Goal: Task Accomplishment & Management: Complete application form

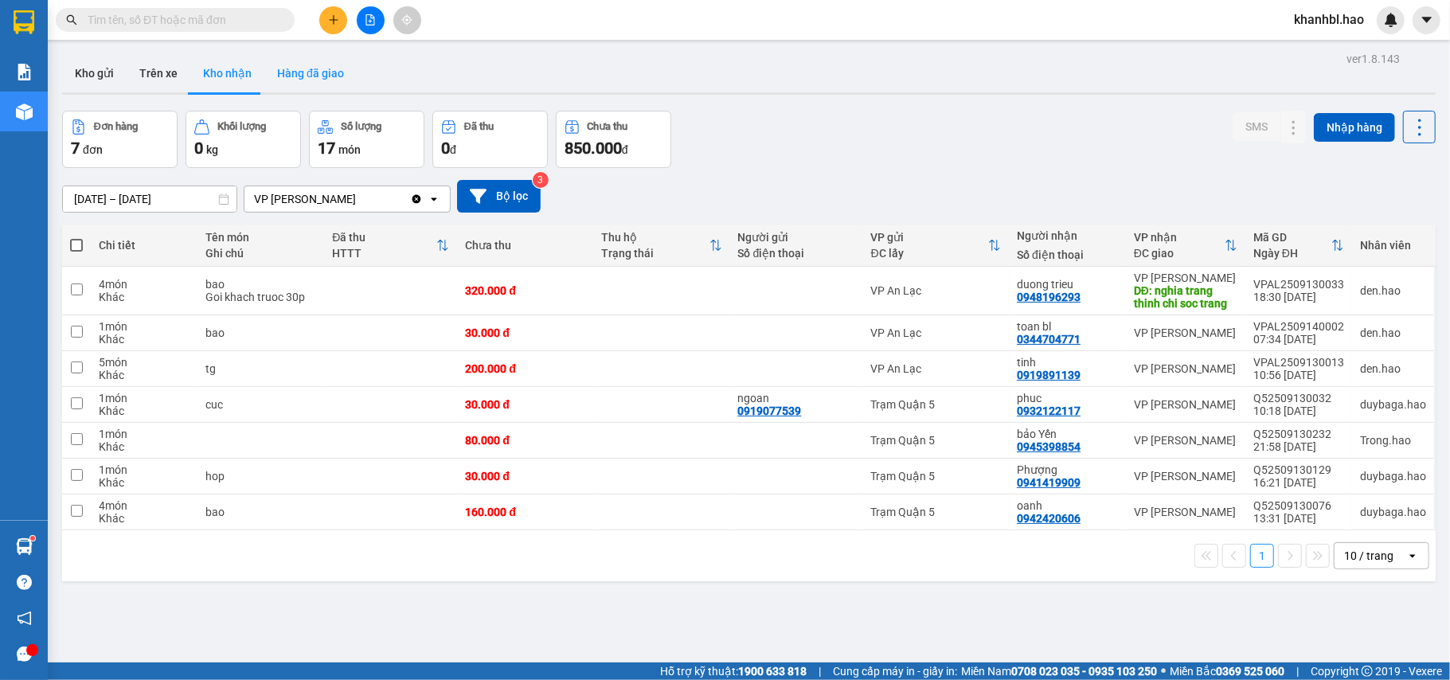
click at [313, 74] on button "Hàng đã giao" at bounding box center [310, 73] width 92 height 38
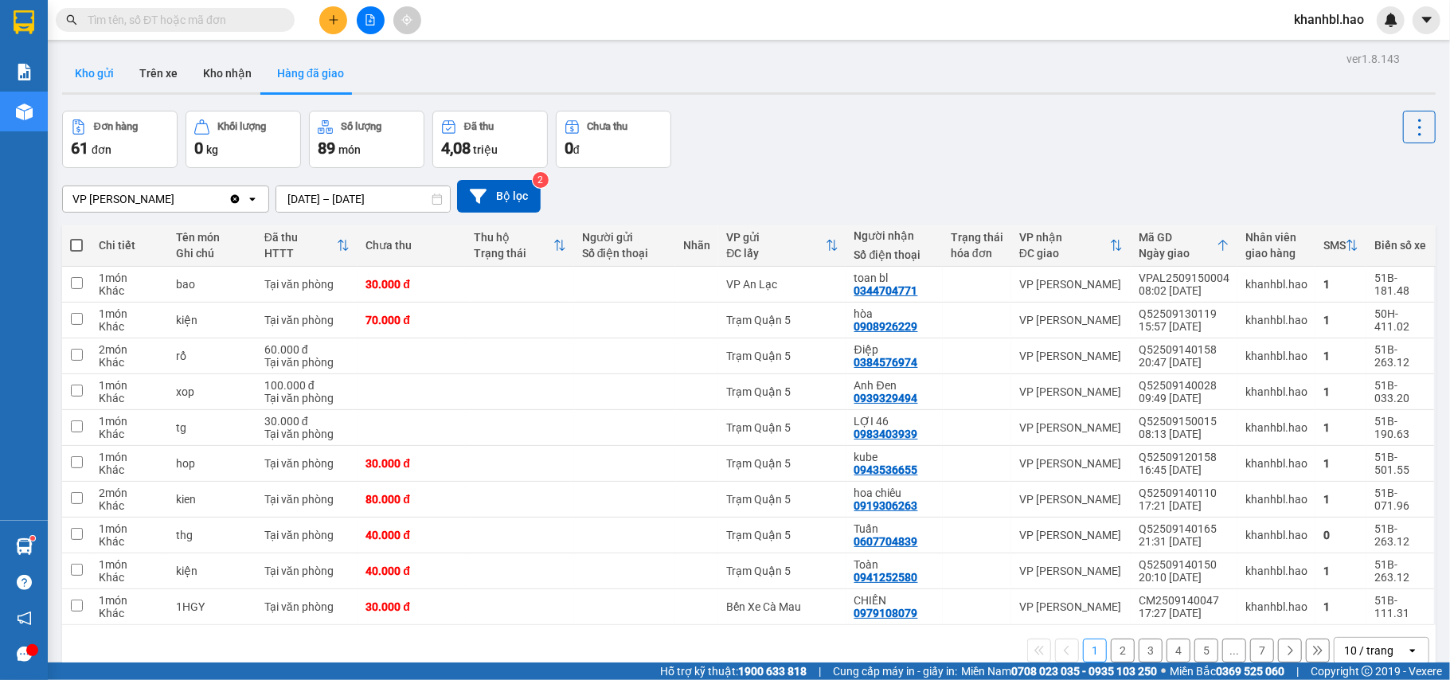
click at [96, 71] on button "Kho gửi" at bounding box center [94, 73] width 65 height 38
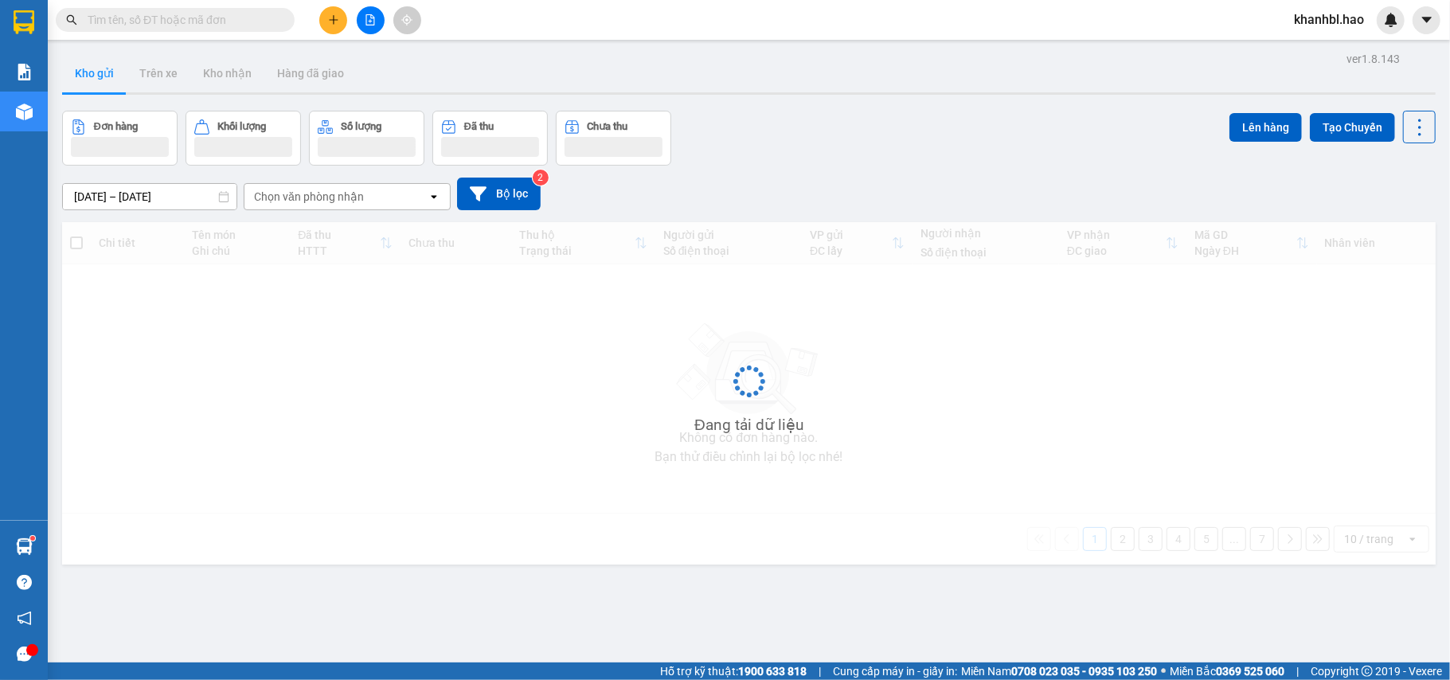
click at [96, 71] on button "Kho gửi" at bounding box center [94, 73] width 65 height 38
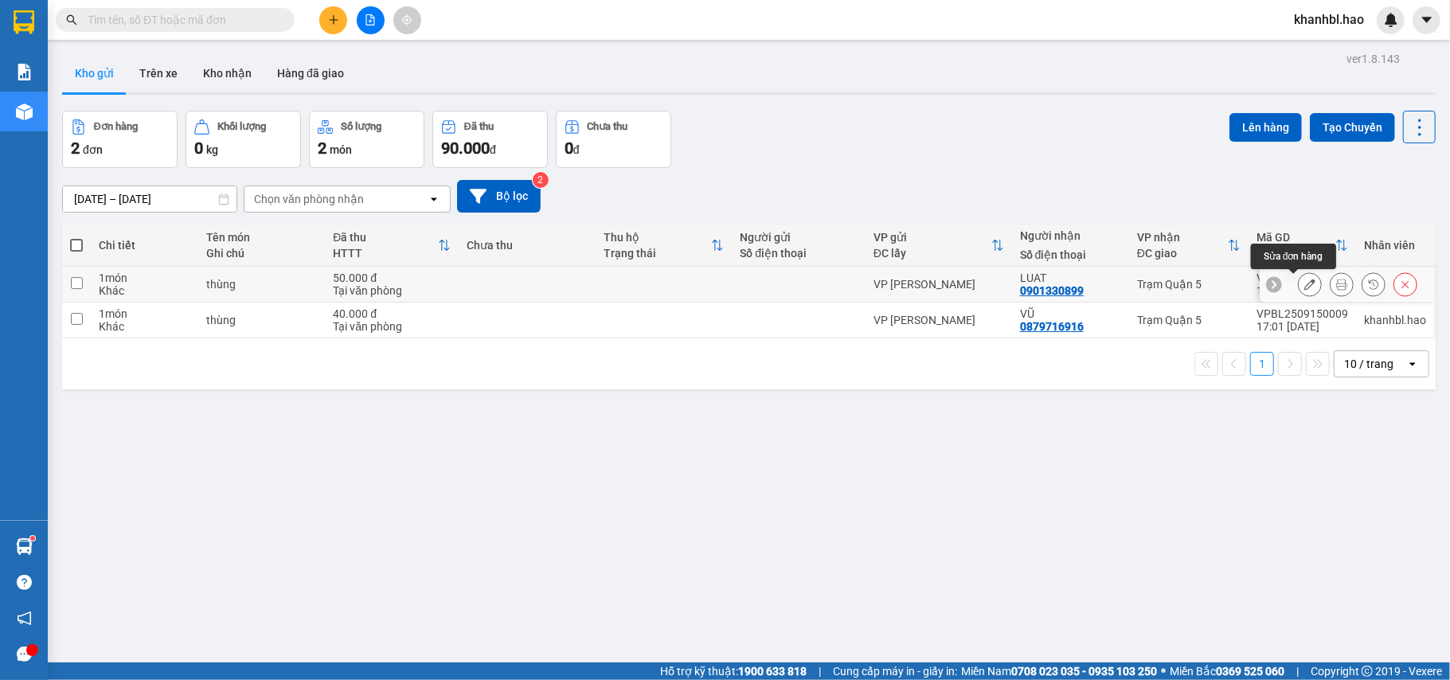
click at [1305, 287] on icon at bounding box center [1310, 284] width 11 height 11
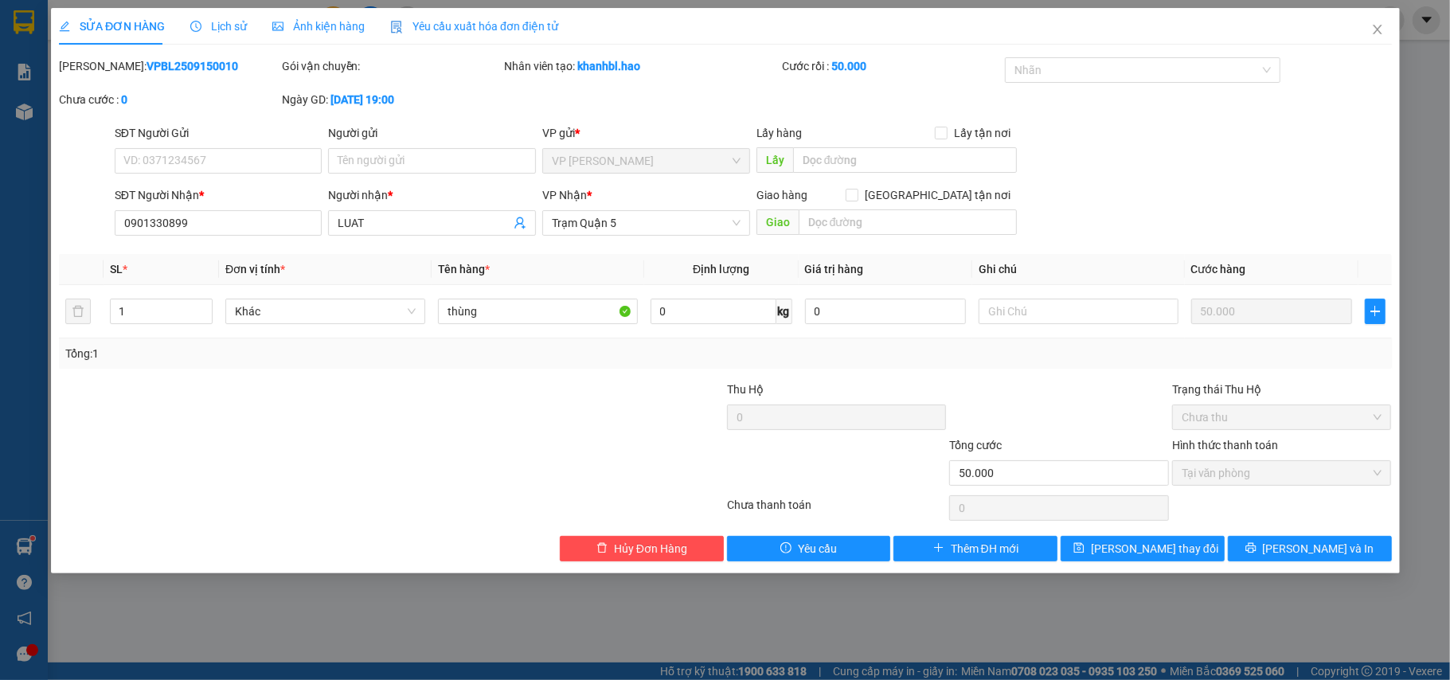
type input "0901330899"
type input "LUAT"
type input "50.000"
type input "0"
click at [1311, 555] on span "[PERSON_NAME] và In" at bounding box center [1318, 549] width 112 height 18
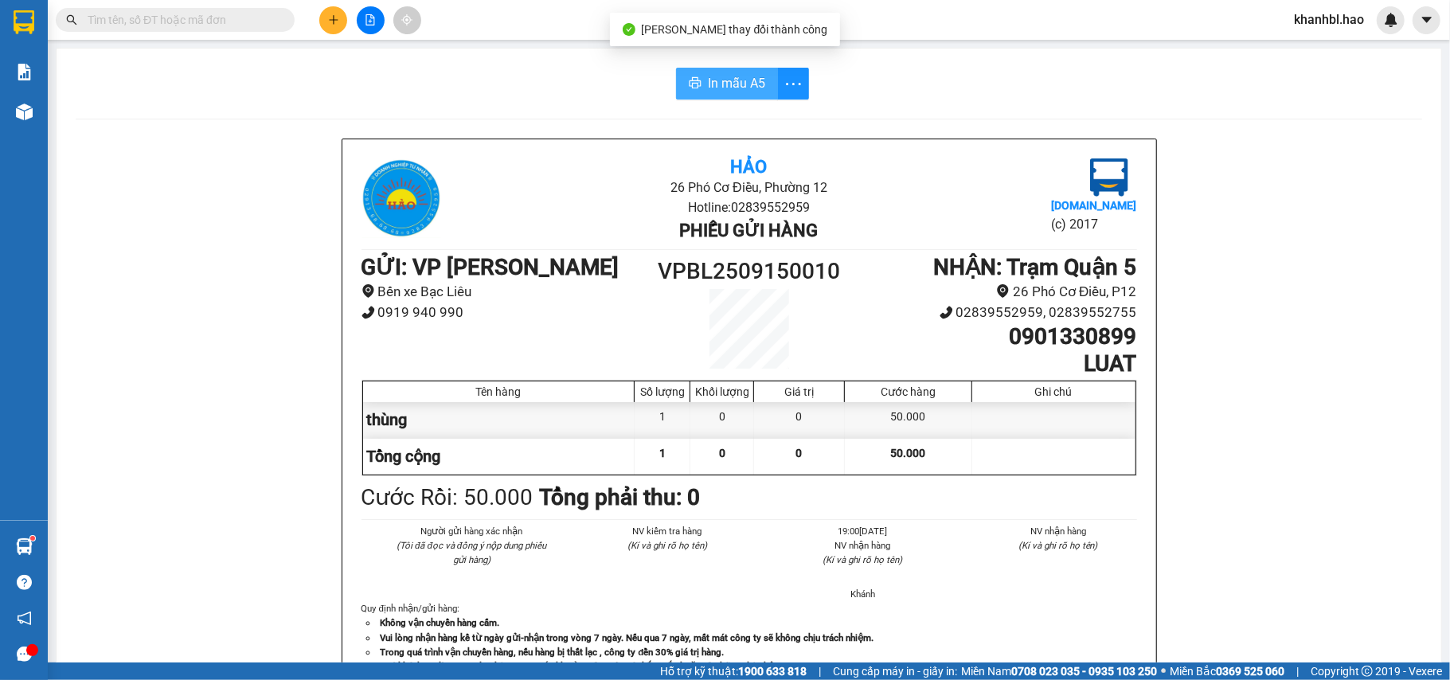
click at [734, 86] on span "In mẫu A5" at bounding box center [736, 83] width 57 height 20
drag, startPoint x: 1231, startPoint y: 17, endPoint x: 1405, endPoint y: -92, distance: 205.1
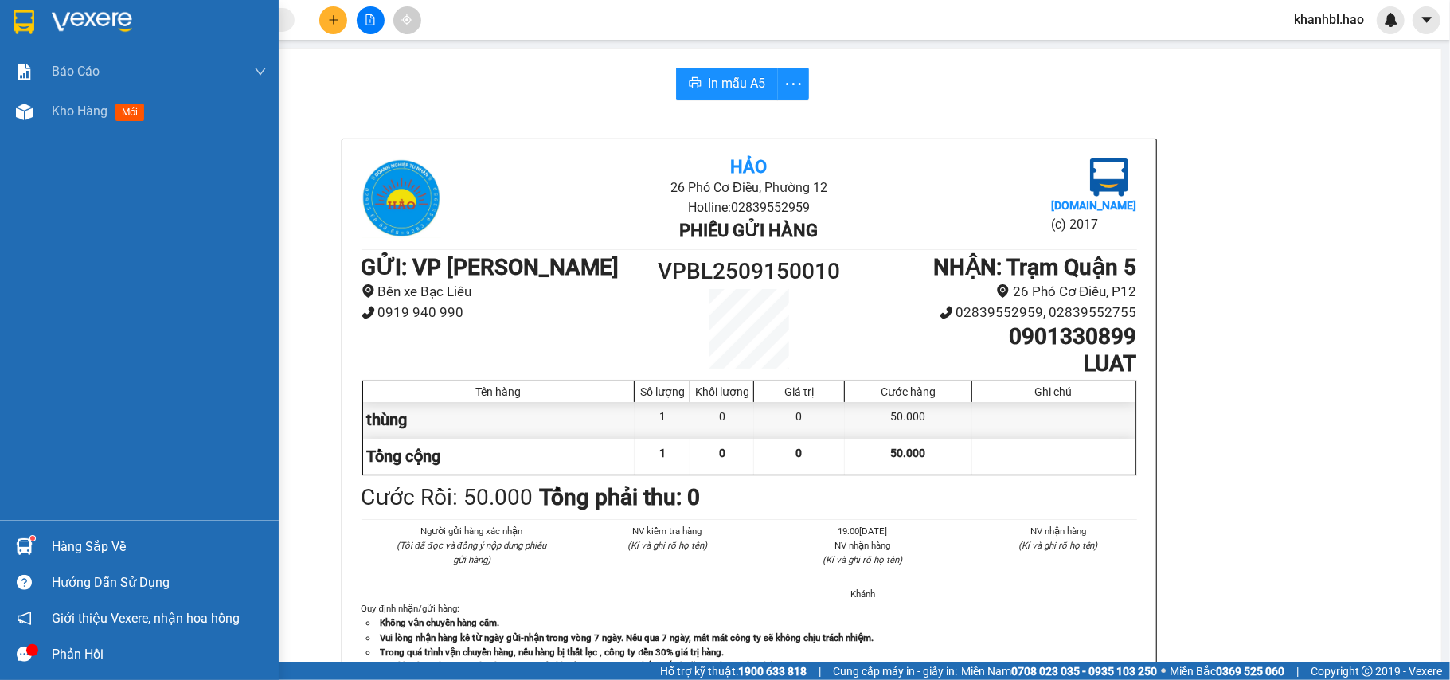
click at [14, 20] on img at bounding box center [24, 22] width 21 height 24
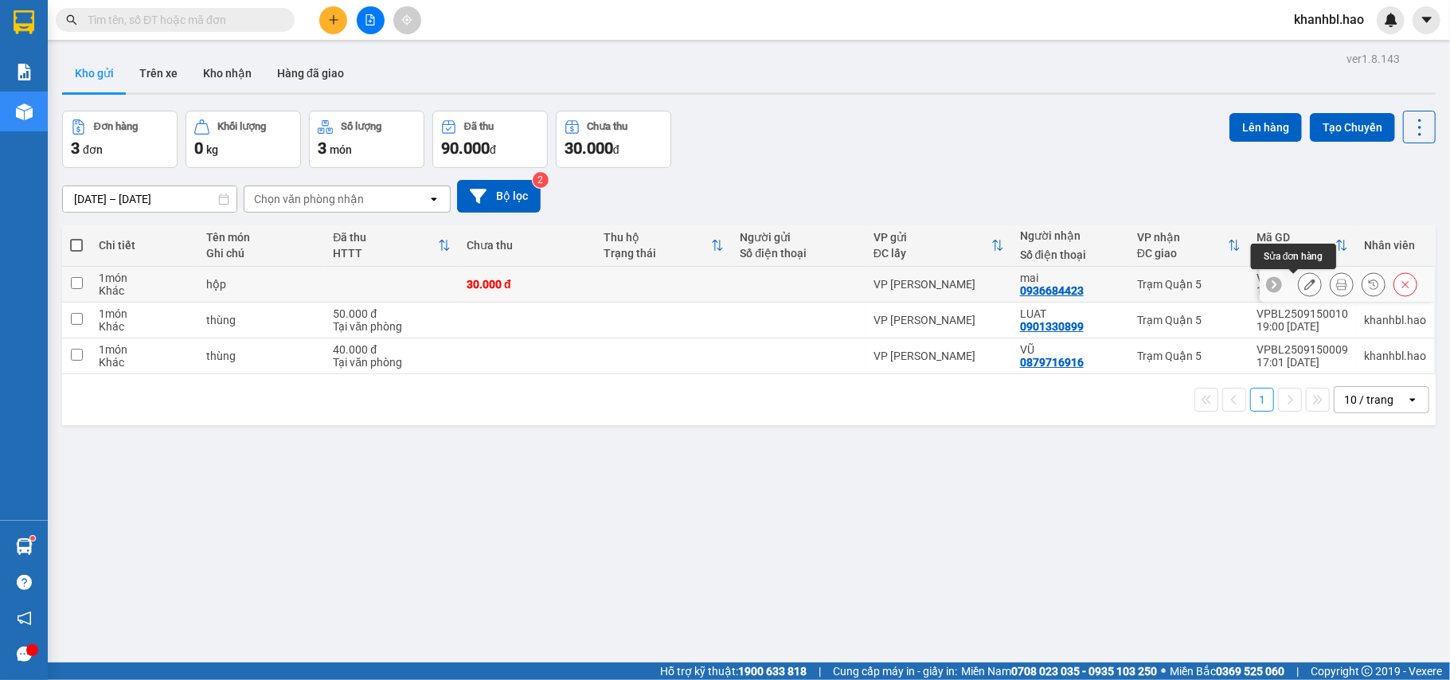
click at [1305, 287] on icon at bounding box center [1310, 284] width 11 height 11
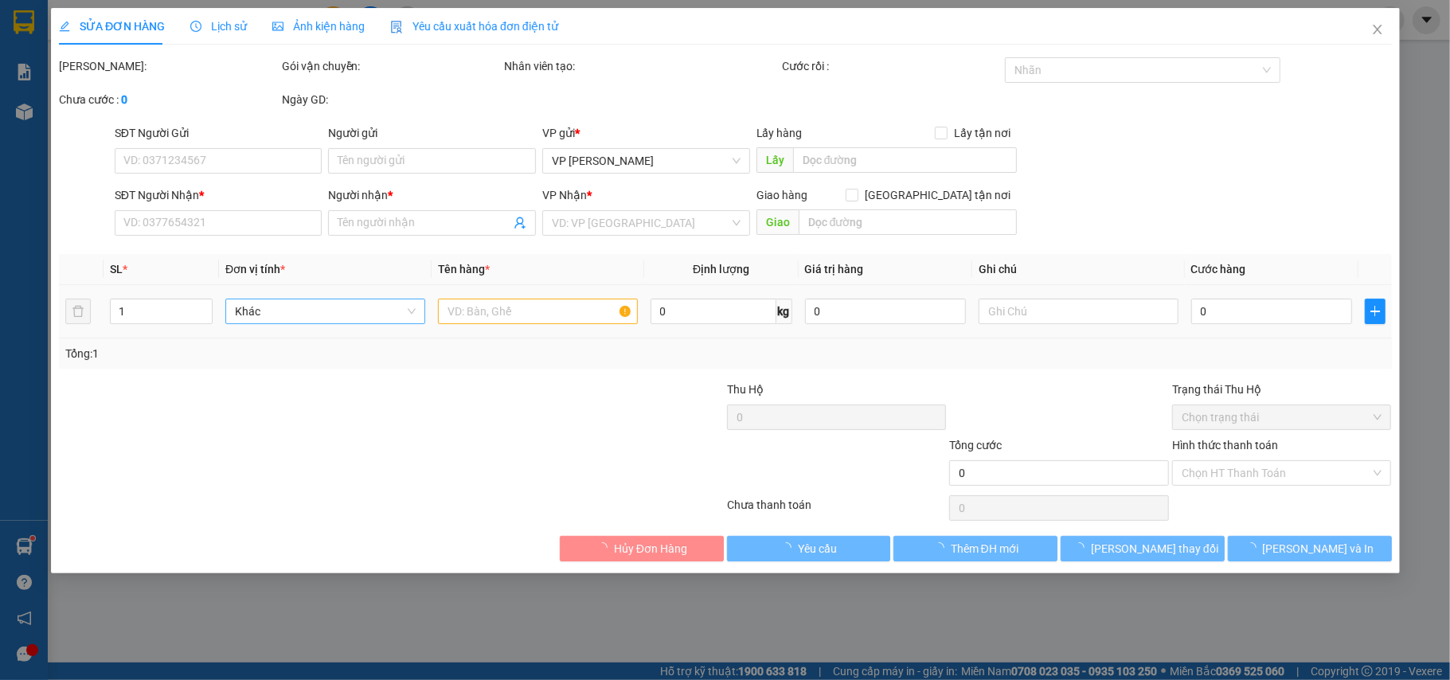
type input "0936684423"
type input "mai"
type input "30.000"
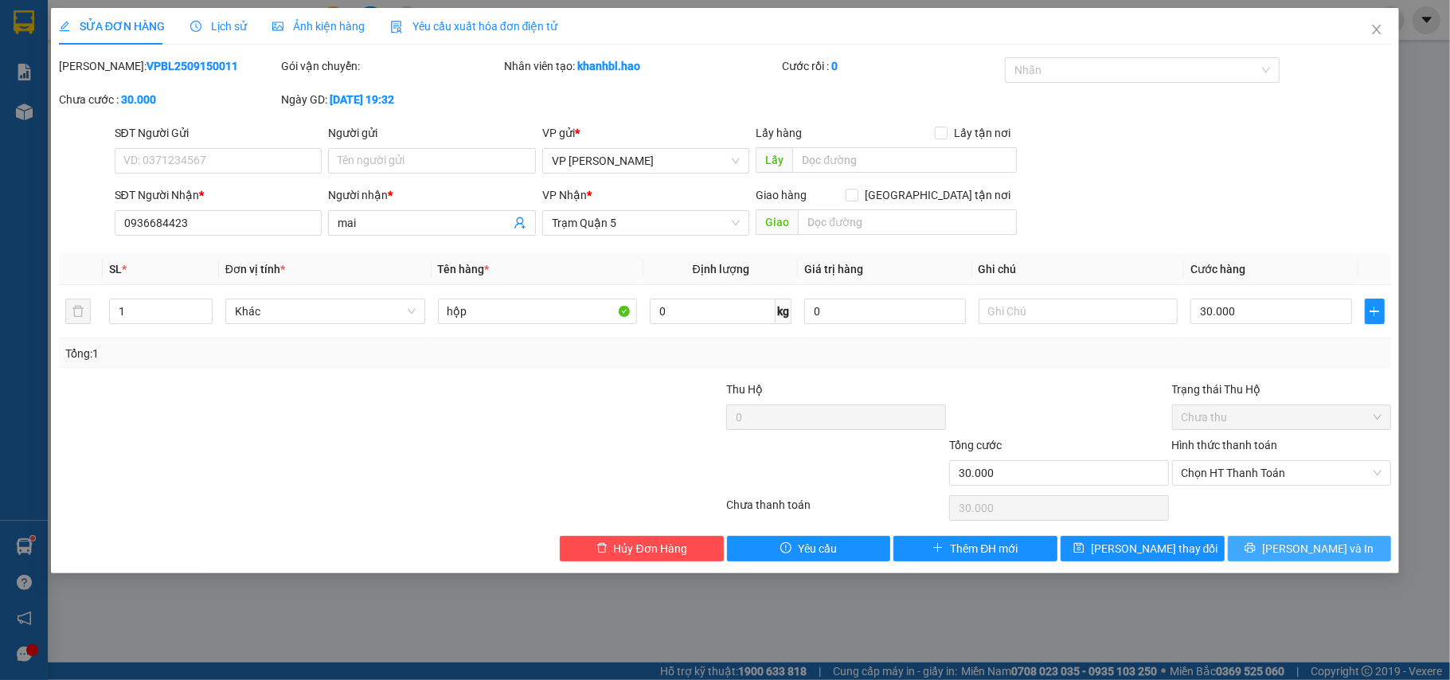
click at [1274, 558] on button "[PERSON_NAME] và In" at bounding box center [1310, 548] width 164 height 25
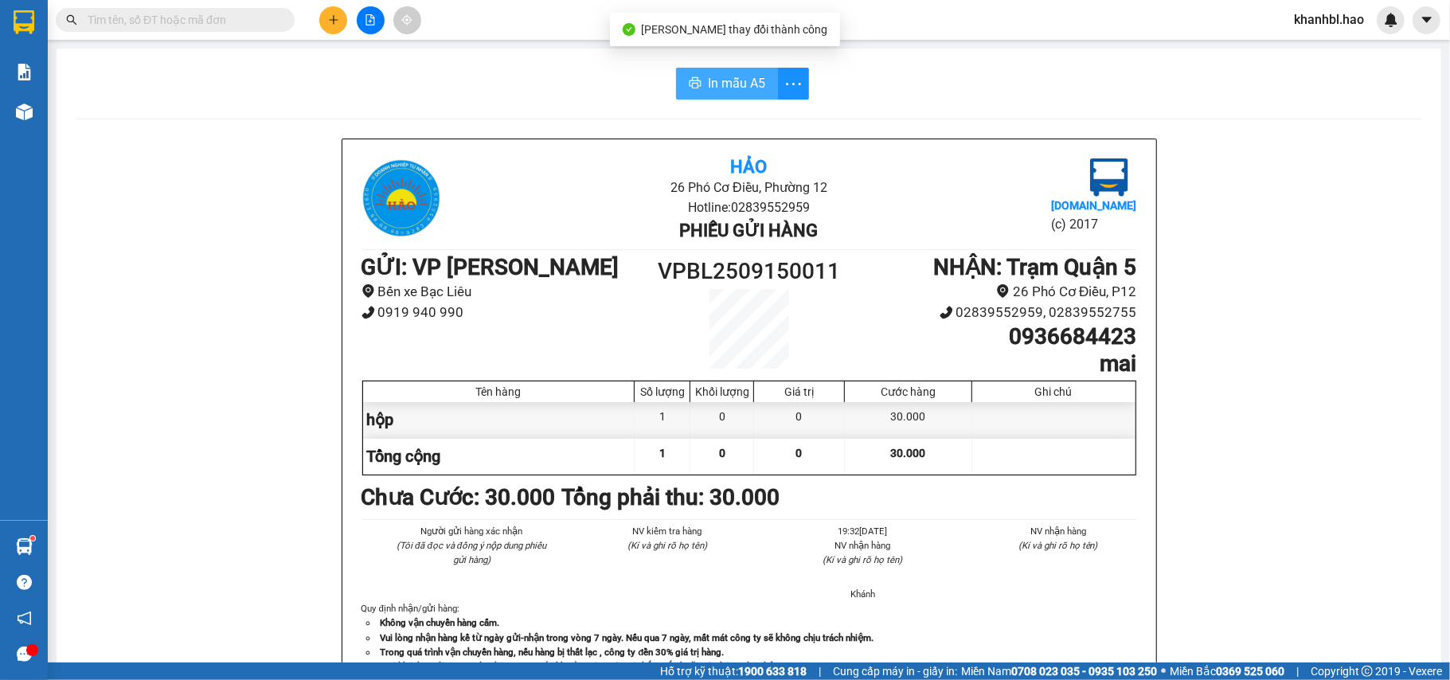
click at [725, 84] on span "In mẫu A5" at bounding box center [736, 83] width 57 height 20
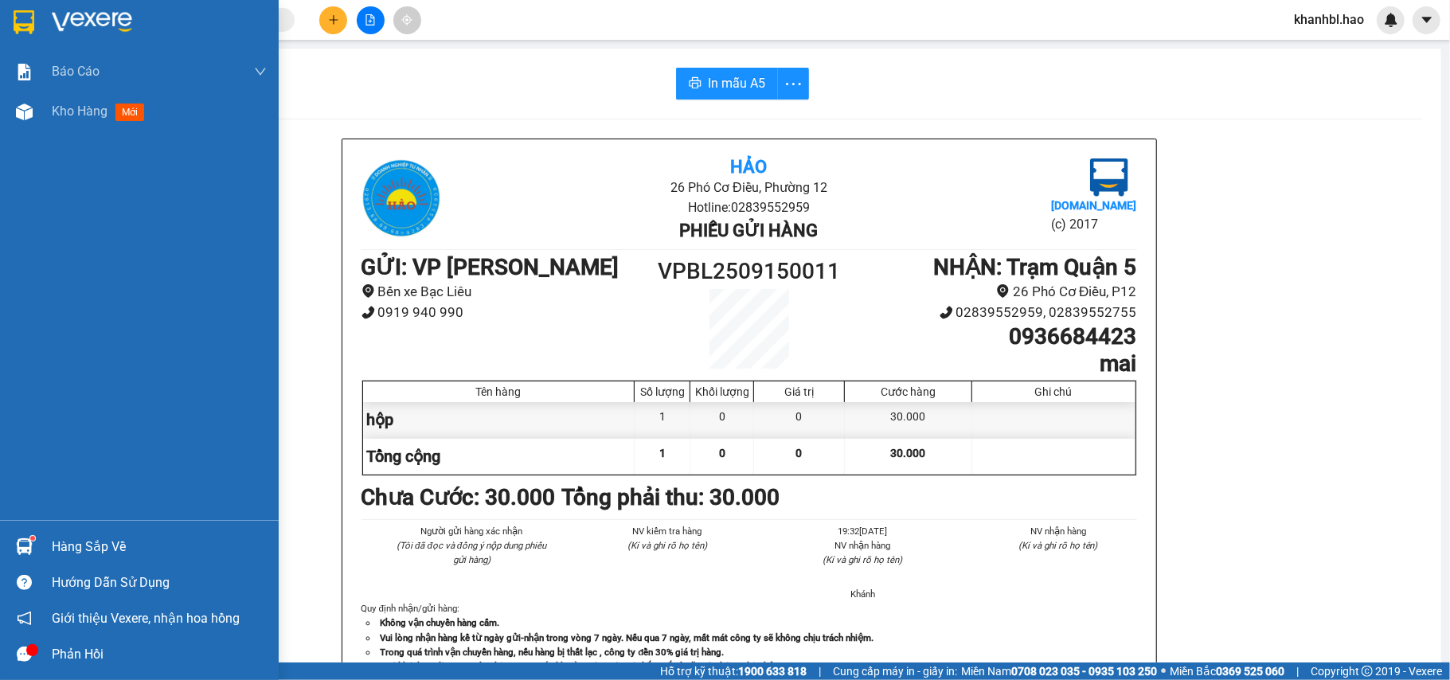
click at [14, 19] on img at bounding box center [24, 22] width 21 height 24
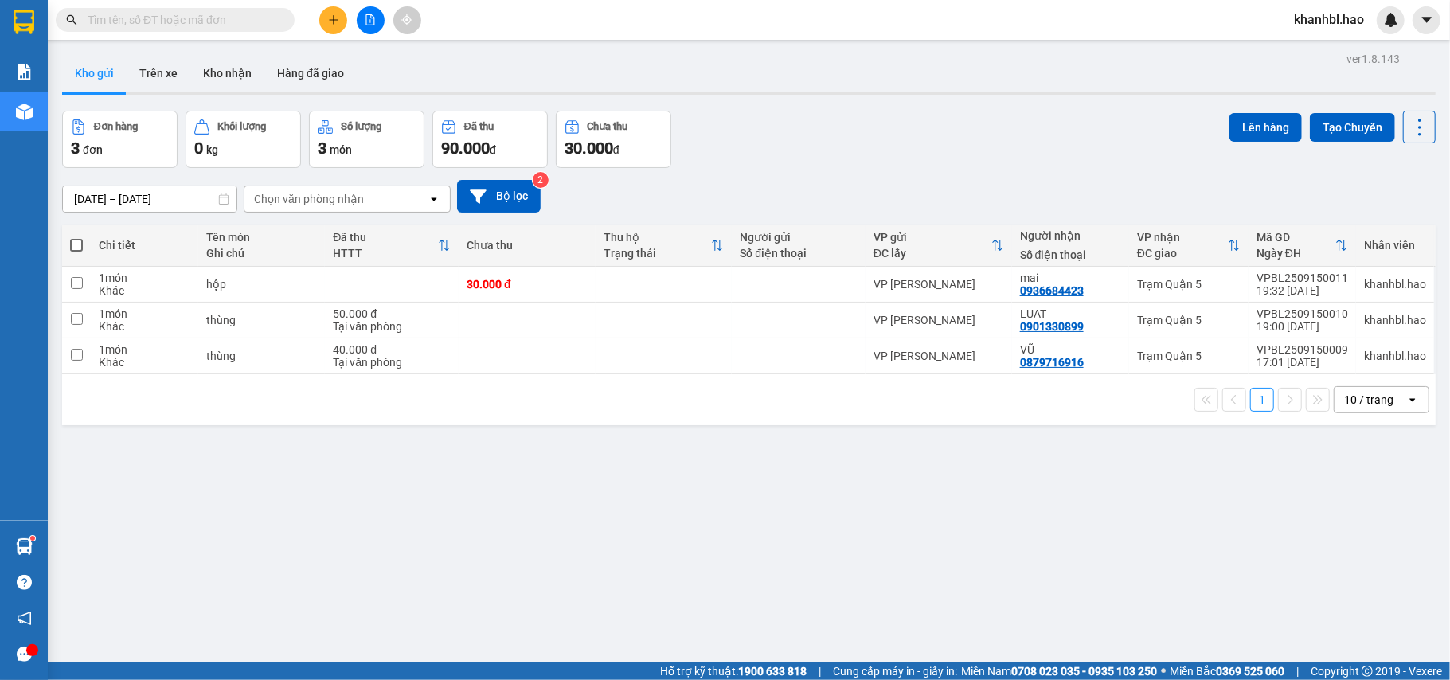
click at [329, 21] on icon "plus" at bounding box center [333, 19] width 11 height 11
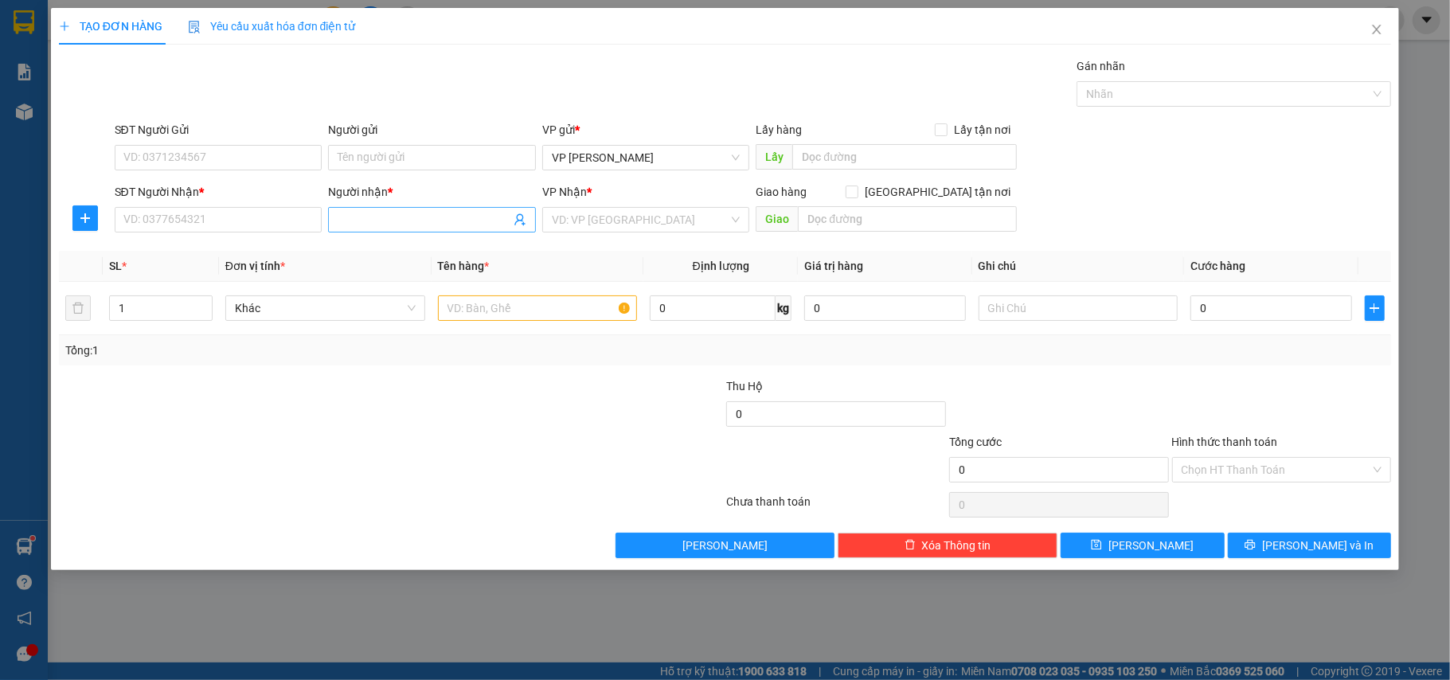
click at [425, 227] on input "Người nhận *" at bounding box center [424, 220] width 173 height 18
type input "THUAN [GEOGRAPHIC_DATA]"
click at [459, 259] on div "THUẬN SÂN BAY - 0933580827" at bounding box center [432, 254] width 189 height 18
type input "0933580827"
type input "THUẬN [GEOGRAPHIC_DATA]"
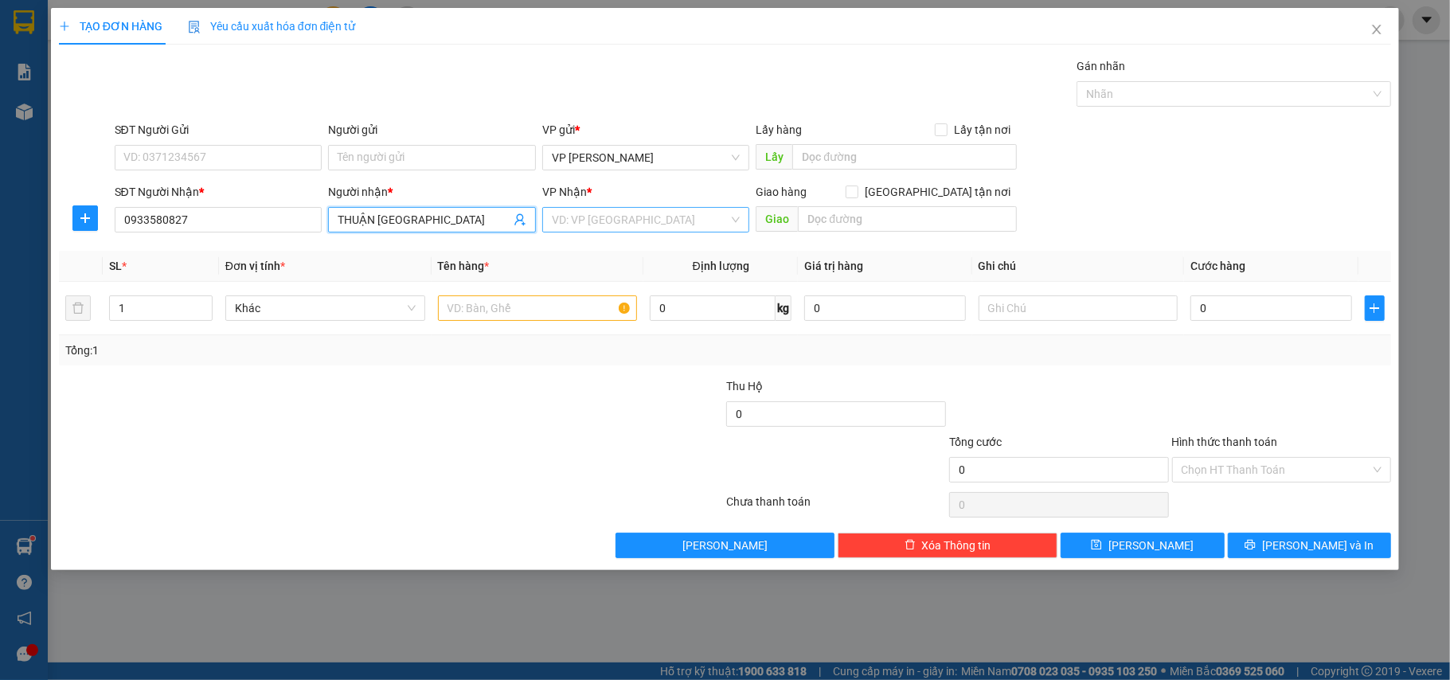
click at [626, 223] on input "search" at bounding box center [641, 220] width 178 height 24
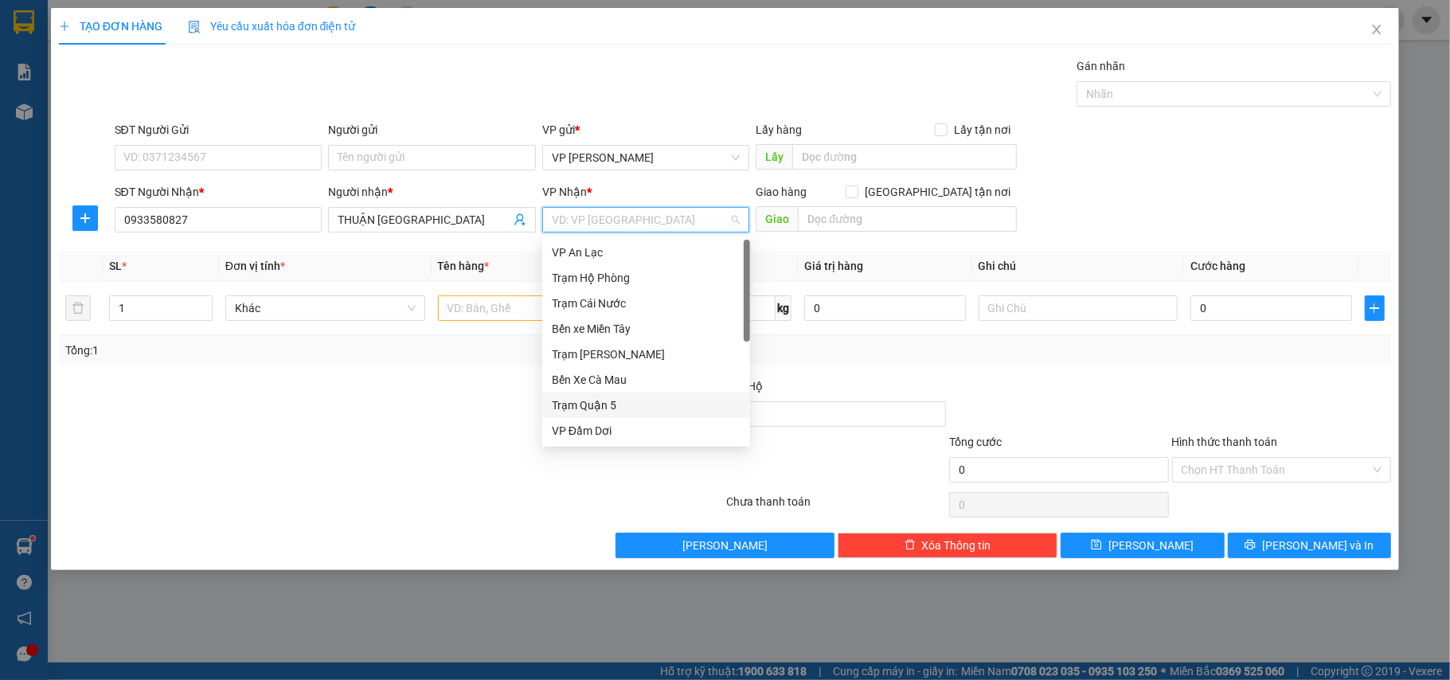
click at [604, 400] on div "Trạm Quận 5" at bounding box center [646, 406] width 189 height 18
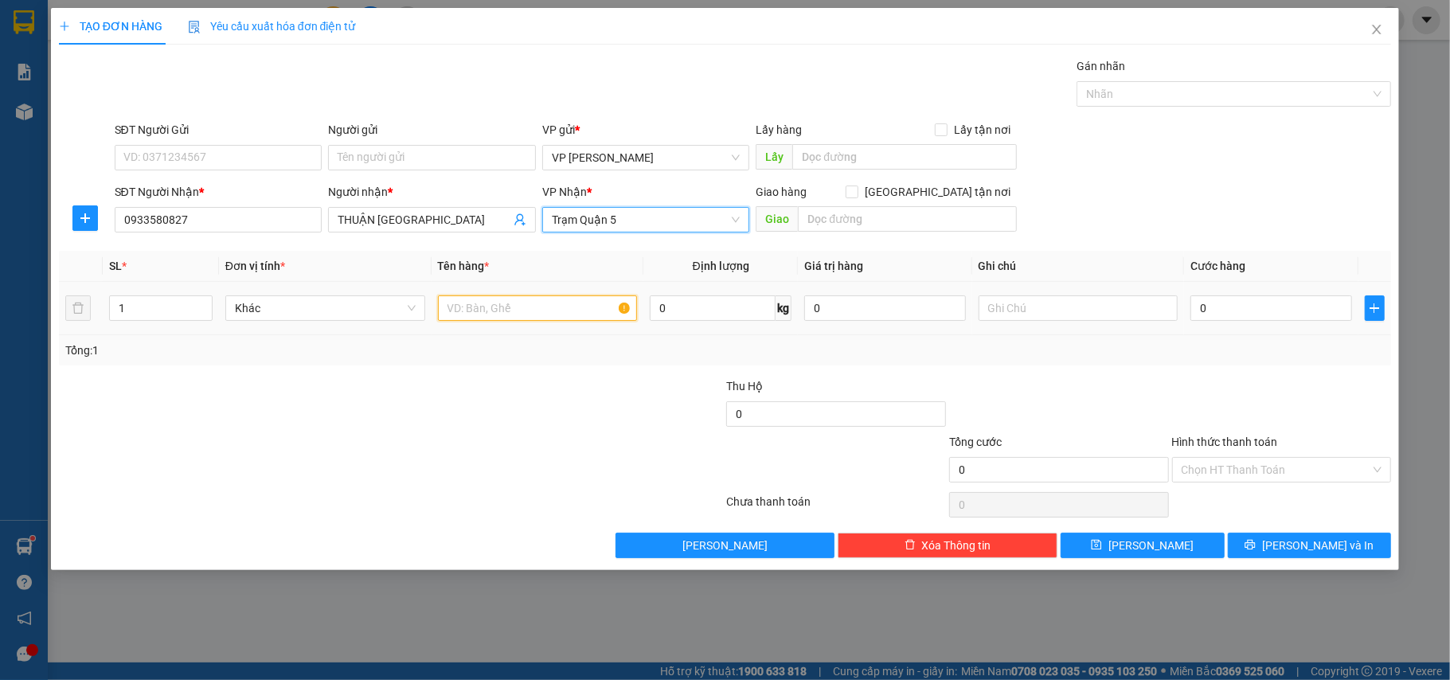
click at [538, 315] on input "text" at bounding box center [538, 307] width 200 height 25
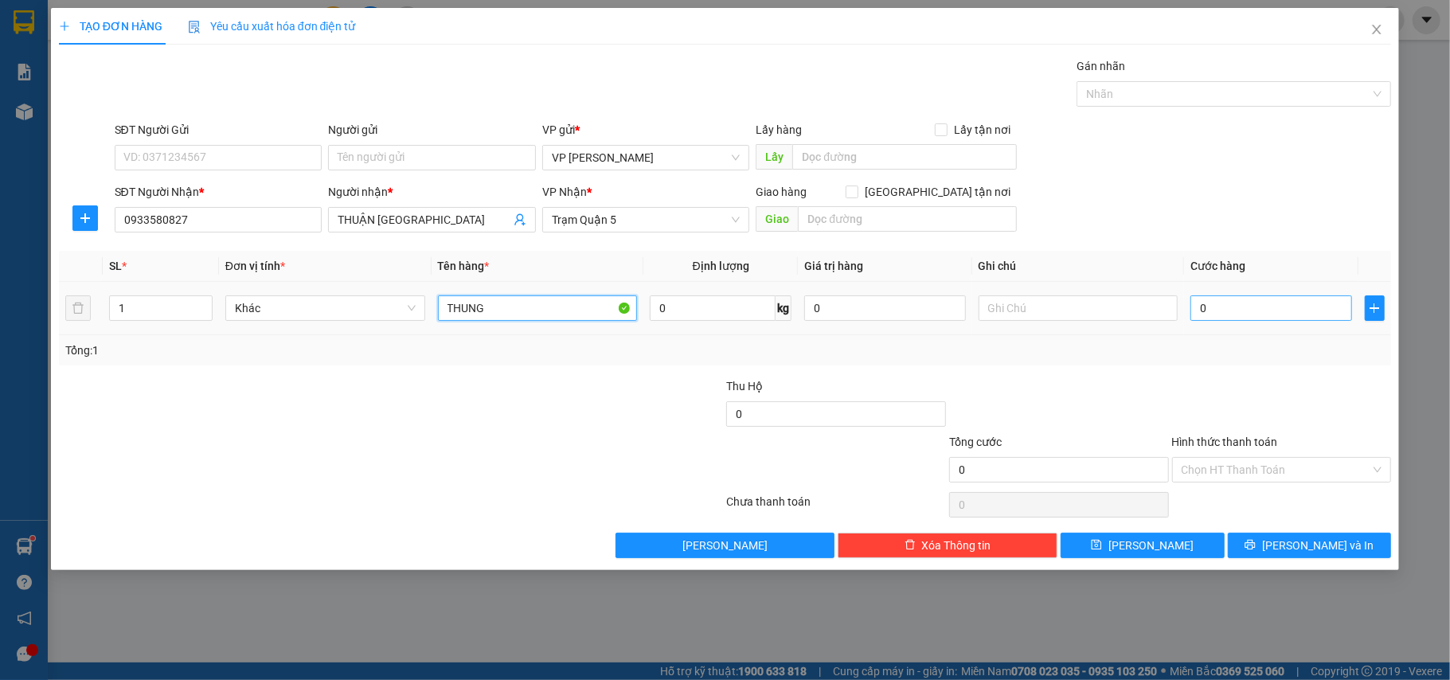
type input "THUNG"
click at [1252, 316] on input "0" at bounding box center [1271, 307] width 161 height 25
type input "001"
type input "1"
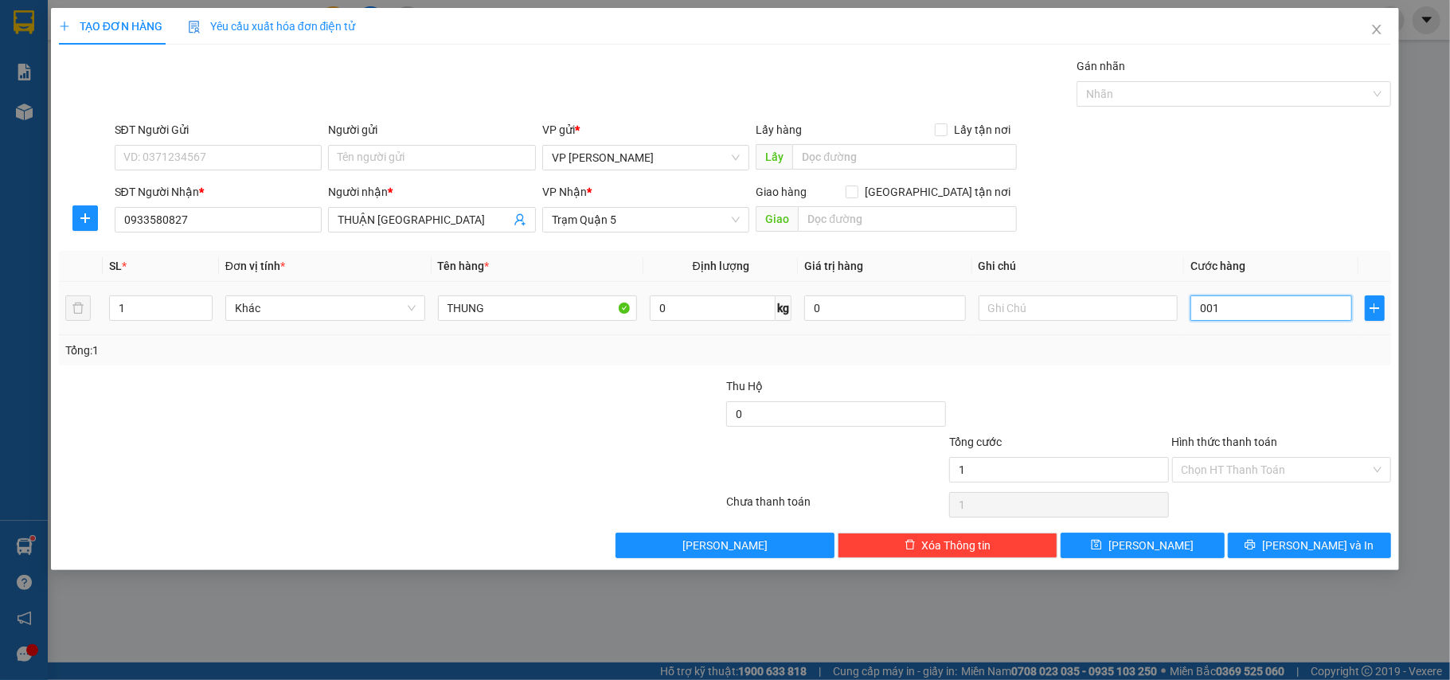
type input "0.010"
type input "10"
type input "00.100"
type input "100"
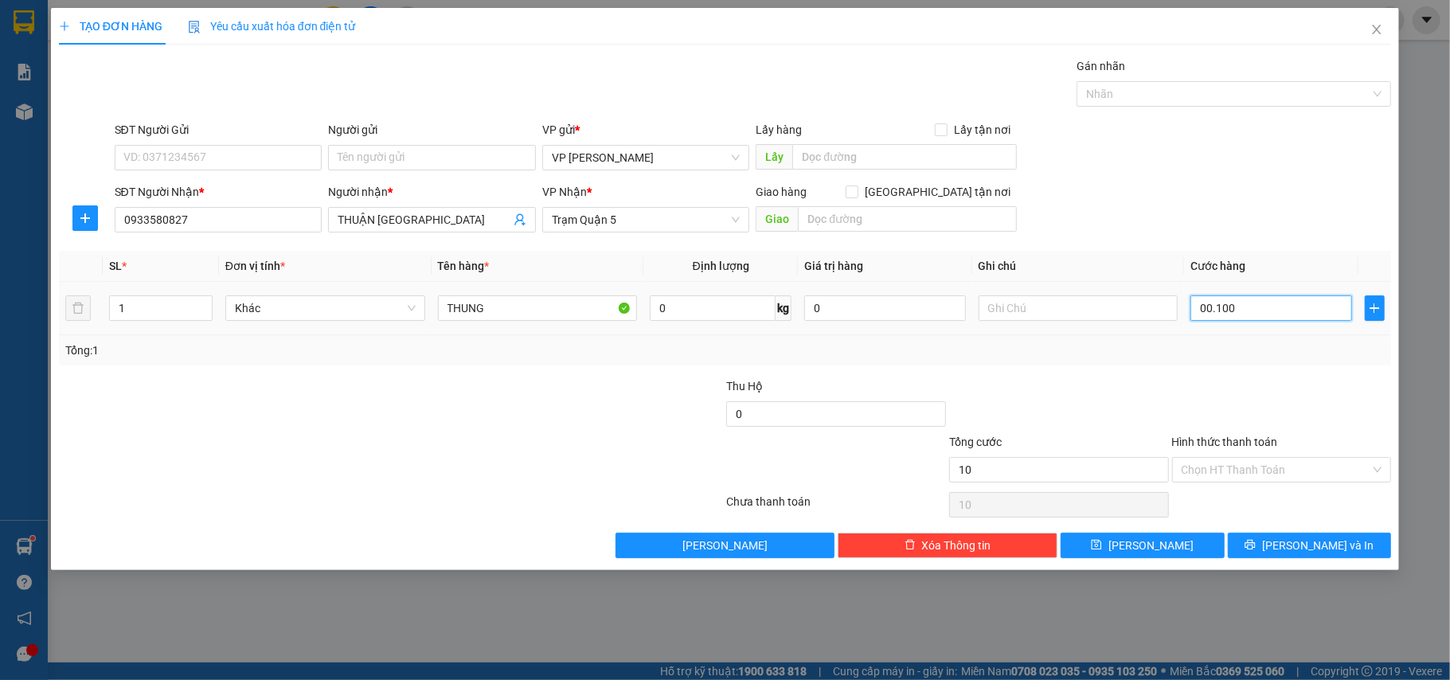
type input "100"
click at [1253, 475] on input "Hình thức thanh toán" at bounding box center [1277, 470] width 190 height 24
type input "100.000"
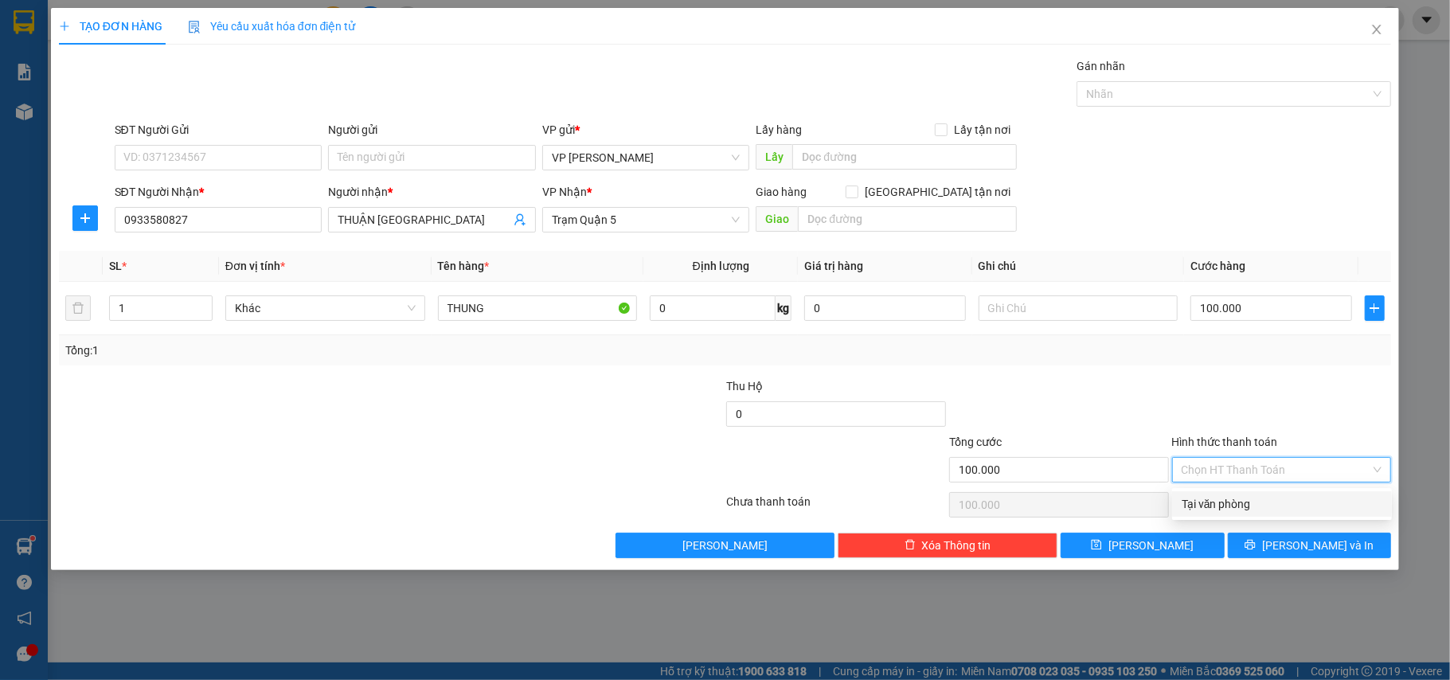
drag, startPoint x: 1253, startPoint y: 507, endPoint x: 1317, endPoint y: 532, distance: 68.6
click at [1254, 507] on div "Tại văn phòng" at bounding box center [1282, 504] width 201 height 18
type input "0"
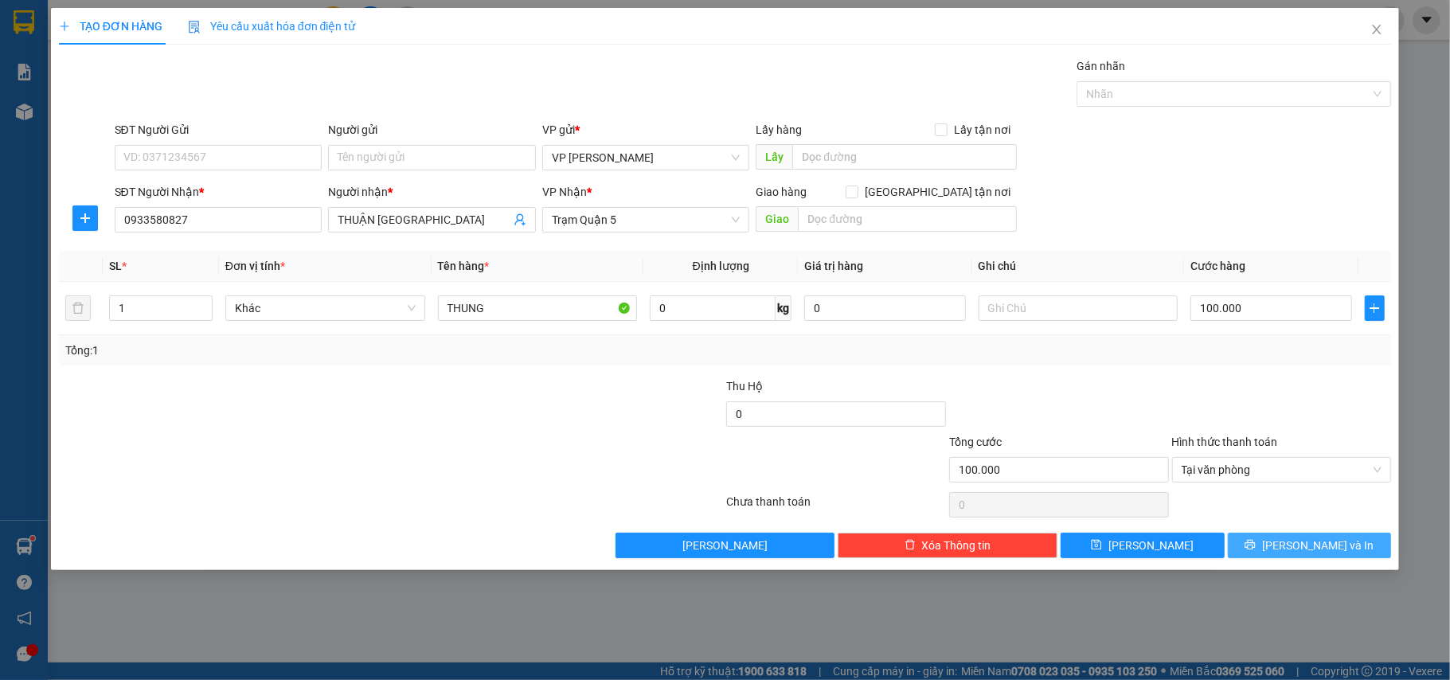
click at [1326, 542] on span "[PERSON_NAME] và In" at bounding box center [1318, 546] width 112 height 18
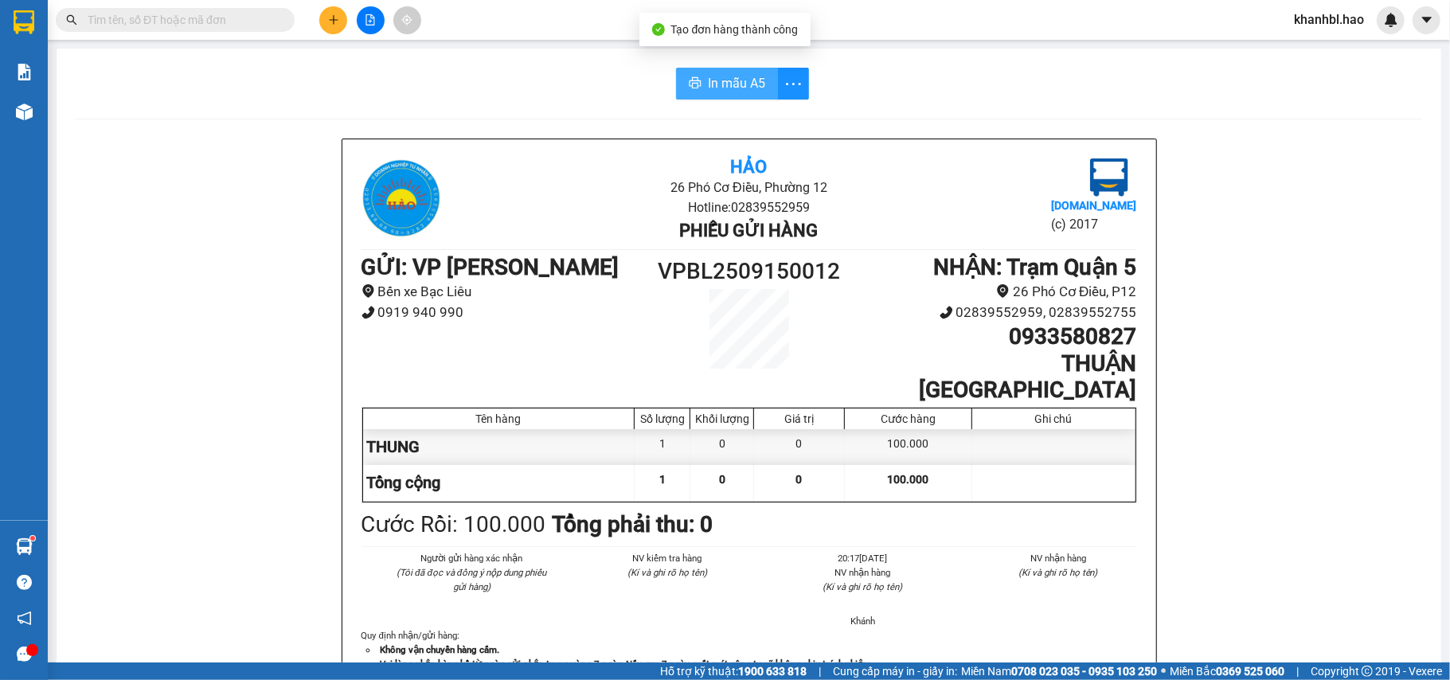
click at [734, 94] on button "In mẫu A5" at bounding box center [727, 84] width 102 height 32
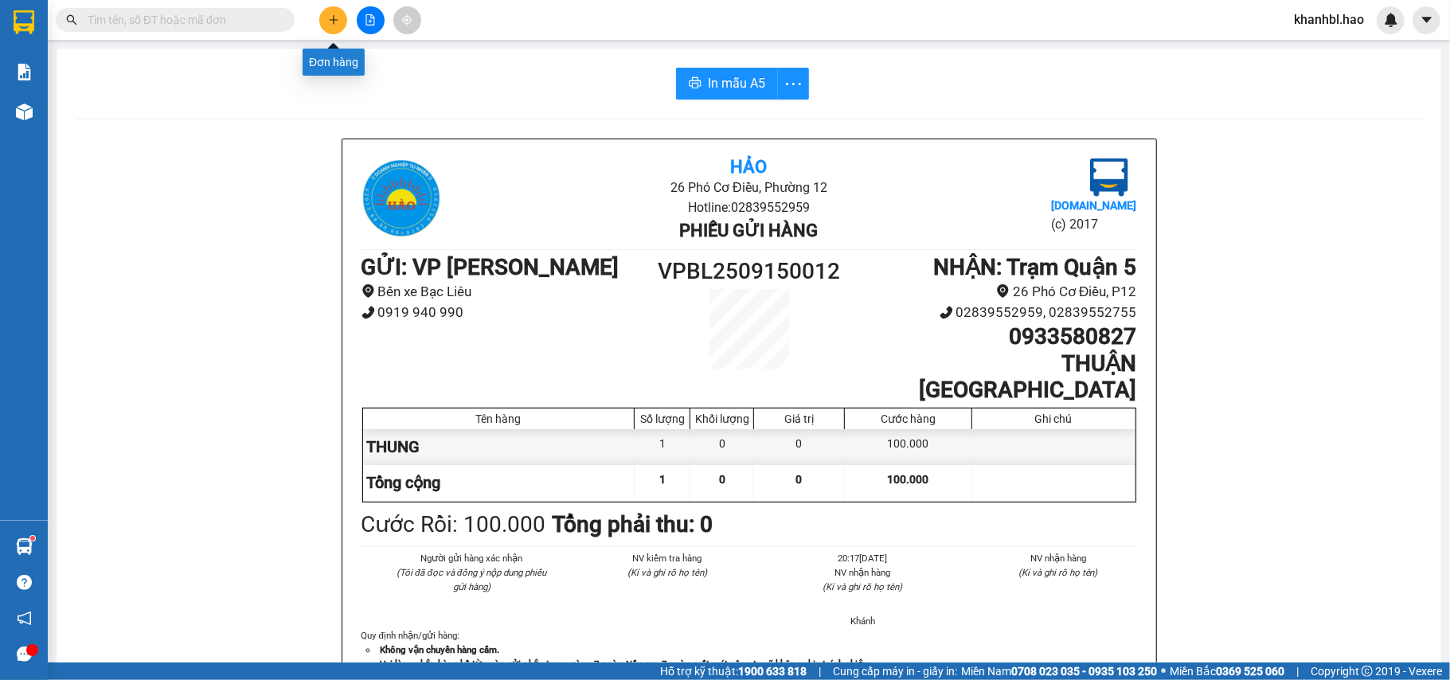
click at [335, 19] on icon "plus" at bounding box center [333, 19] width 11 height 11
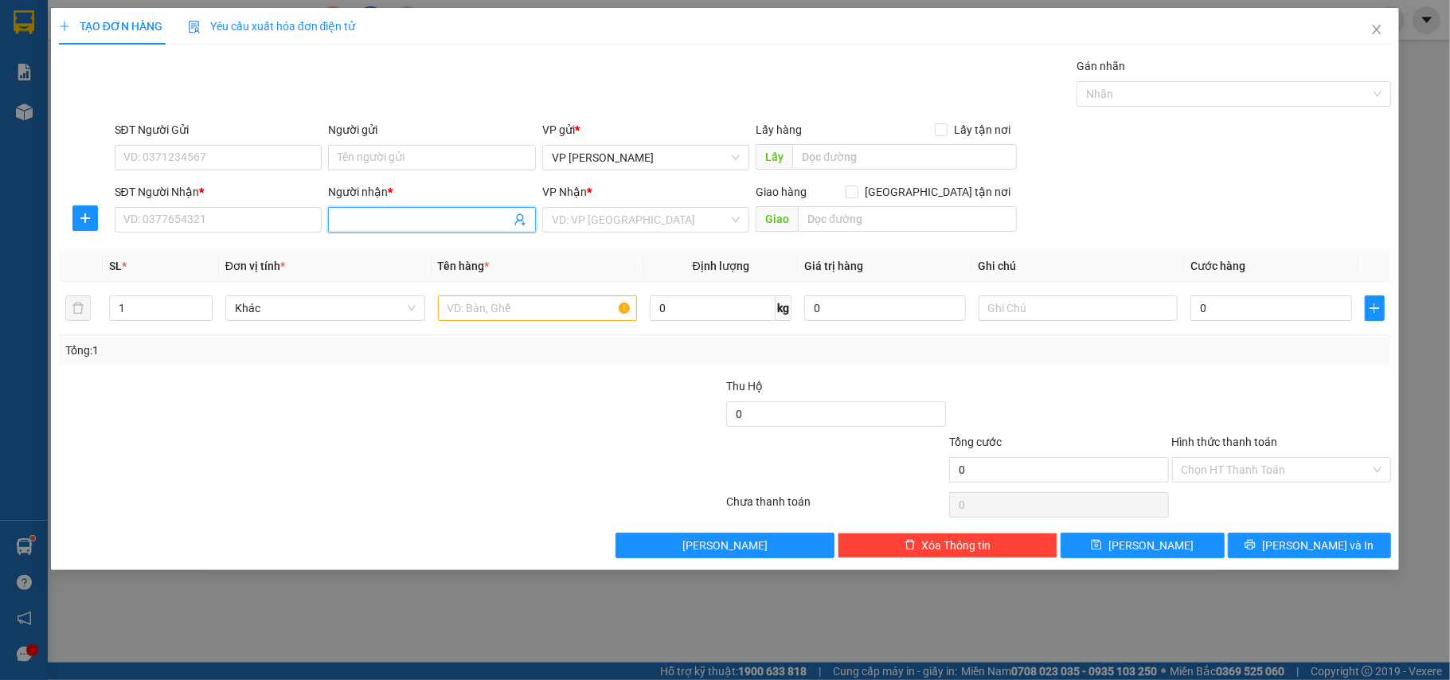
click at [383, 215] on input "Người nhận *" at bounding box center [424, 220] width 173 height 18
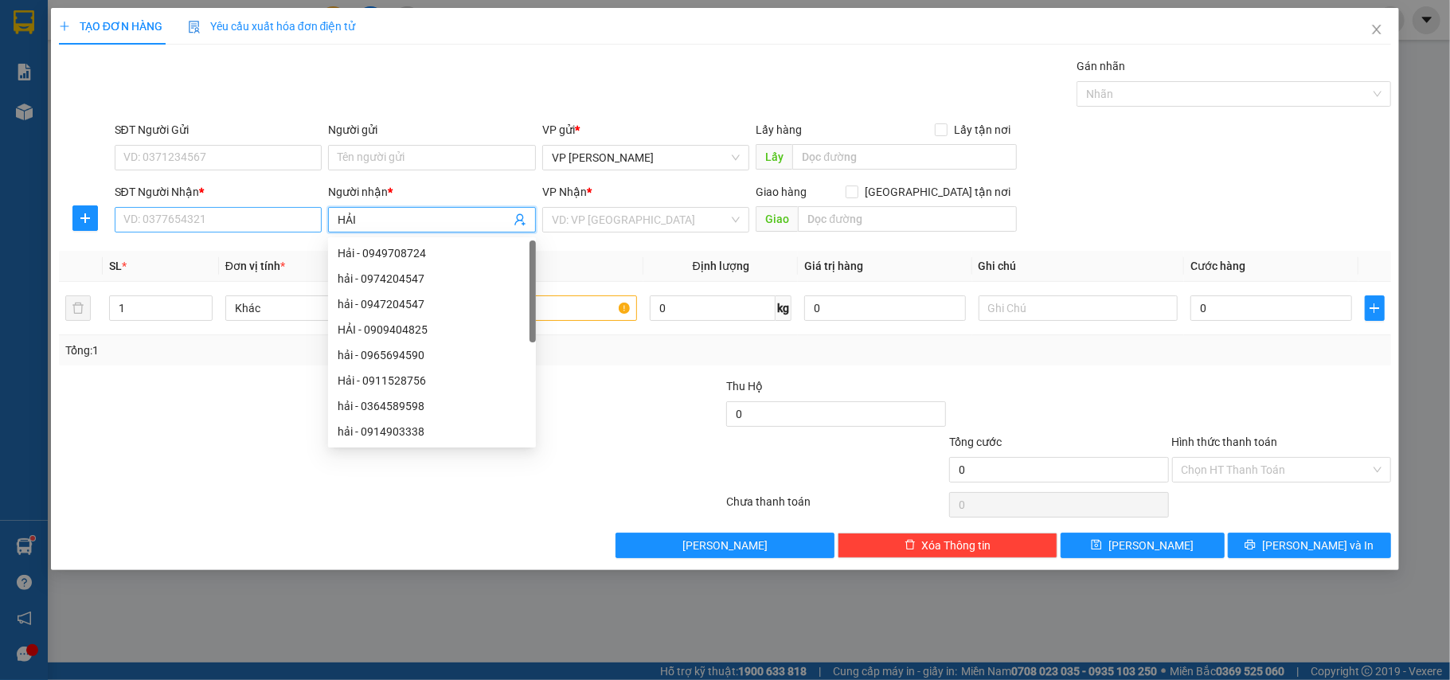
type input "HẢI"
click at [241, 223] on input "SĐT Người Nhận *" at bounding box center [219, 219] width 208 height 25
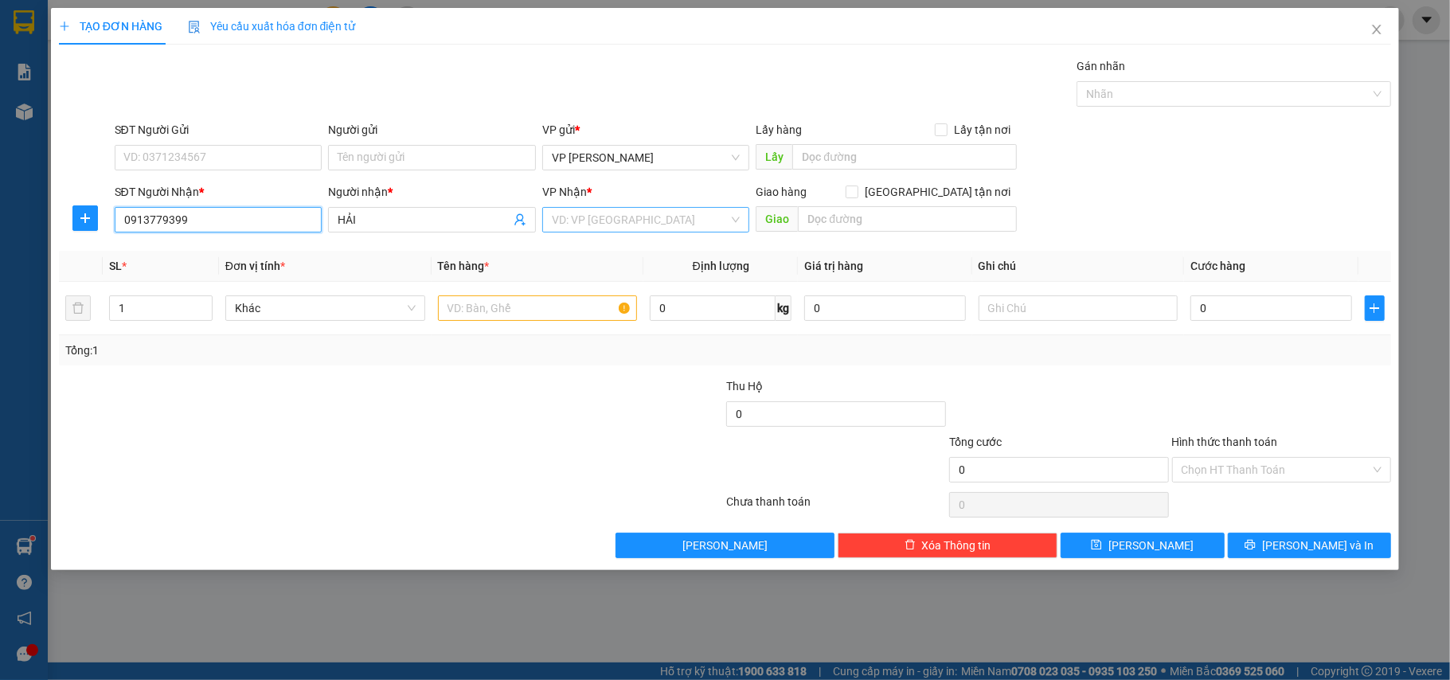
type input "0913779399"
click at [591, 228] on input "search" at bounding box center [641, 220] width 178 height 24
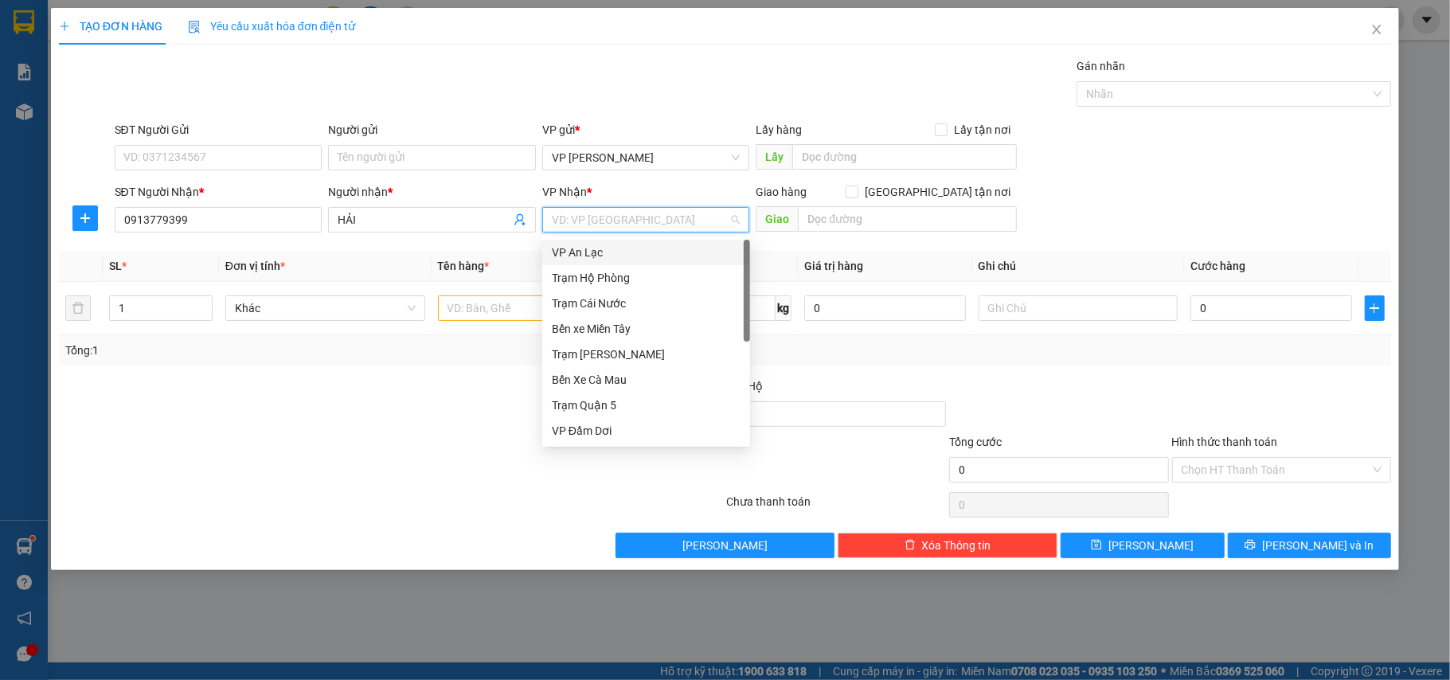
click at [605, 258] on div "VP An Lạc" at bounding box center [646, 253] width 189 height 18
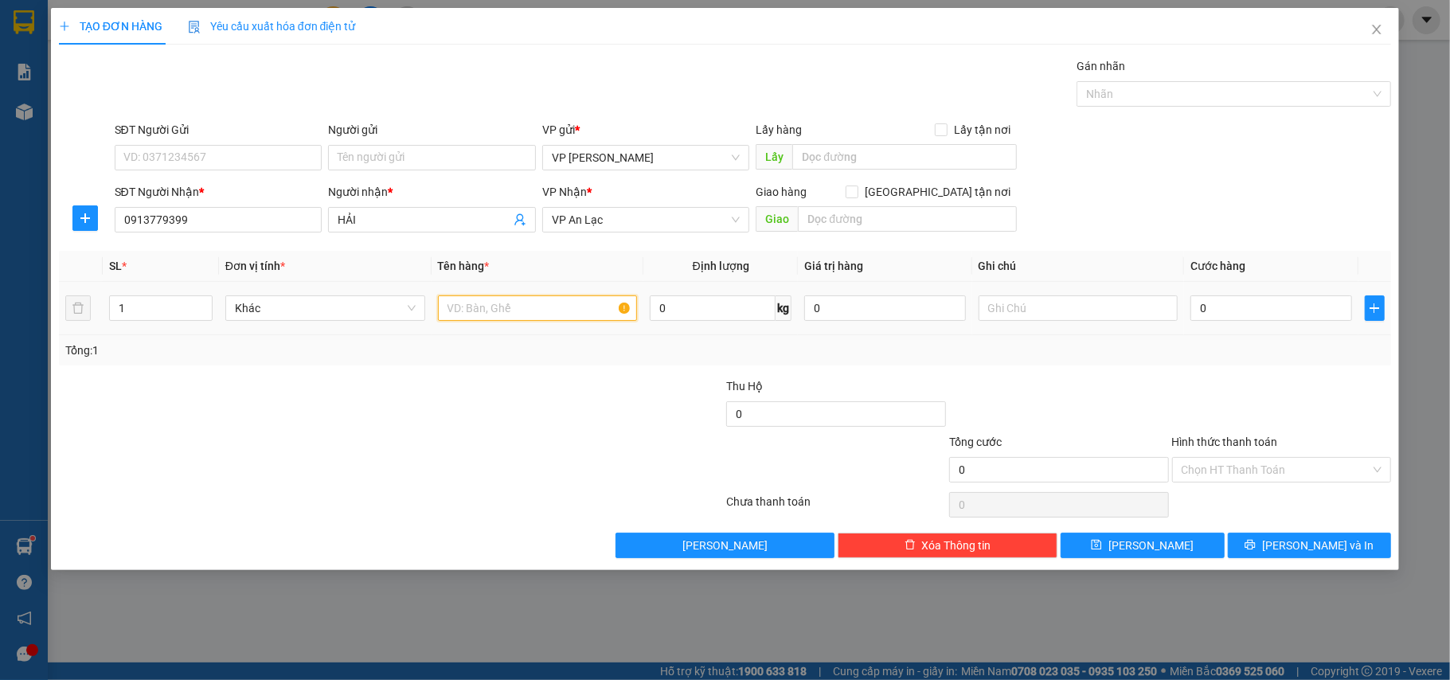
click at [473, 304] on input "text" at bounding box center [538, 307] width 200 height 25
type input "BƠM XE"
click at [1275, 312] on input "0" at bounding box center [1271, 307] width 161 height 25
type input "002"
type input "2"
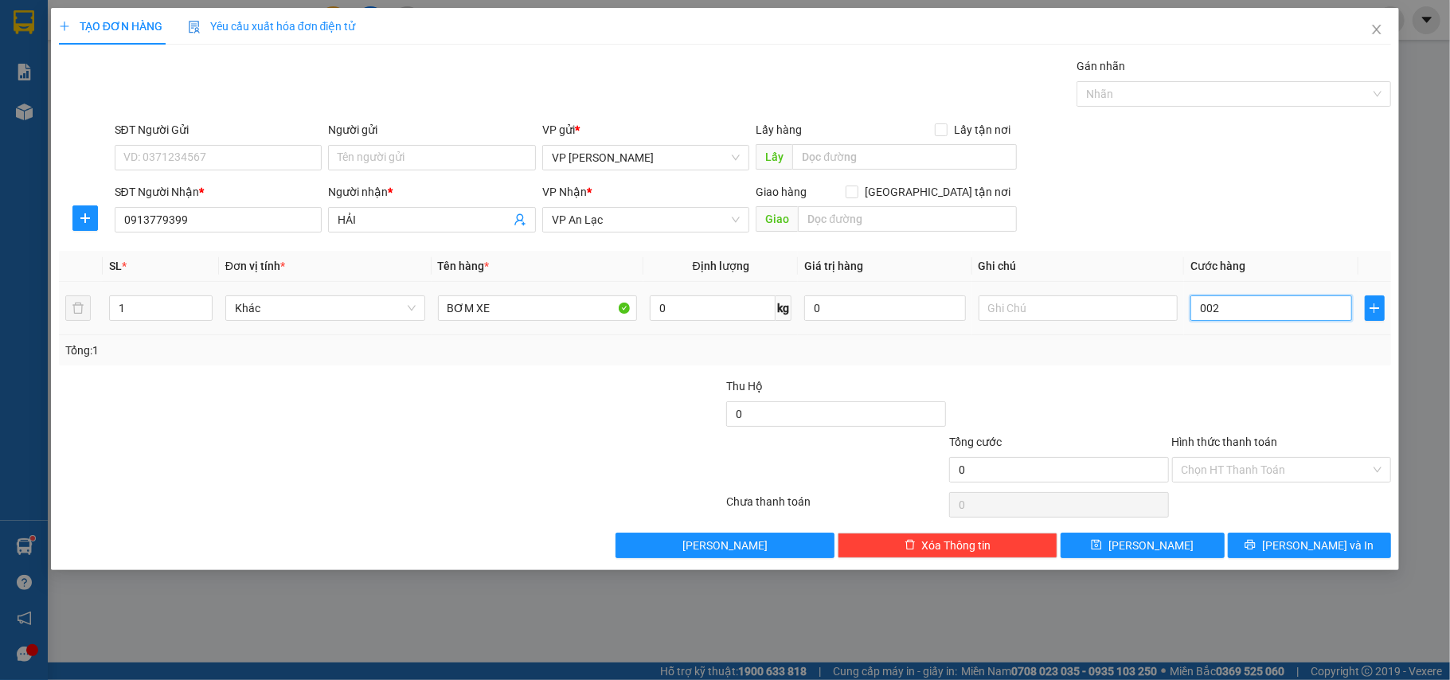
type input "2"
type input "0.025"
type input "25"
type input "00.250"
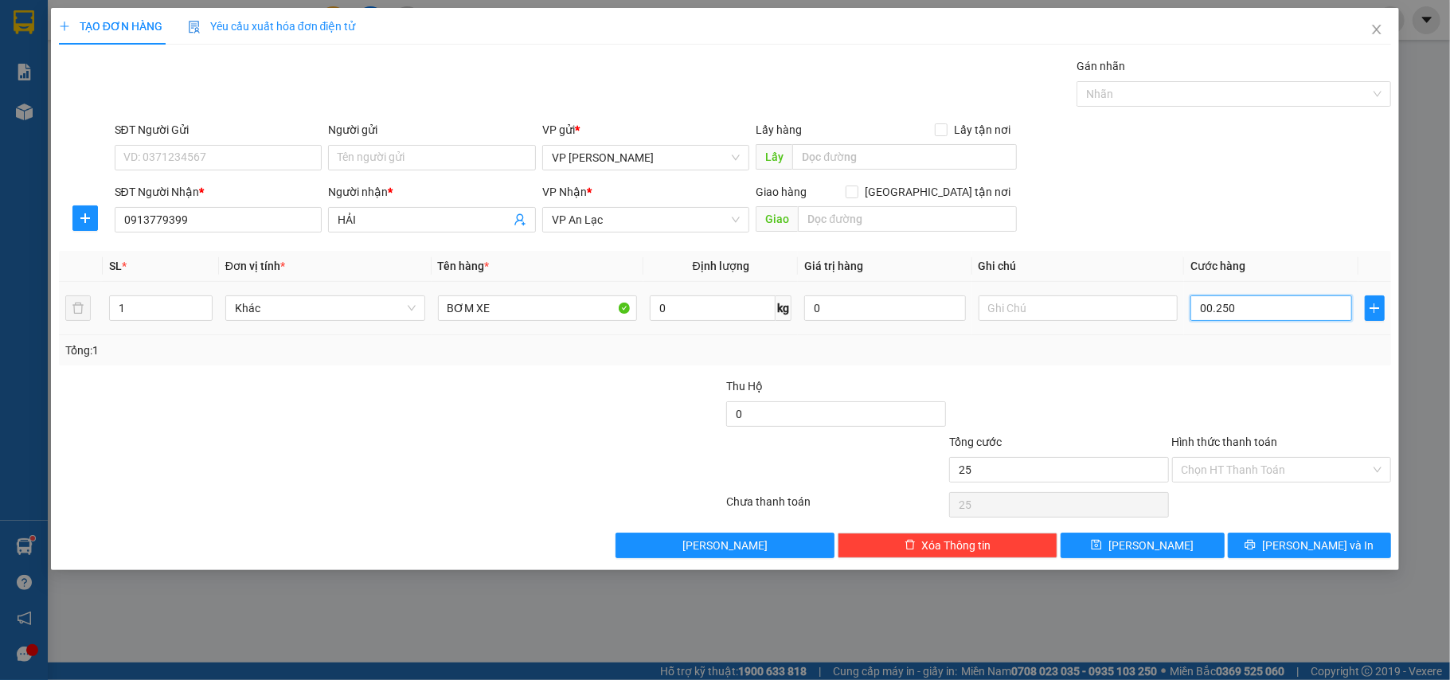
type input "250"
click at [1246, 472] on input "Hình thức thanh toán" at bounding box center [1277, 470] width 190 height 24
type input "250.000"
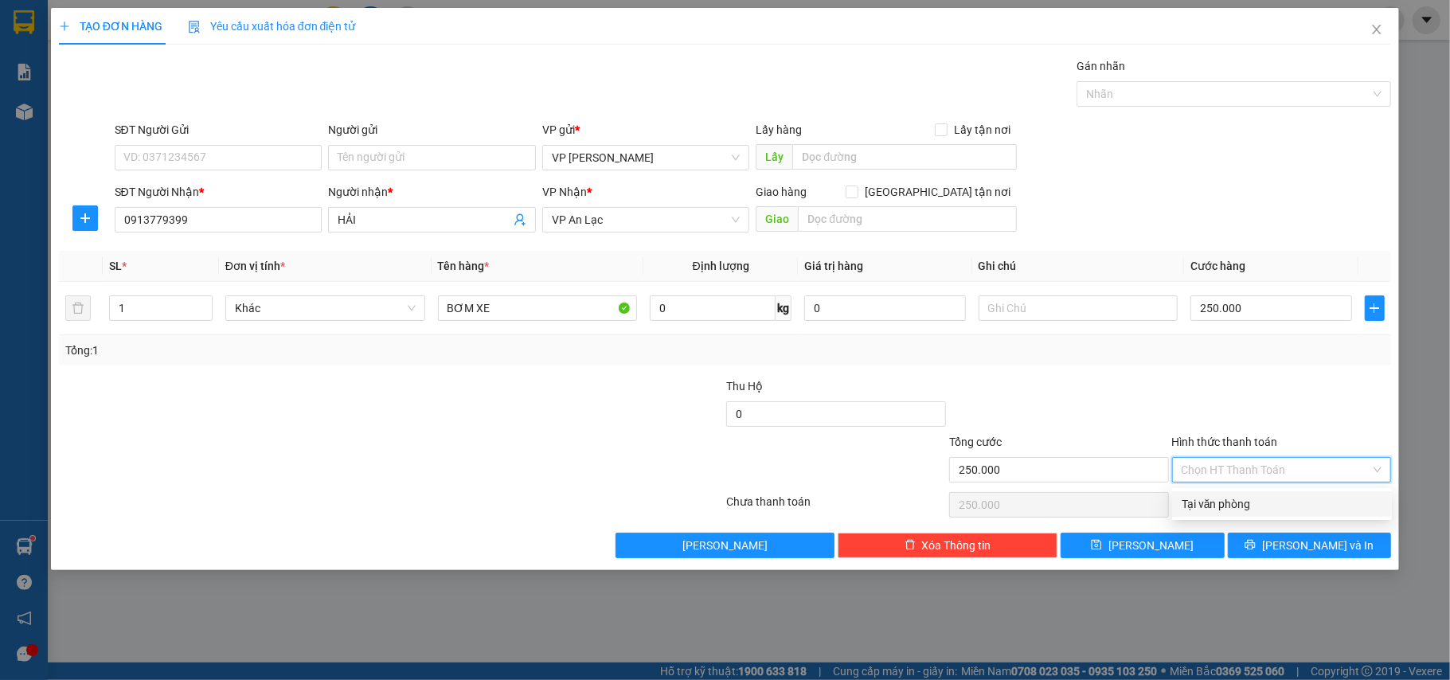
click at [1243, 507] on div "Tại văn phòng" at bounding box center [1282, 504] width 201 height 18
type input "0"
click at [1301, 552] on span "[PERSON_NAME] và In" at bounding box center [1318, 546] width 112 height 18
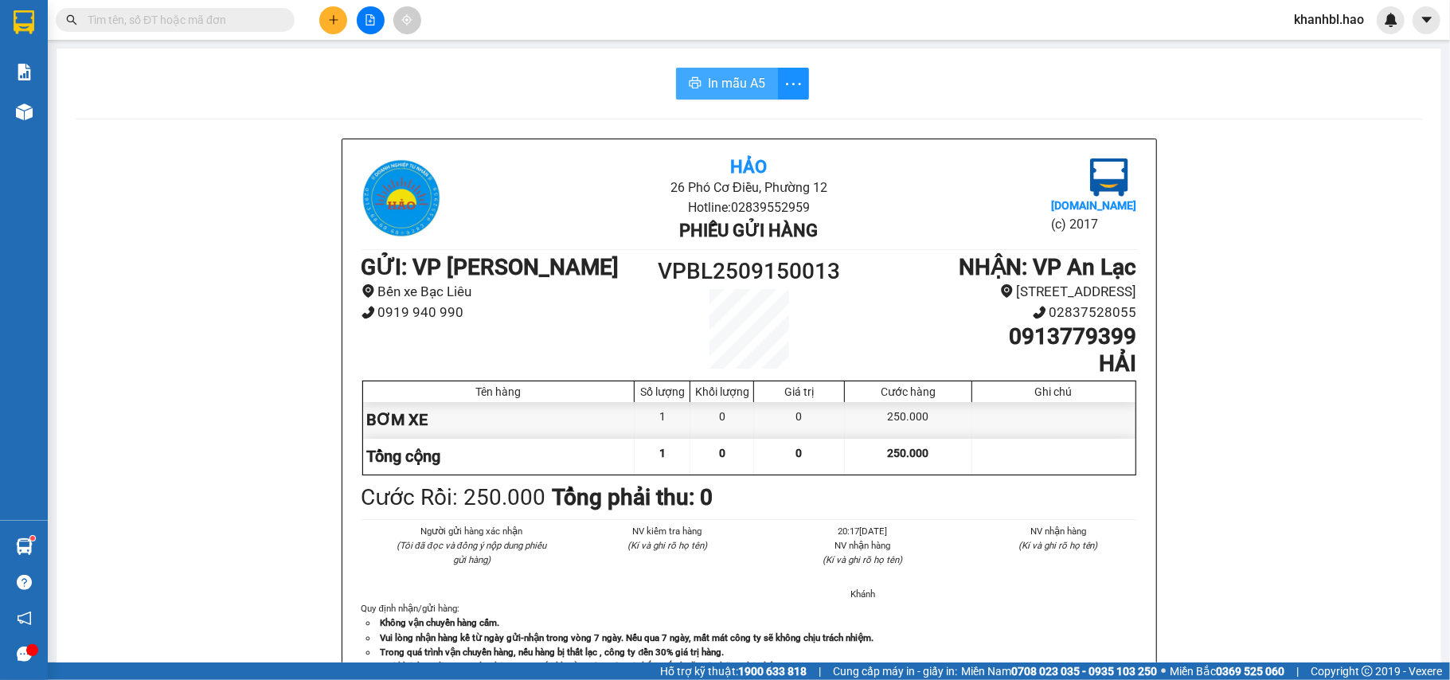
click at [727, 72] on button "In mẫu A5" at bounding box center [727, 84] width 102 height 32
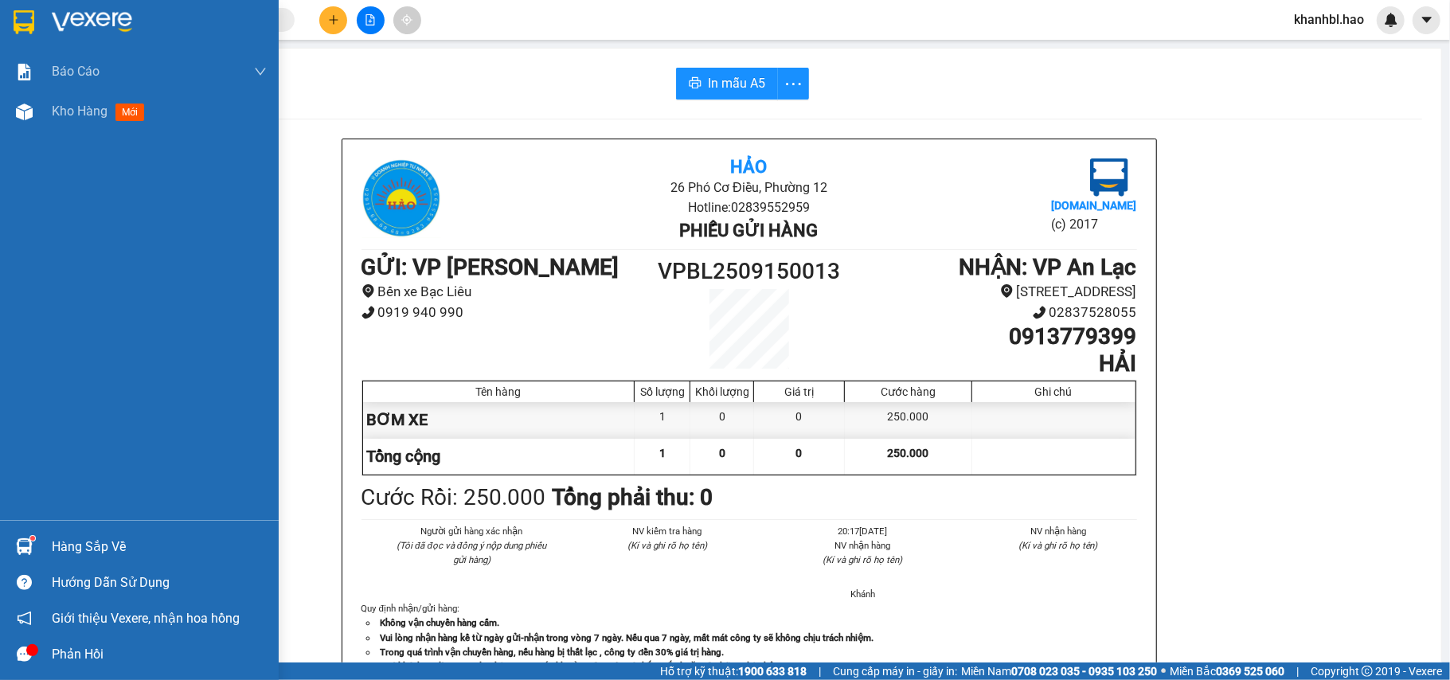
click at [29, 23] on img at bounding box center [24, 22] width 21 height 24
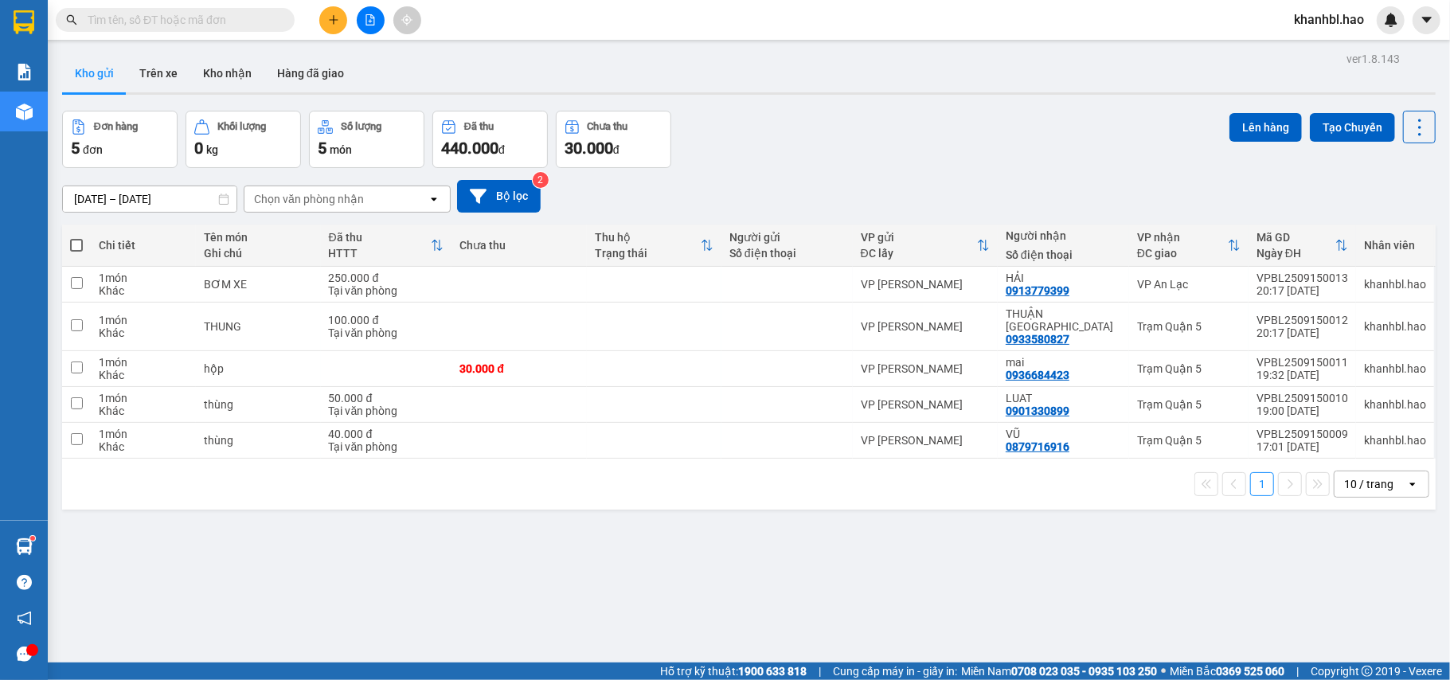
click at [68, 242] on th at bounding box center [76, 246] width 29 height 42
click at [72, 243] on span at bounding box center [76, 245] width 13 height 13
click at [76, 237] on input "checkbox" at bounding box center [76, 237] width 0 height 0
checkbox input "true"
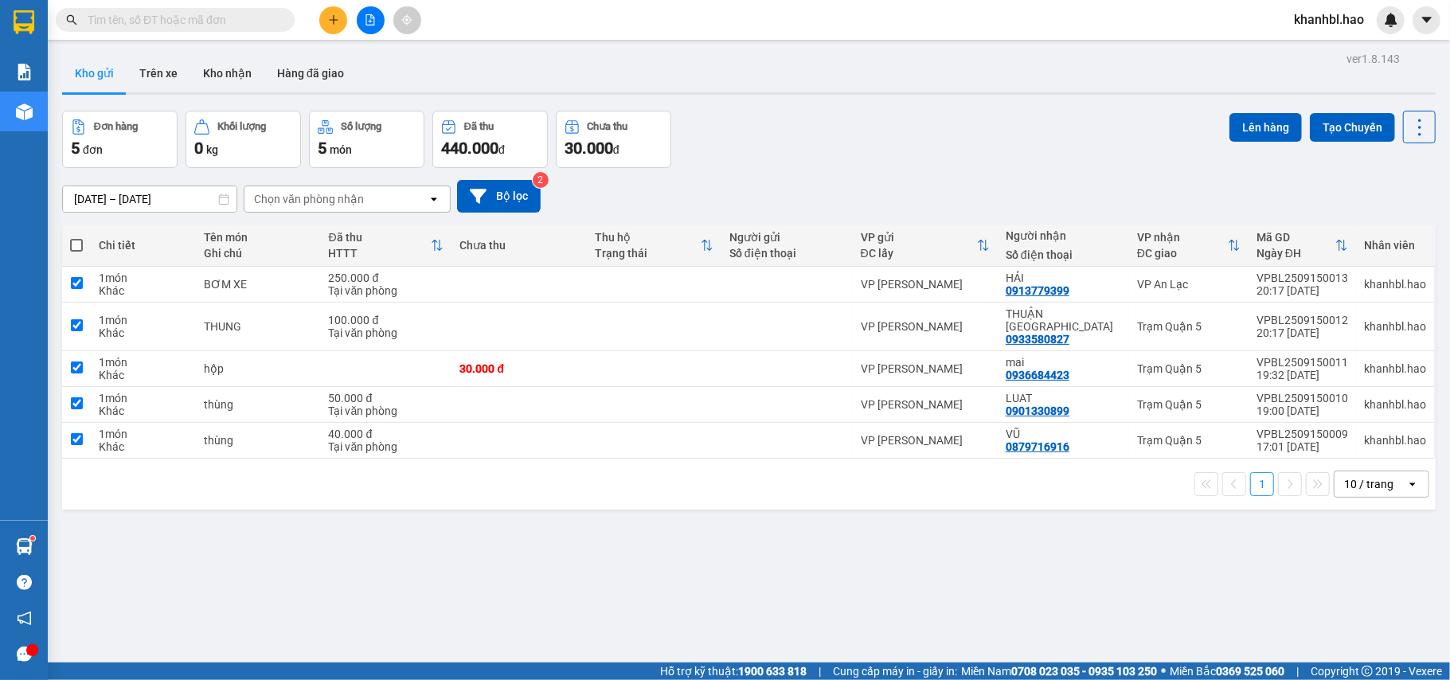
checkbox input "true"
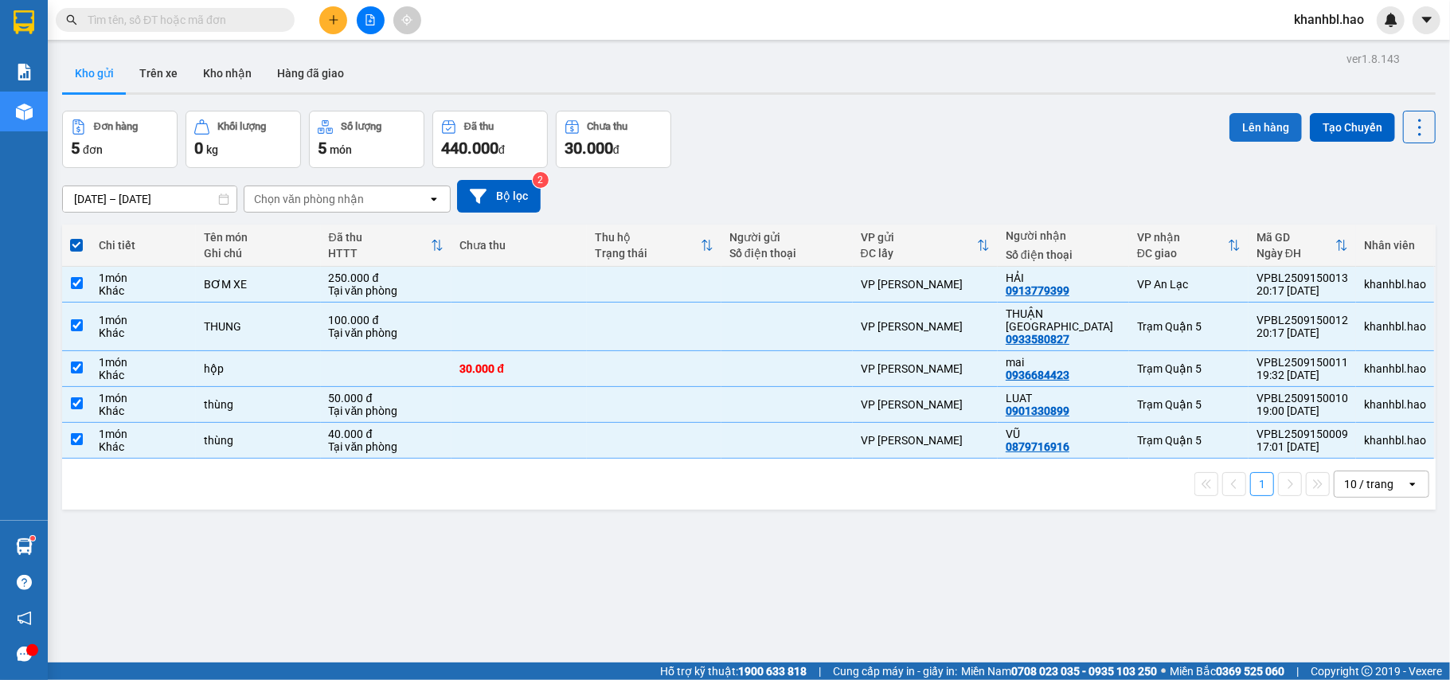
click at [1244, 129] on button "Lên hàng" at bounding box center [1266, 127] width 72 height 29
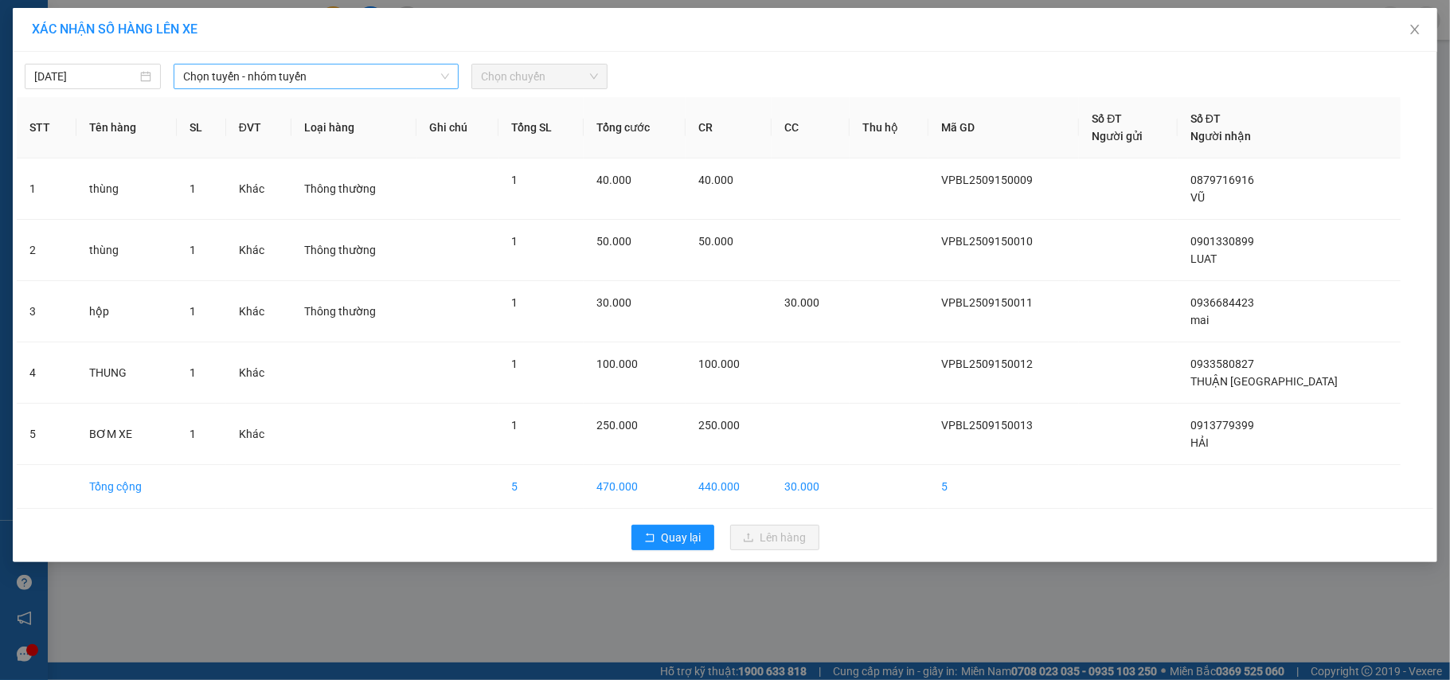
click at [253, 71] on span "Chọn tuyến - nhóm tuyến" at bounding box center [316, 77] width 266 height 24
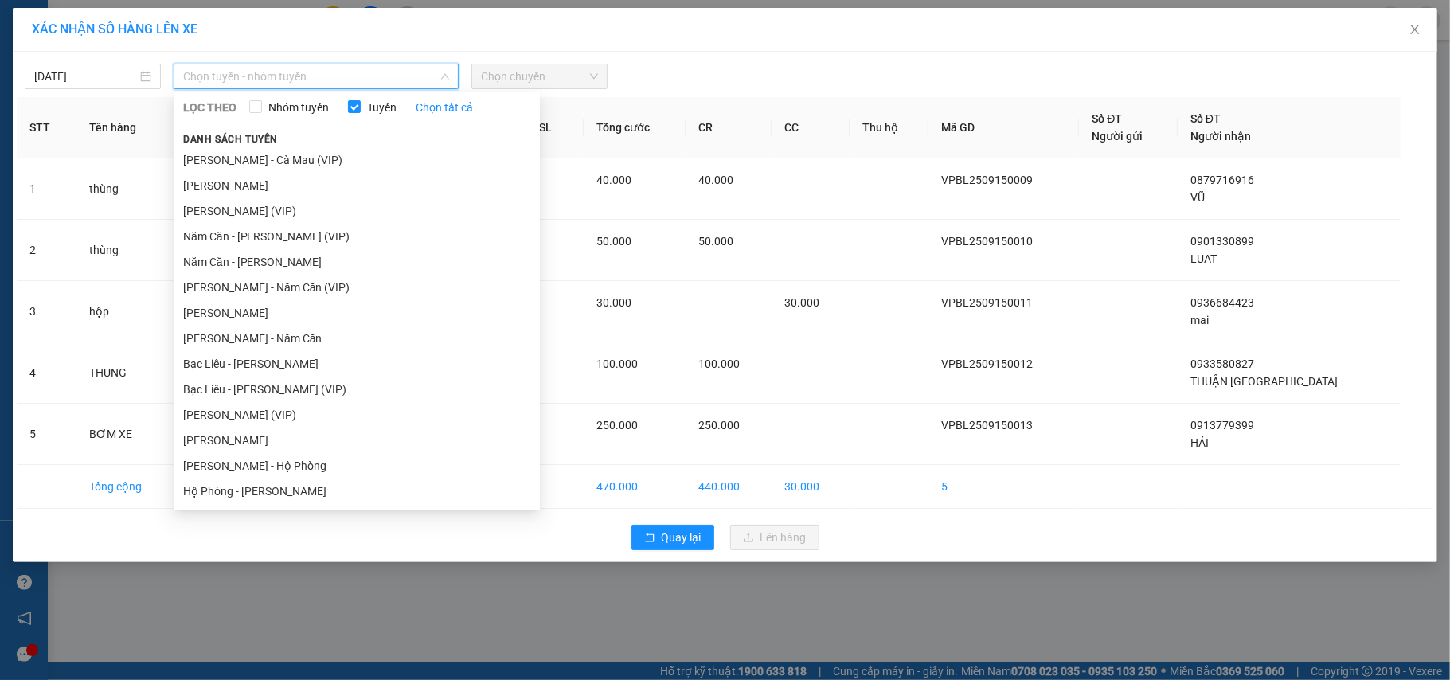
drag, startPoint x: 249, startPoint y: 183, endPoint x: 431, endPoint y: 128, distance: 190.5
click at [260, 177] on li "[PERSON_NAME]" at bounding box center [357, 185] width 366 height 25
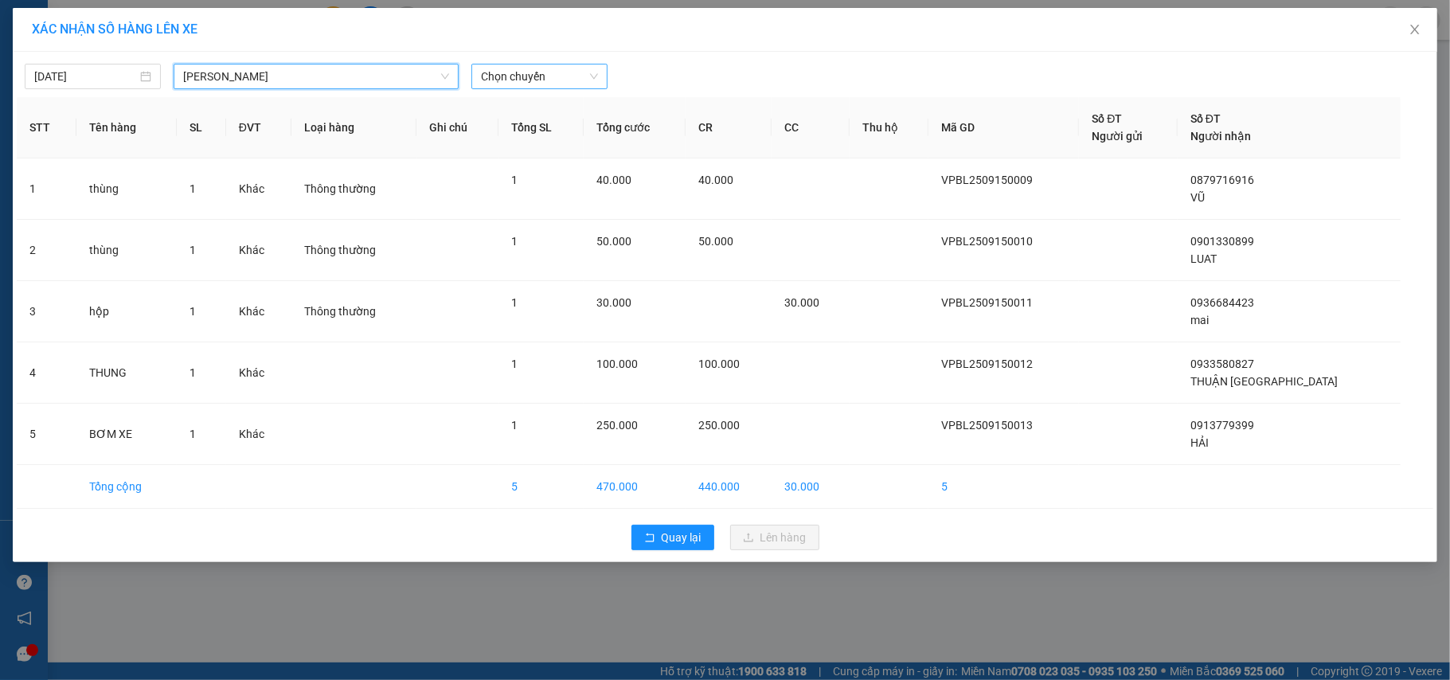
click at [527, 76] on span "Chọn chuyến" at bounding box center [539, 77] width 117 height 24
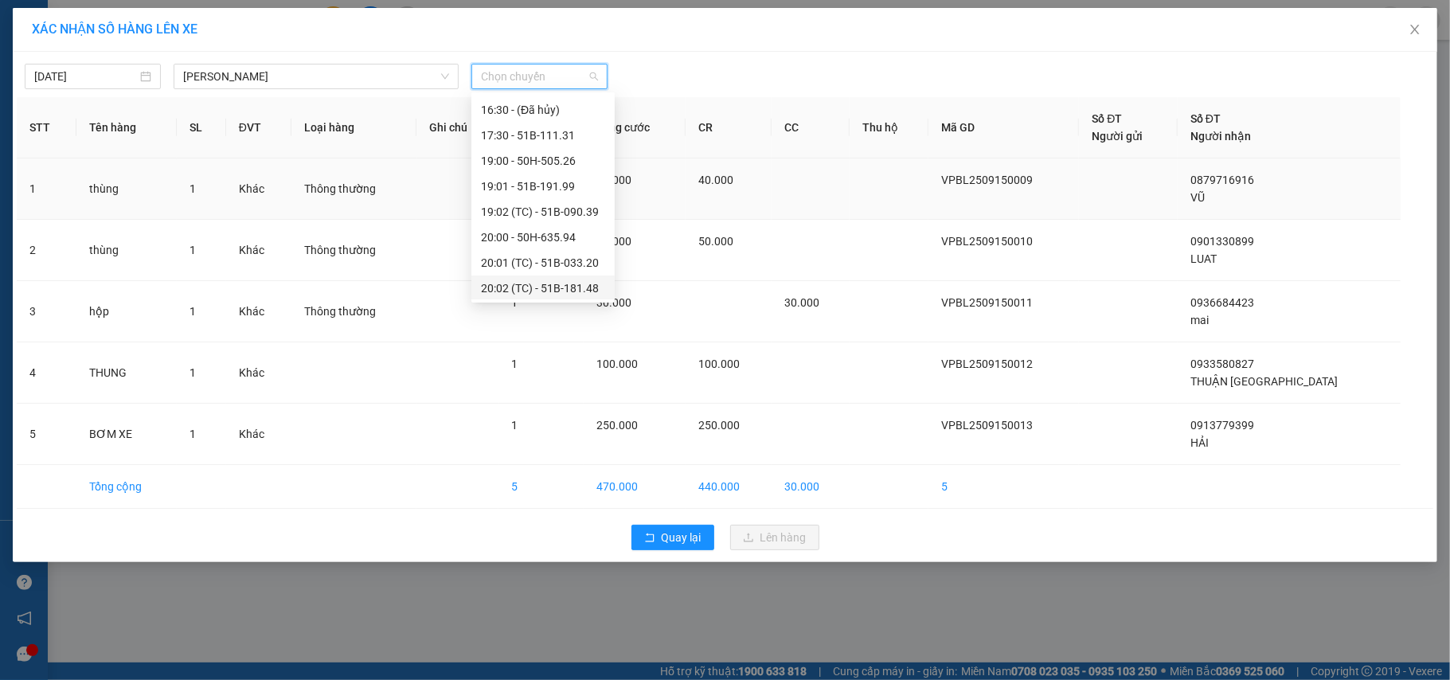
scroll to position [306, 0]
click at [577, 180] on div "22:00 - 50H-636.44" at bounding box center [543, 185] width 124 height 18
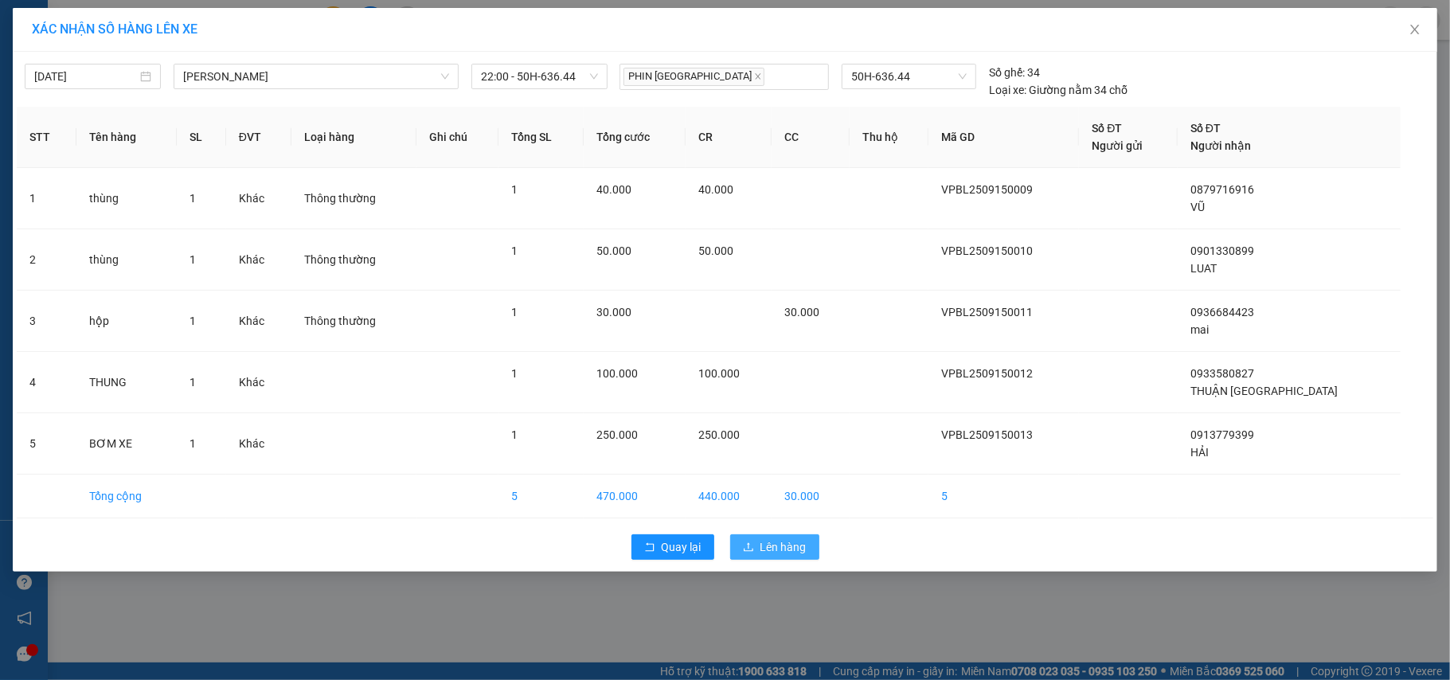
drag, startPoint x: 784, startPoint y: 542, endPoint x: 800, endPoint y: 539, distance: 16.1
click at [785, 542] on span "Lên hàng" at bounding box center [784, 547] width 46 height 18
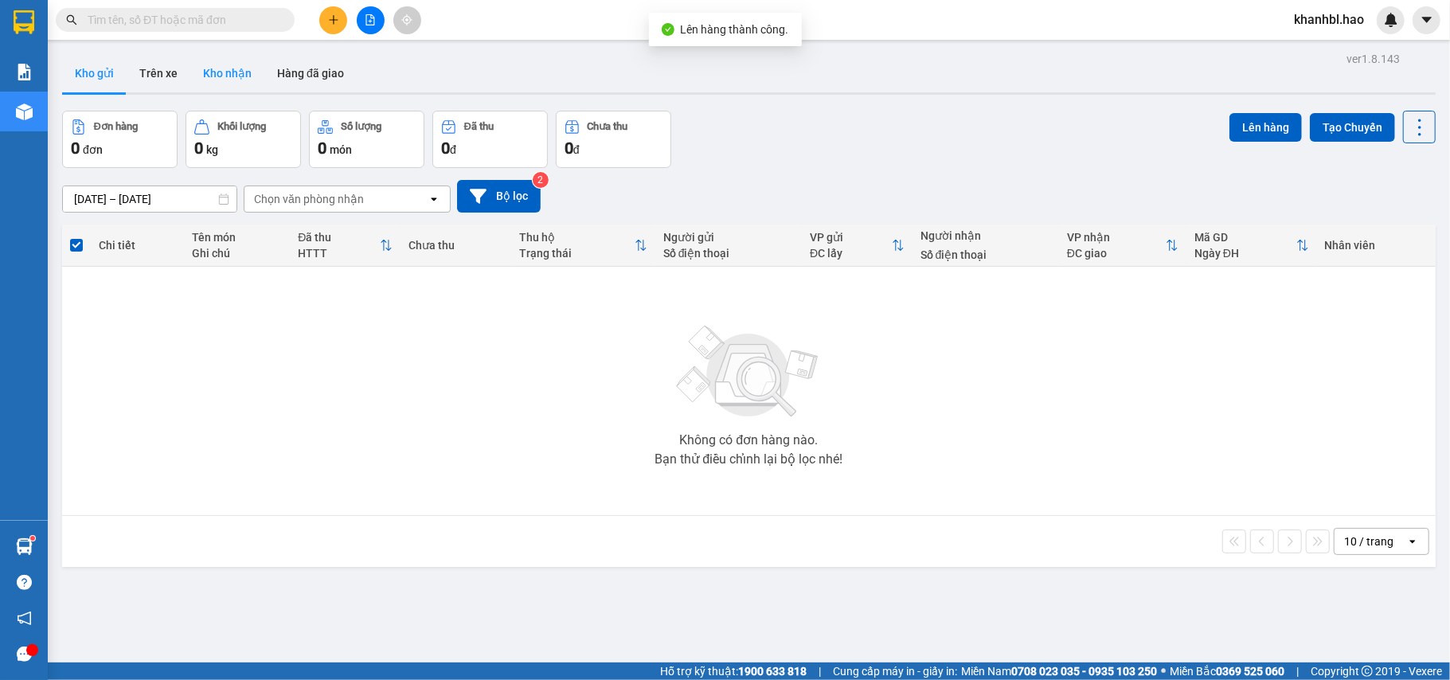
click at [229, 64] on button "Kho nhận" at bounding box center [227, 73] width 74 height 38
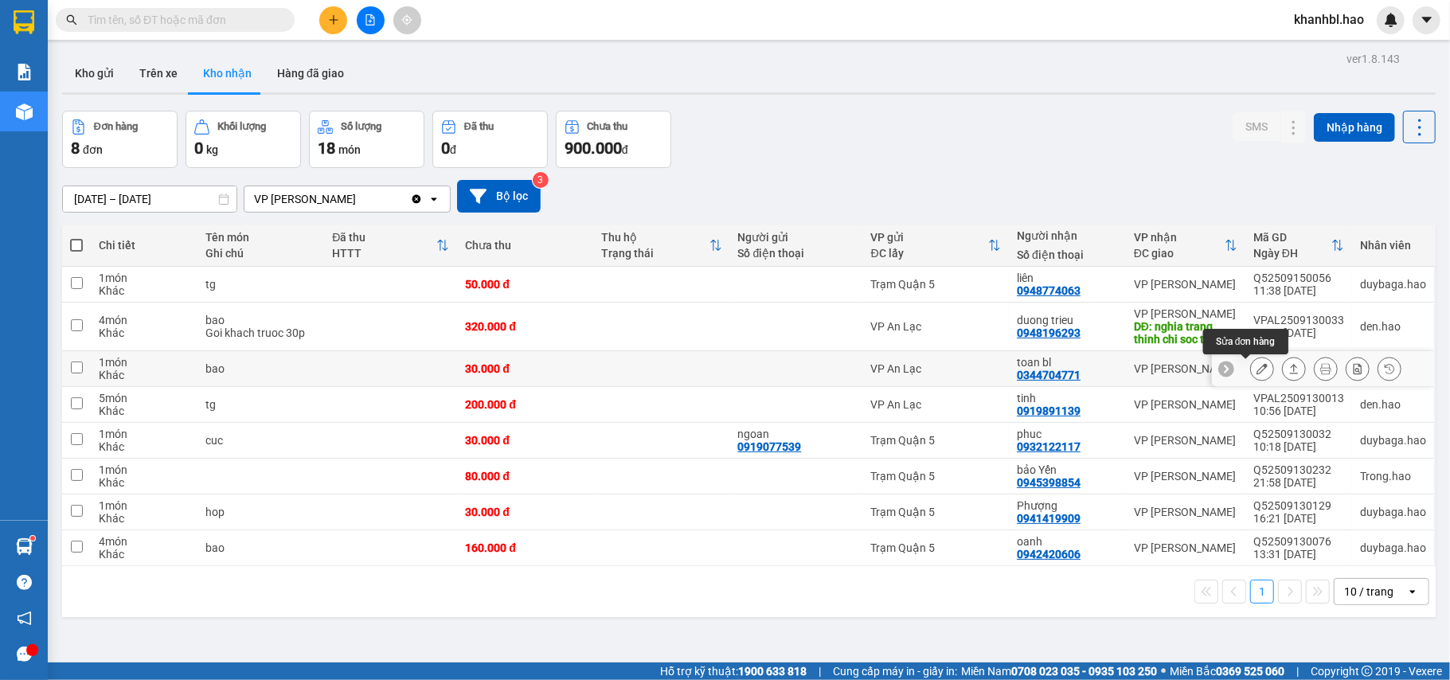
click at [1257, 371] on icon at bounding box center [1262, 368] width 11 height 11
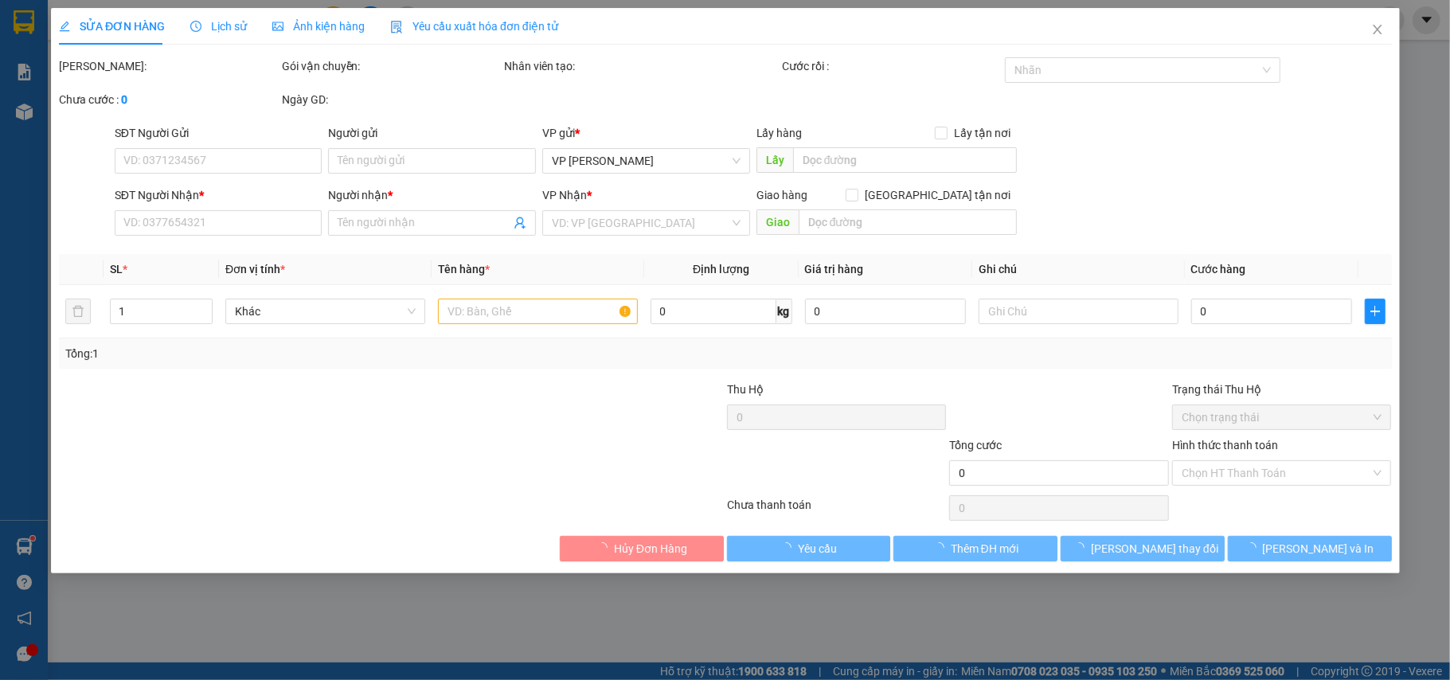
type input "0344704771"
type input "toan bl"
type input "30.000"
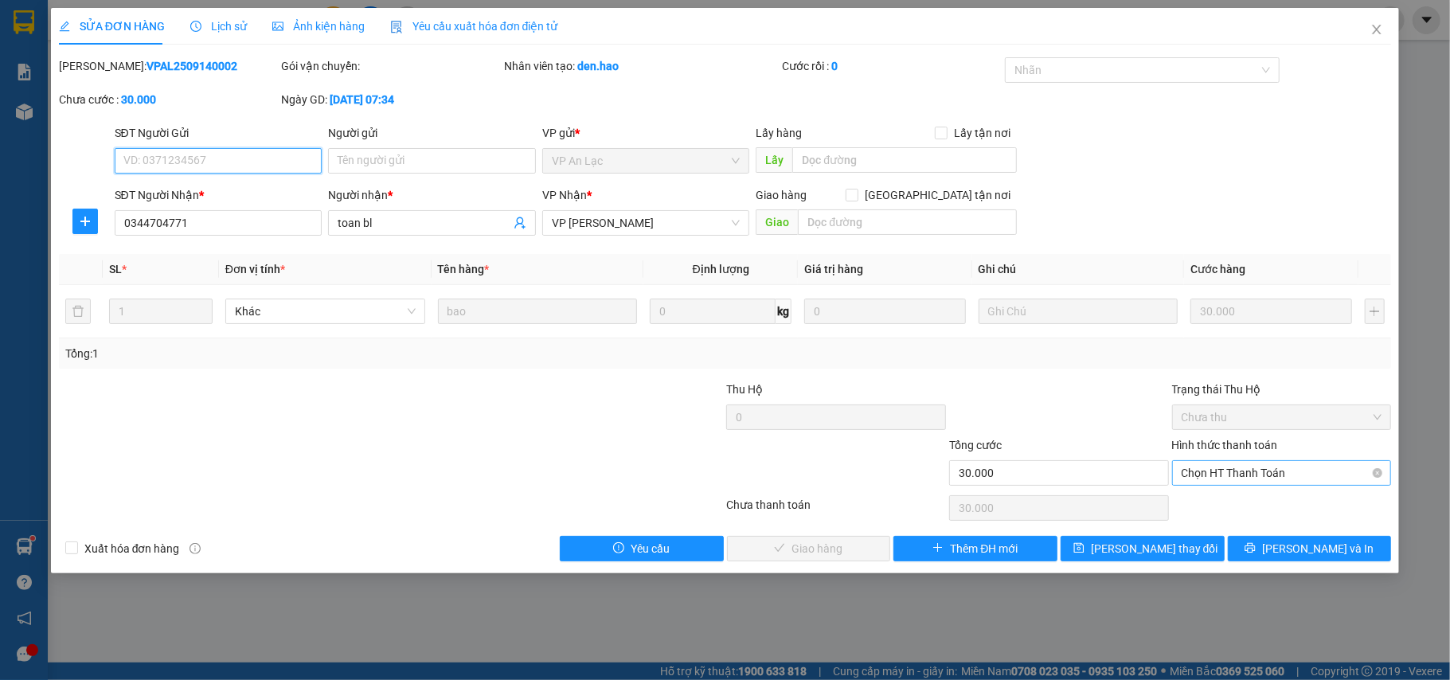
click at [1243, 472] on span "Chọn HT Thanh Toán" at bounding box center [1282, 473] width 201 height 24
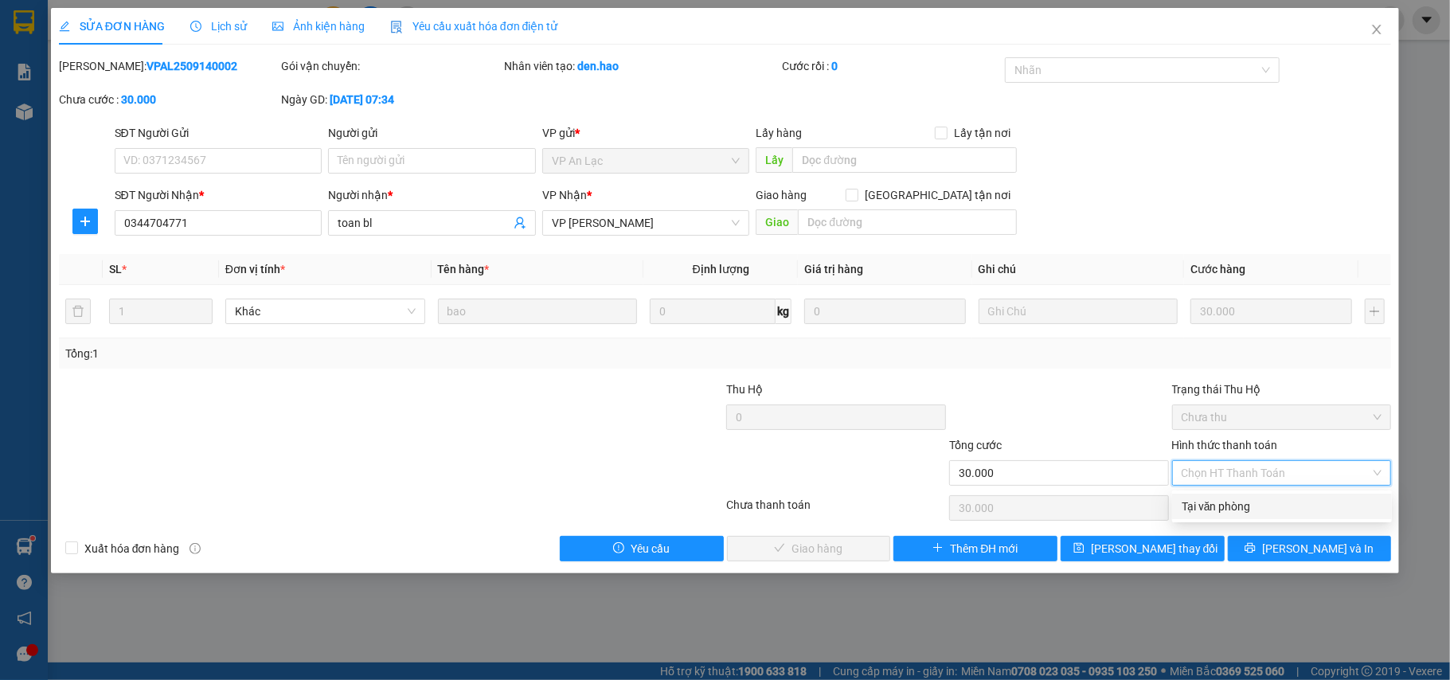
click at [1230, 507] on div "Tại văn phòng" at bounding box center [1282, 507] width 201 height 18
type input "0"
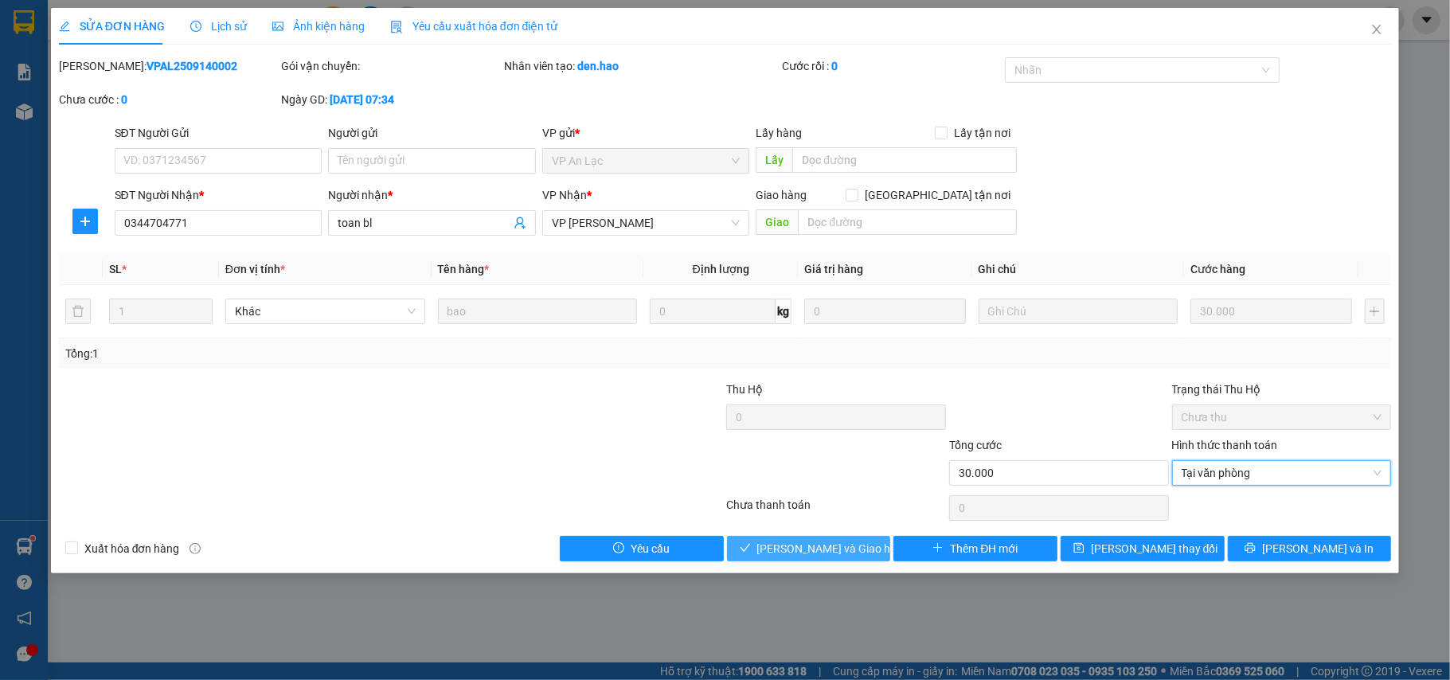
click at [828, 540] on button "[PERSON_NAME] và Giao hàng" at bounding box center [809, 548] width 164 height 25
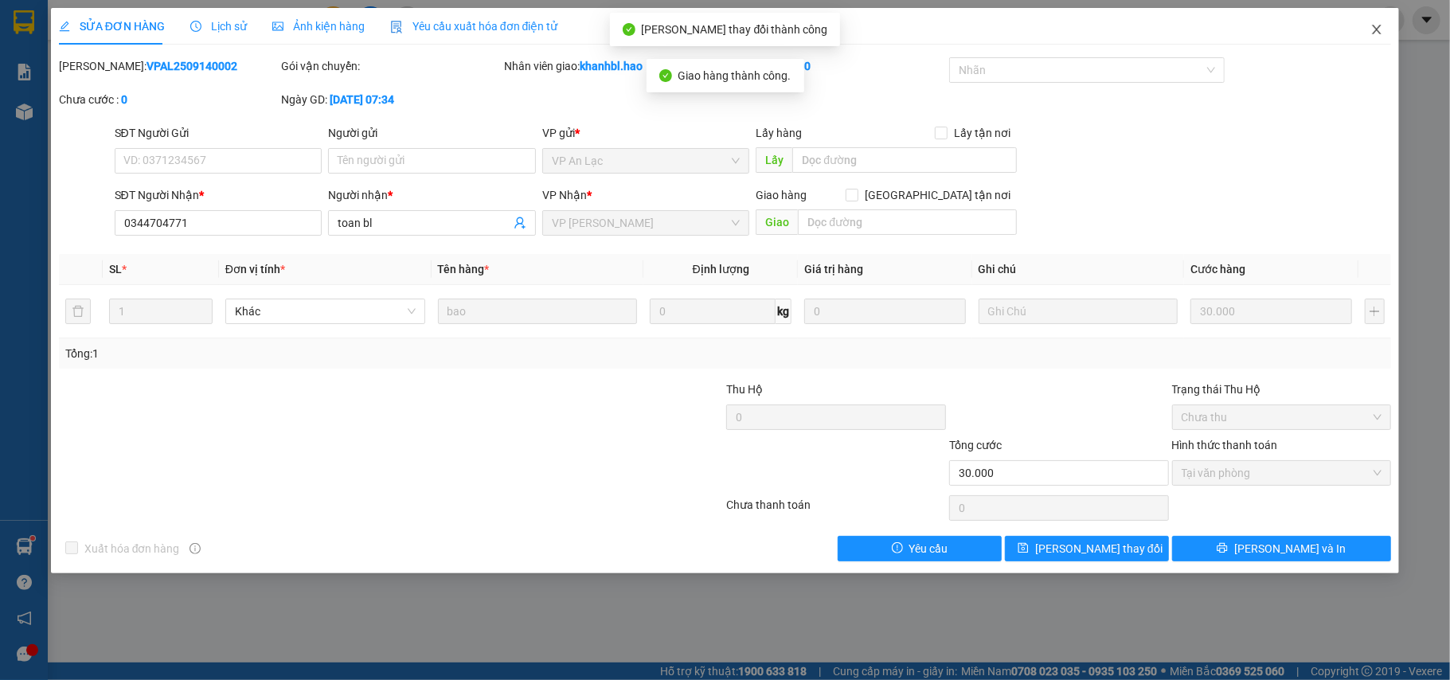
click at [1373, 29] on icon "close" at bounding box center [1377, 29] width 13 height 13
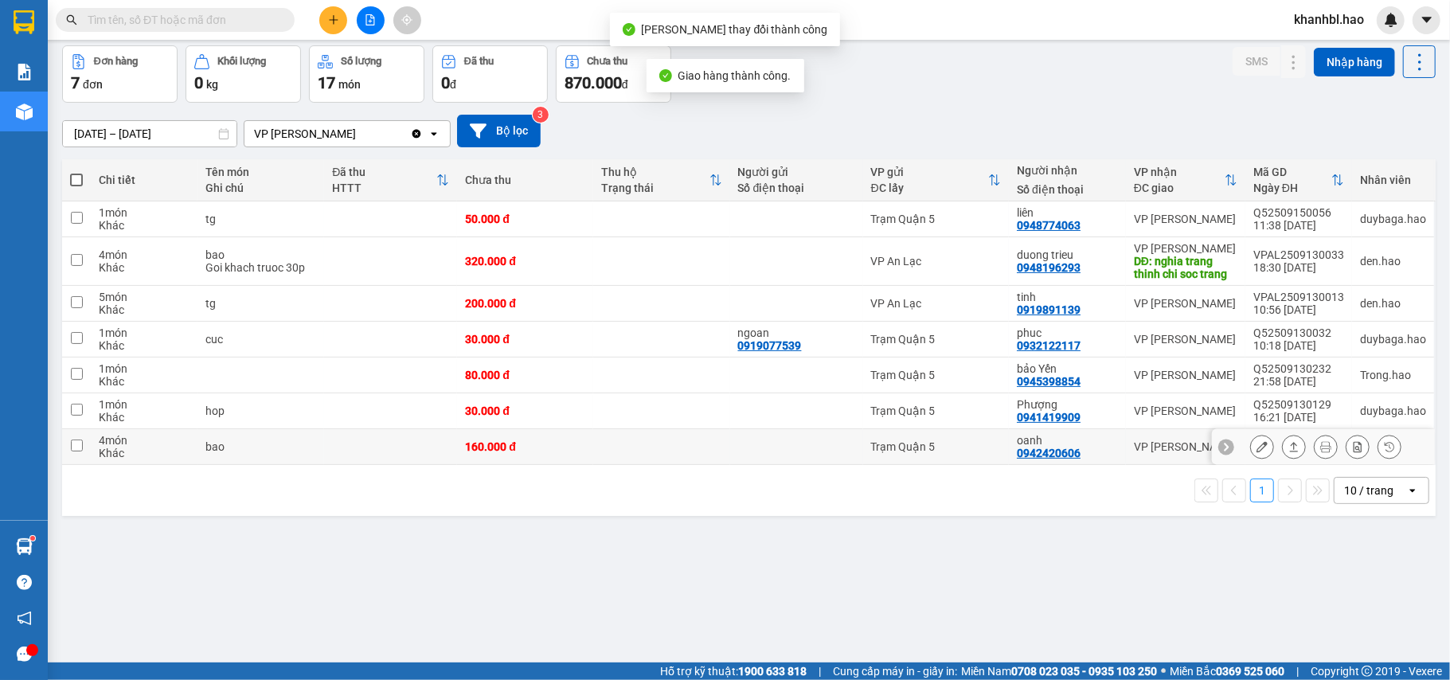
scroll to position [73, 0]
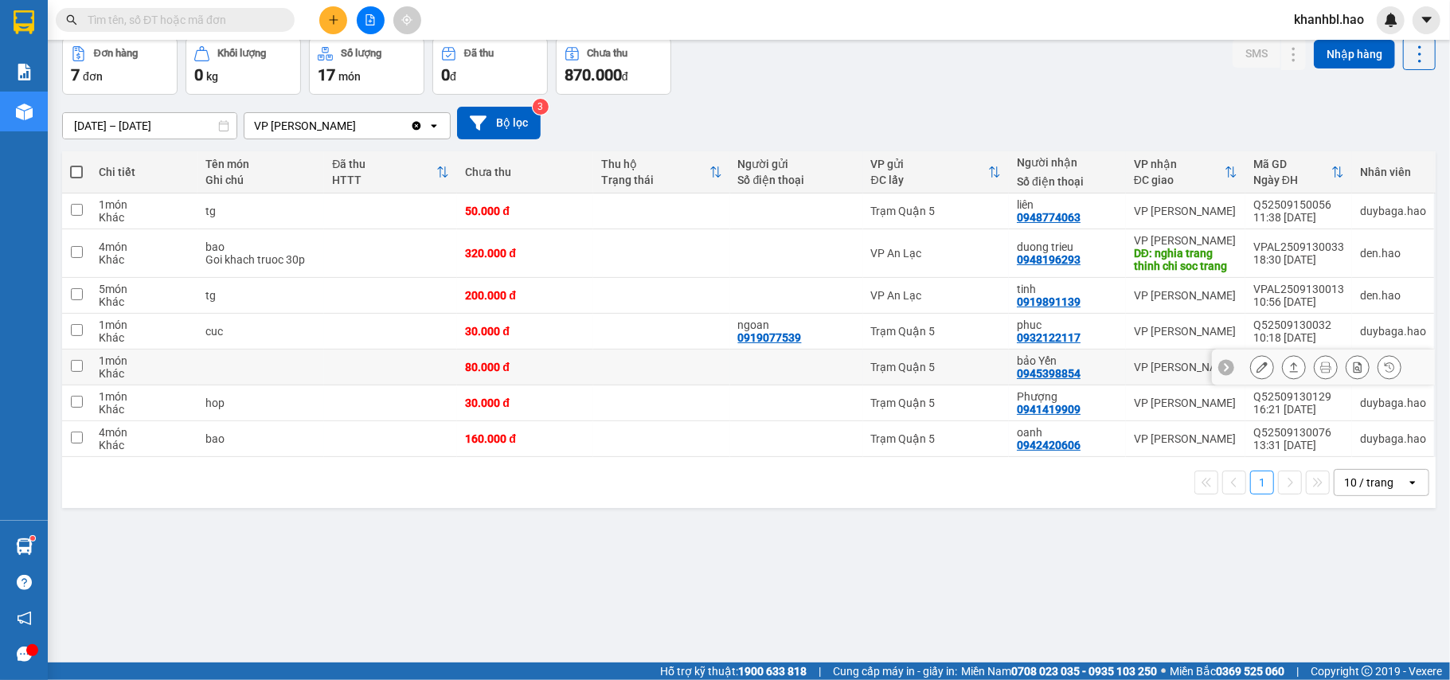
click at [1257, 368] on icon at bounding box center [1262, 367] width 11 height 11
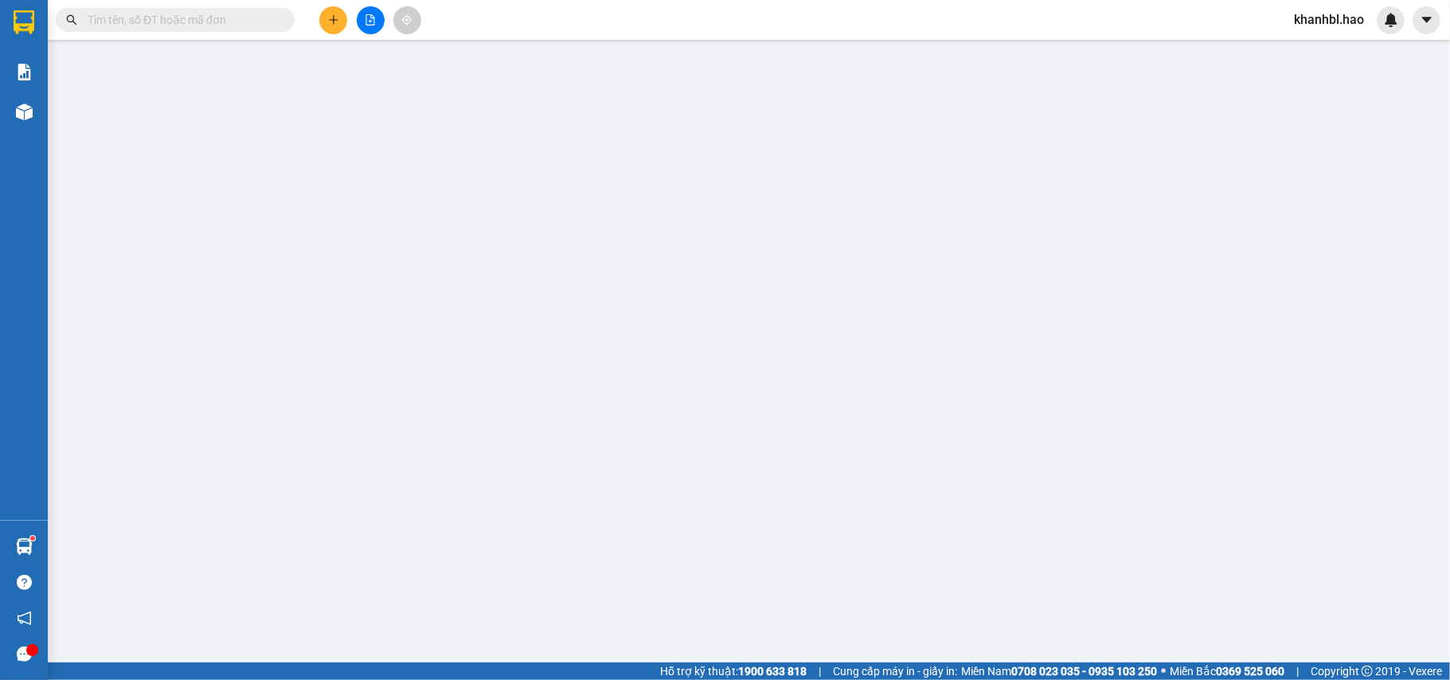
type input "0945398854"
type input "bảo Yến"
type input "80.000"
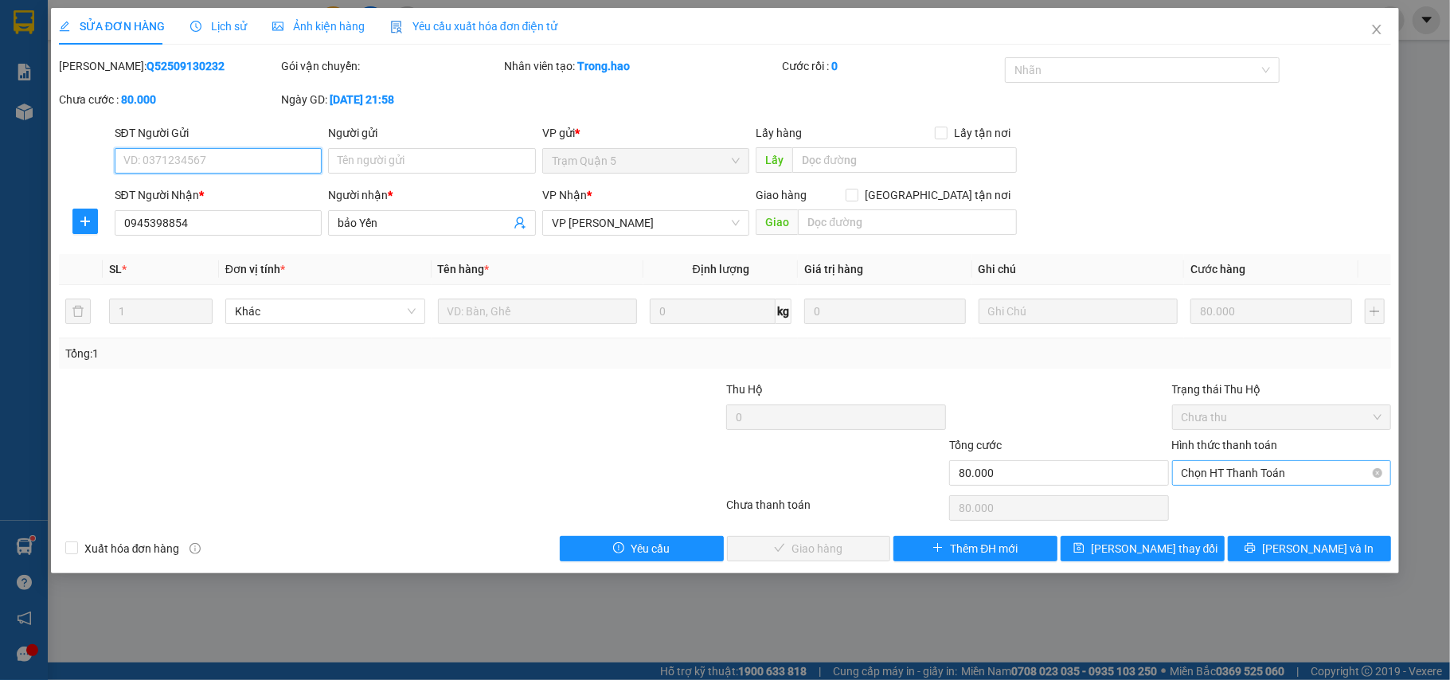
click at [1225, 470] on span "Chọn HT Thanh Toán" at bounding box center [1282, 473] width 201 height 24
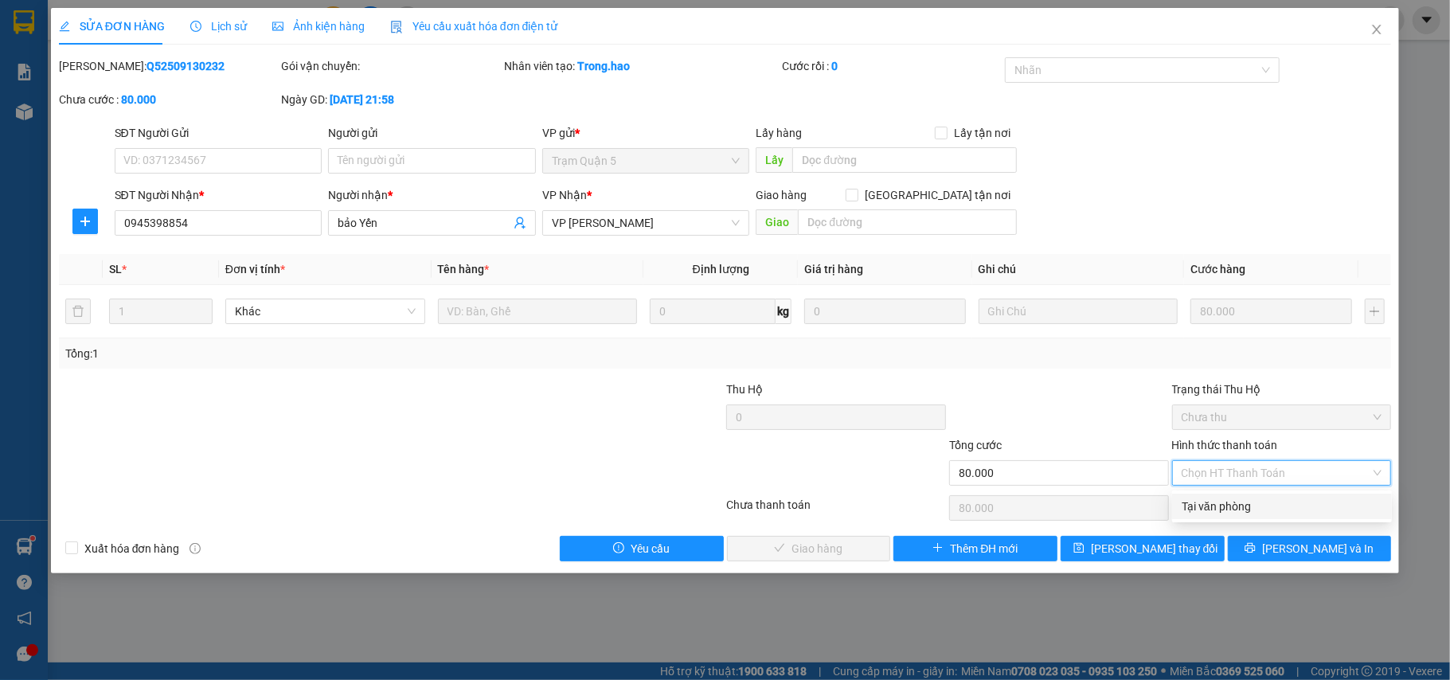
click at [1219, 498] on div "Tại văn phòng" at bounding box center [1282, 507] width 201 height 18
type input "0"
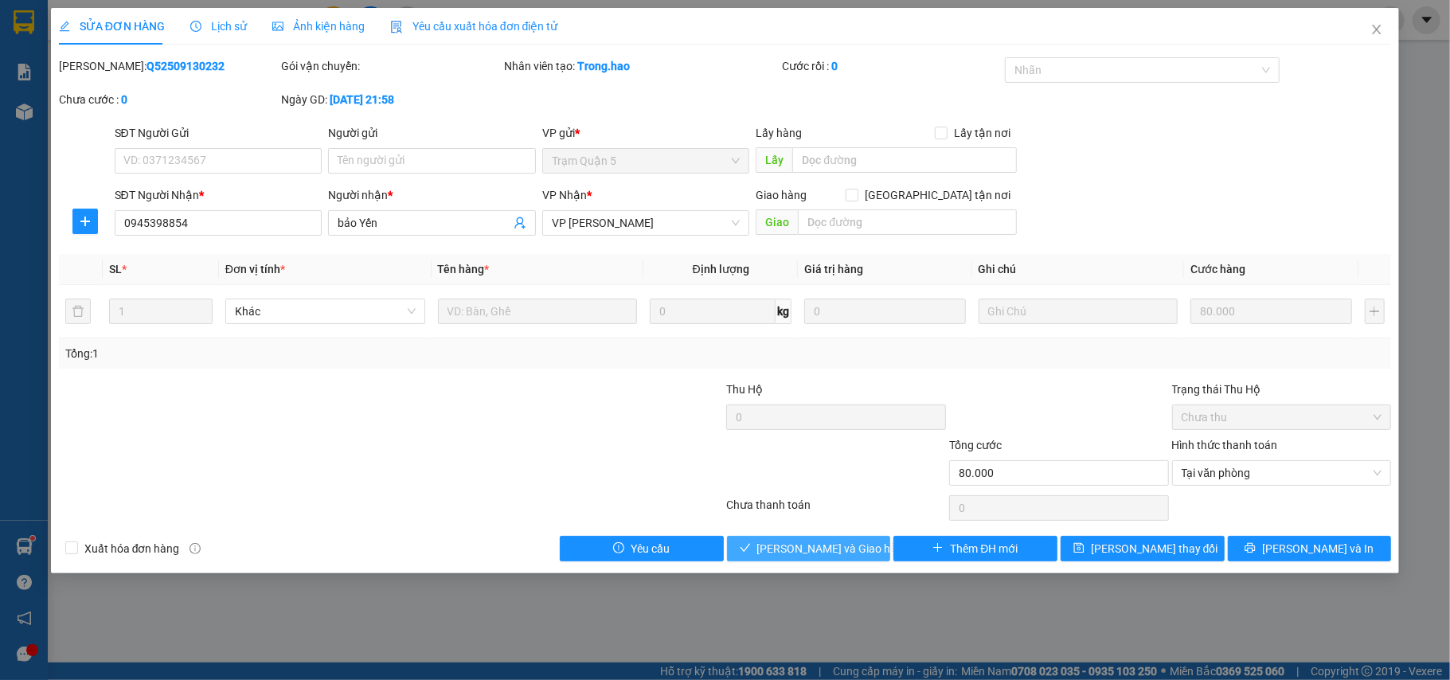
click at [836, 558] on span "[PERSON_NAME] và Giao hàng" at bounding box center [833, 549] width 153 height 18
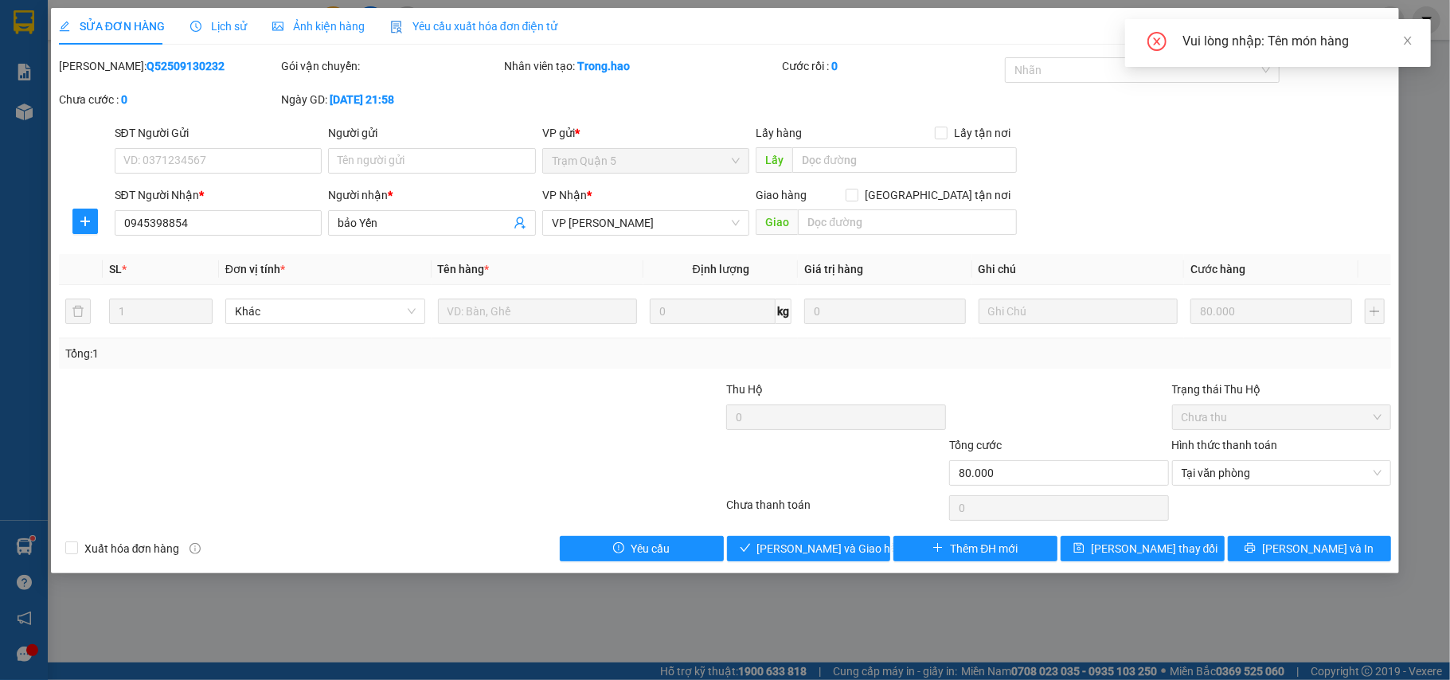
click at [1399, 40] on div "Vui lòng nhập: Tên món hàng" at bounding box center [1297, 41] width 229 height 19
click at [1409, 37] on icon "close" at bounding box center [1408, 40] width 11 height 11
click at [1375, 29] on icon "close" at bounding box center [1377, 30] width 9 height 10
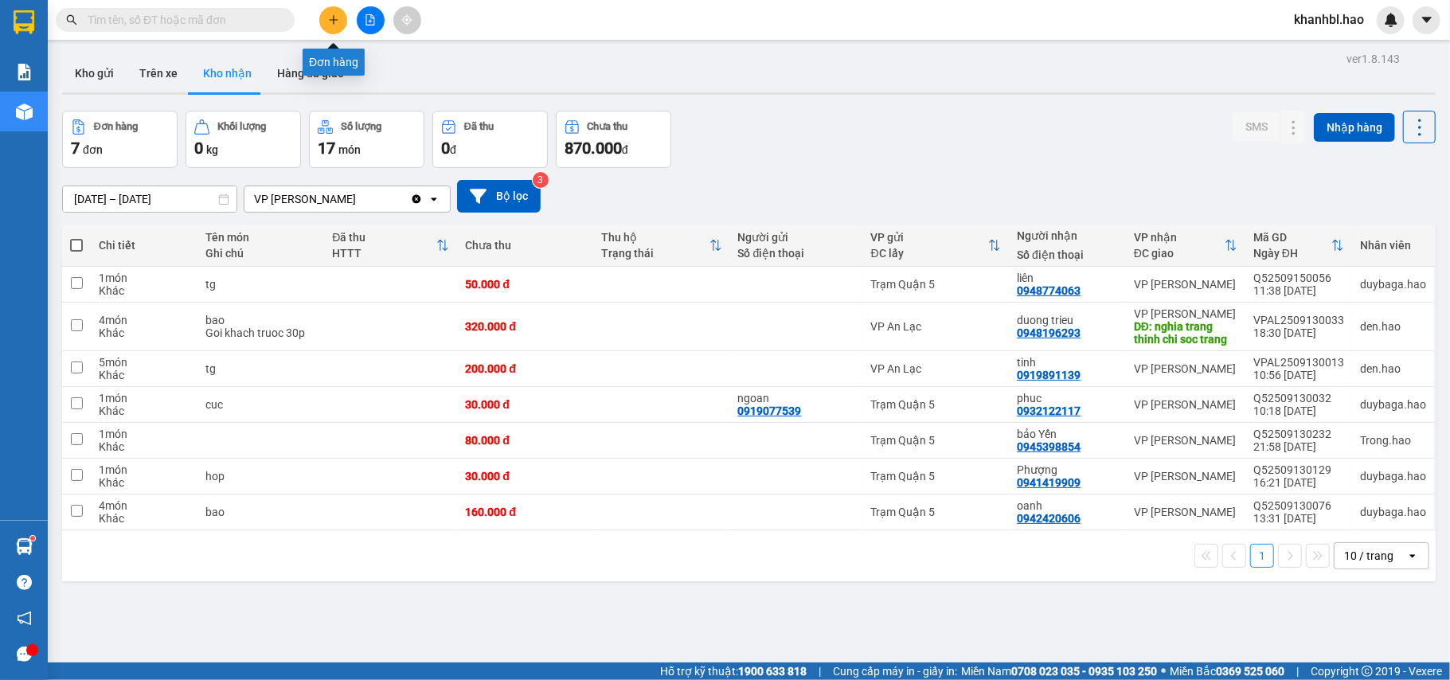
click at [328, 18] on icon "plus" at bounding box center [333, 19] width 11 height 11
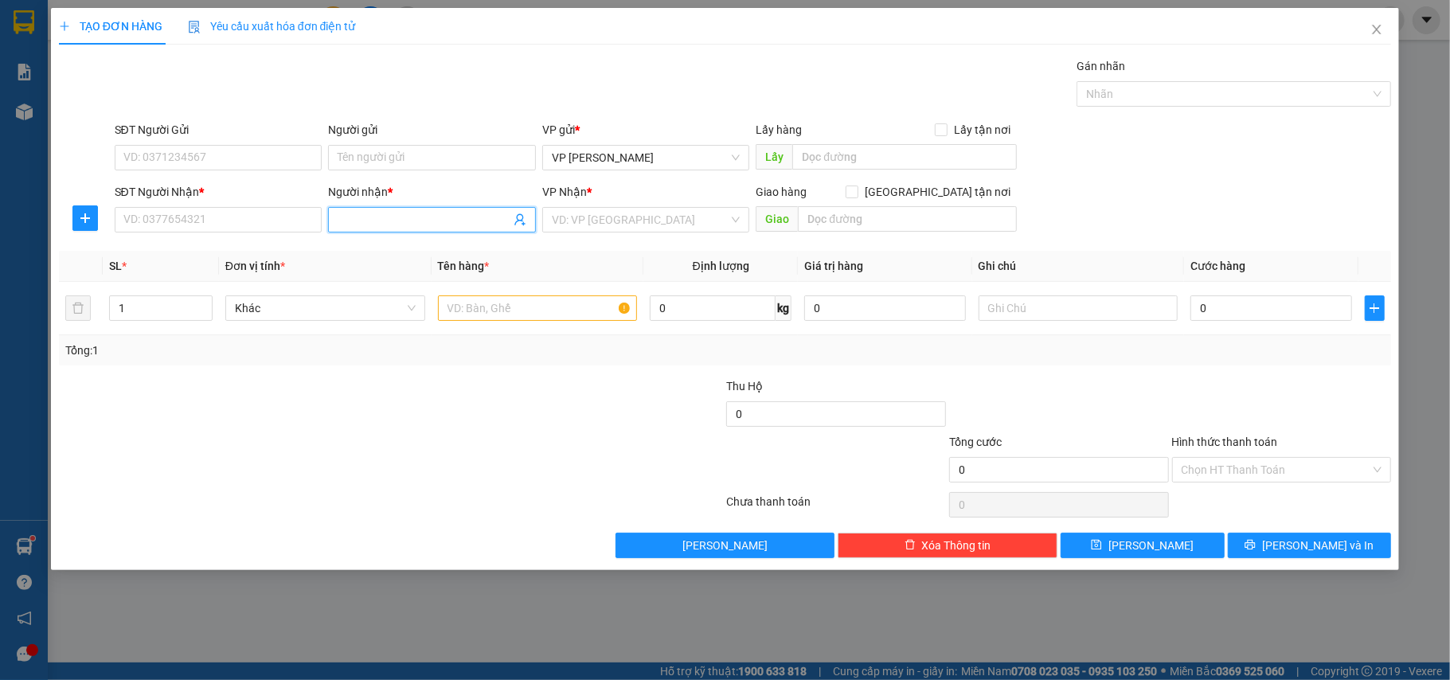
click at [389, 214] on input "Người nhận *" at bounding box center [424, 220] width 173 height 18
type input "THUAN [GEOGRAPHIC_DATA]"
click at [459, 258] on div "THUẬN SÂN BAY - 0933580827" at bounding box center [432, 254] width 189 height 18
type input "0933580827"
type input "THUẬN [GEOGRAPHIC_DATA]"
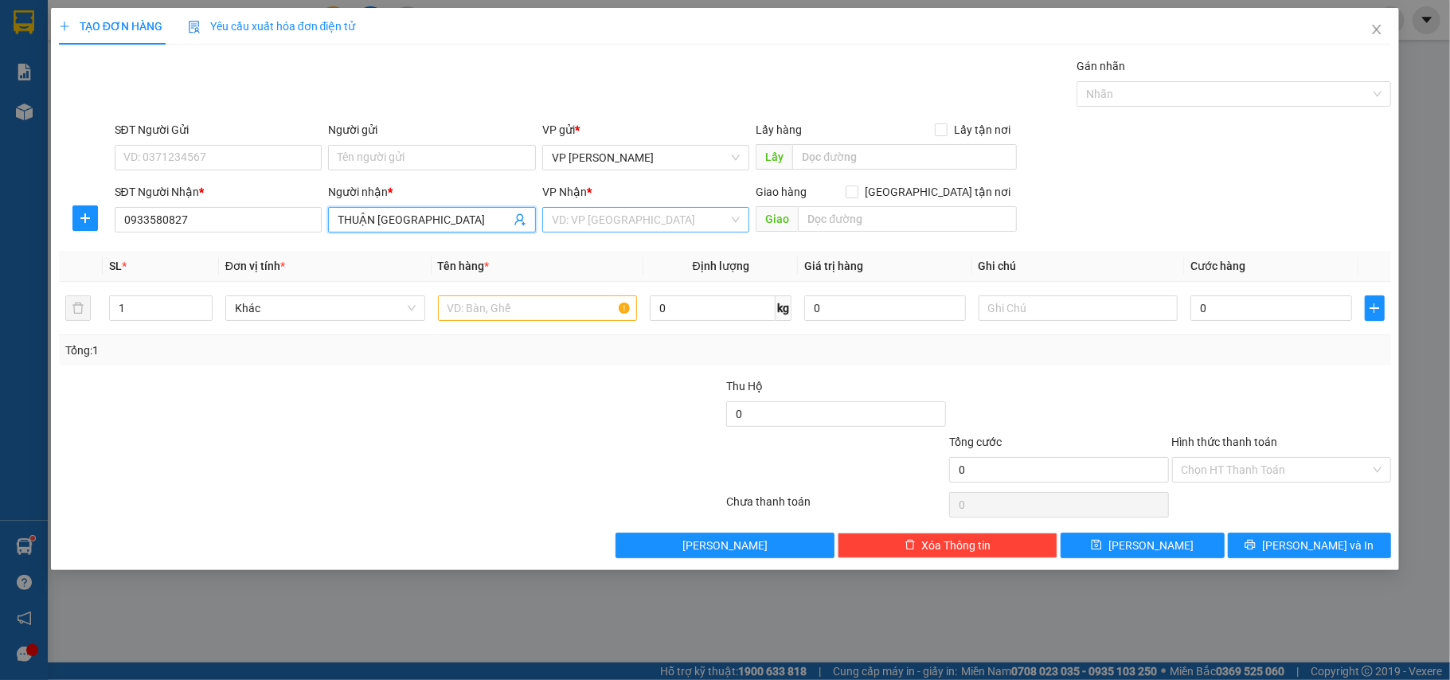
click at [610, 215] on input "search" at bounding box center [641, 220] width 178 height 24
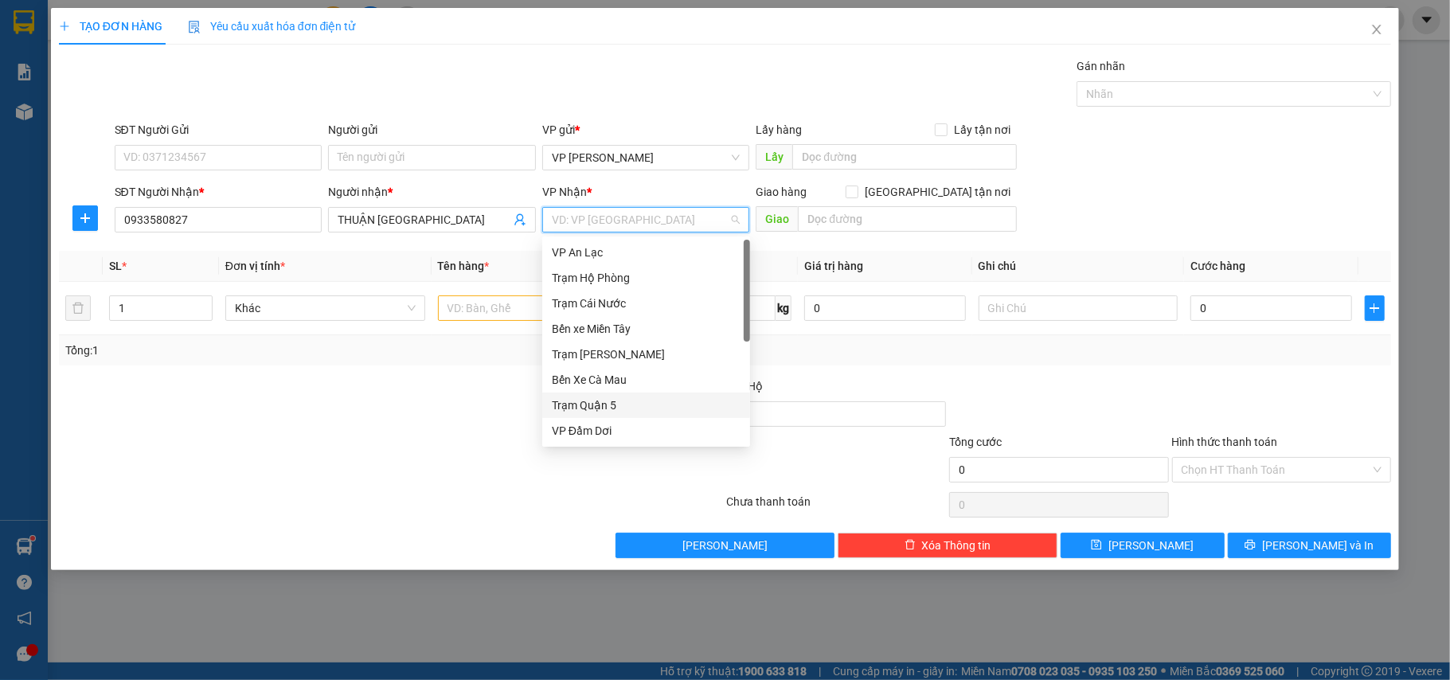
click at [609, 405] on div "Trạm Quận 5" at bounding box center [646, 406] width 189 height 18
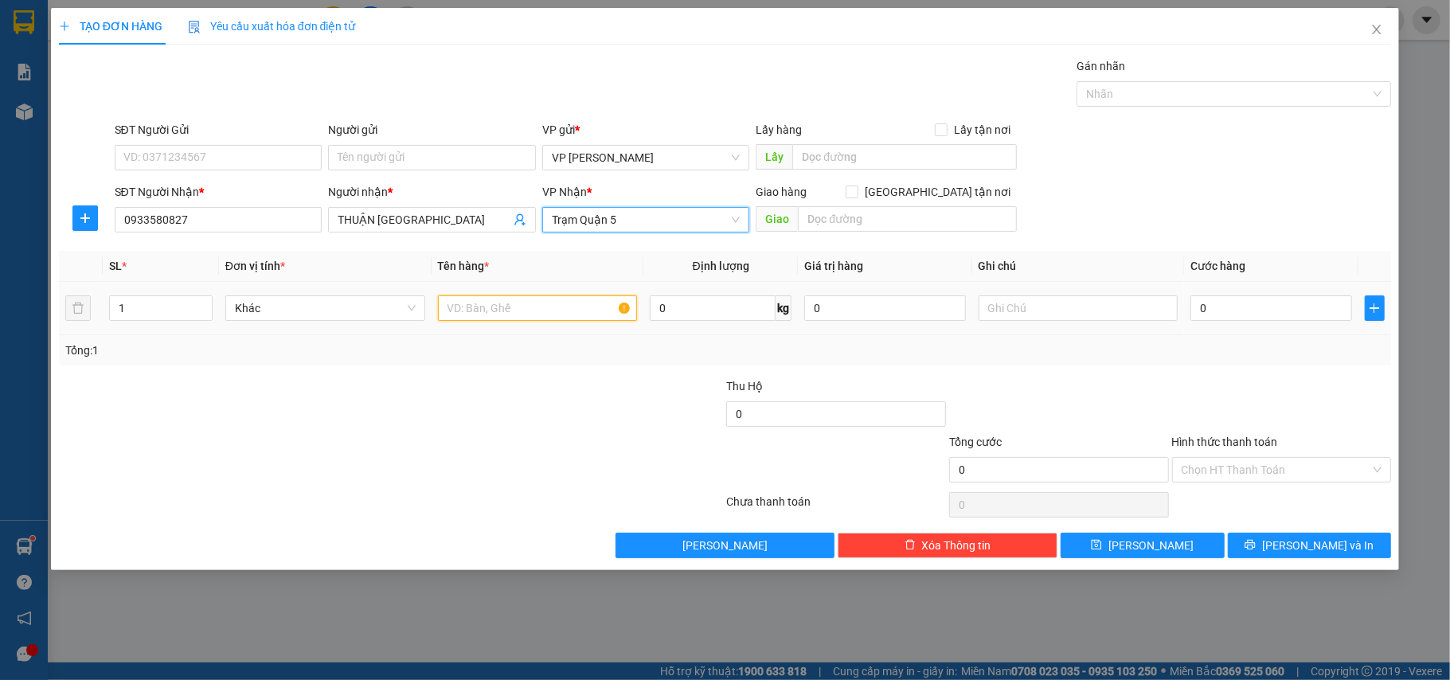
click at [502, 310] on input "text" at bounding box center [538, 307] width 200 height 25
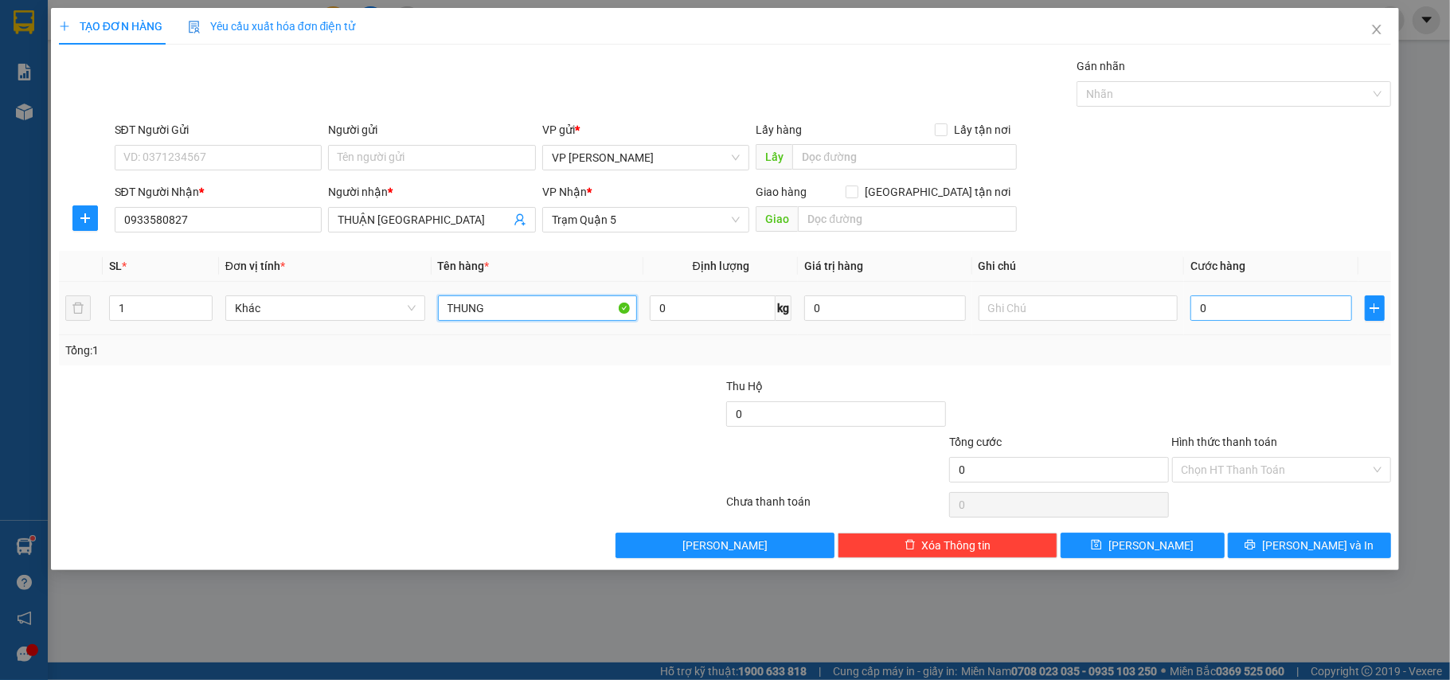
type input "THUNG"
click at [1263, 307] on input "0" at bounding box center [1271, 307] width 161 height 25
type input "001"
type input "1"
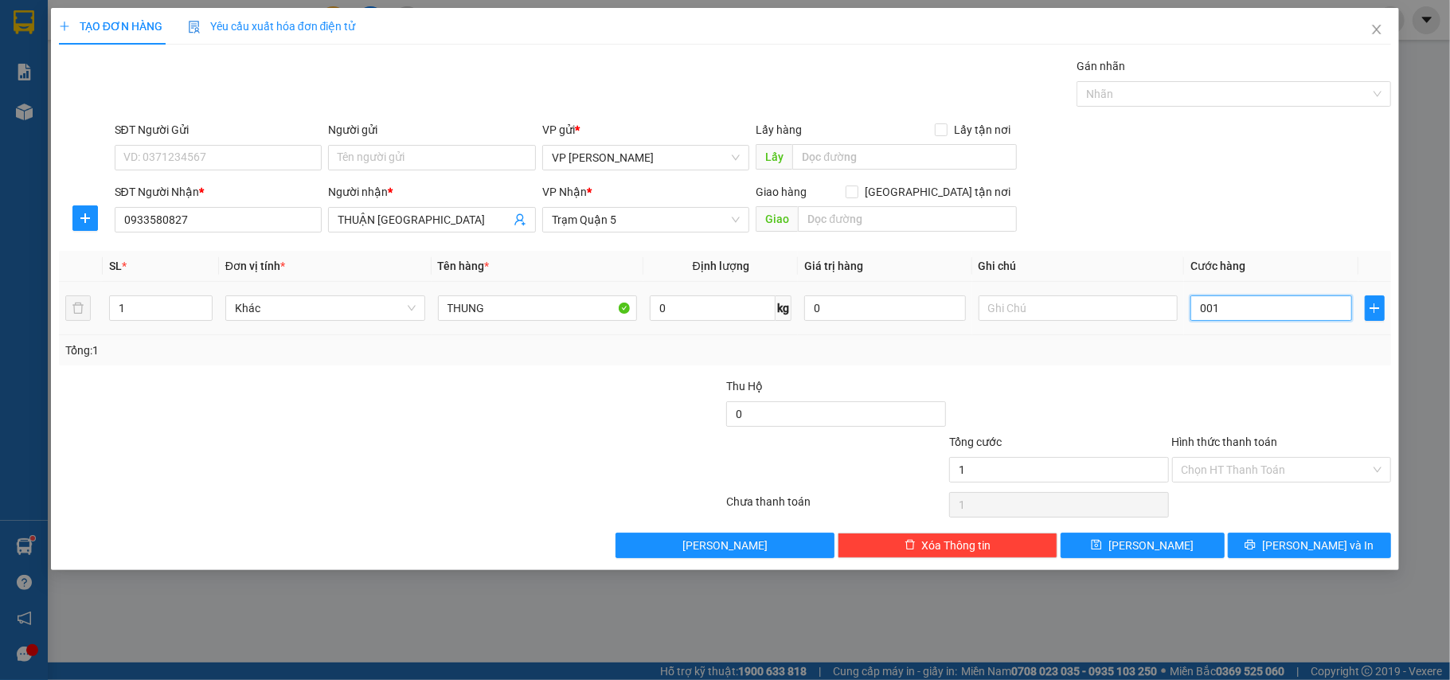
type input "0.010"
type input "10"
type input "00.100"
type input "100"
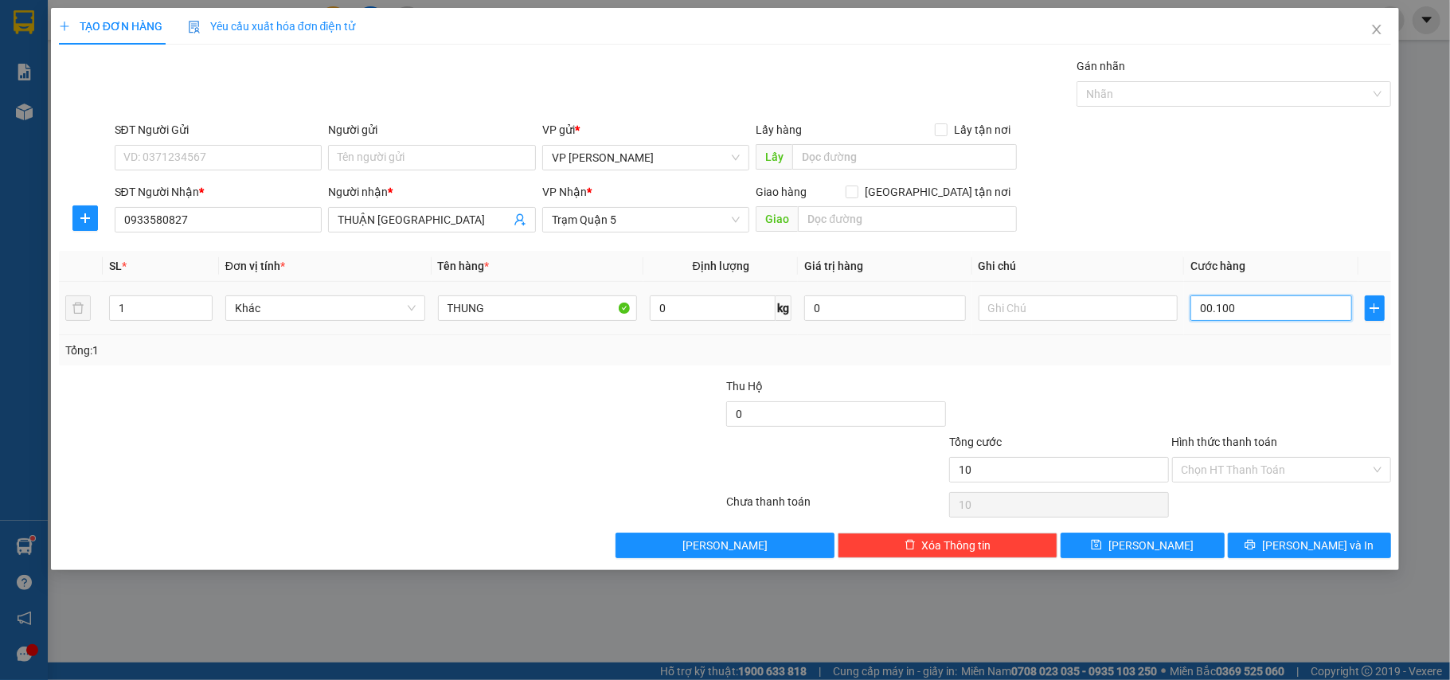
type input "100"
click at [1266, 468] on input "Hình thức thanh toán" at bounding box center [1277, 470] width 190 height 24
type input "100.000"
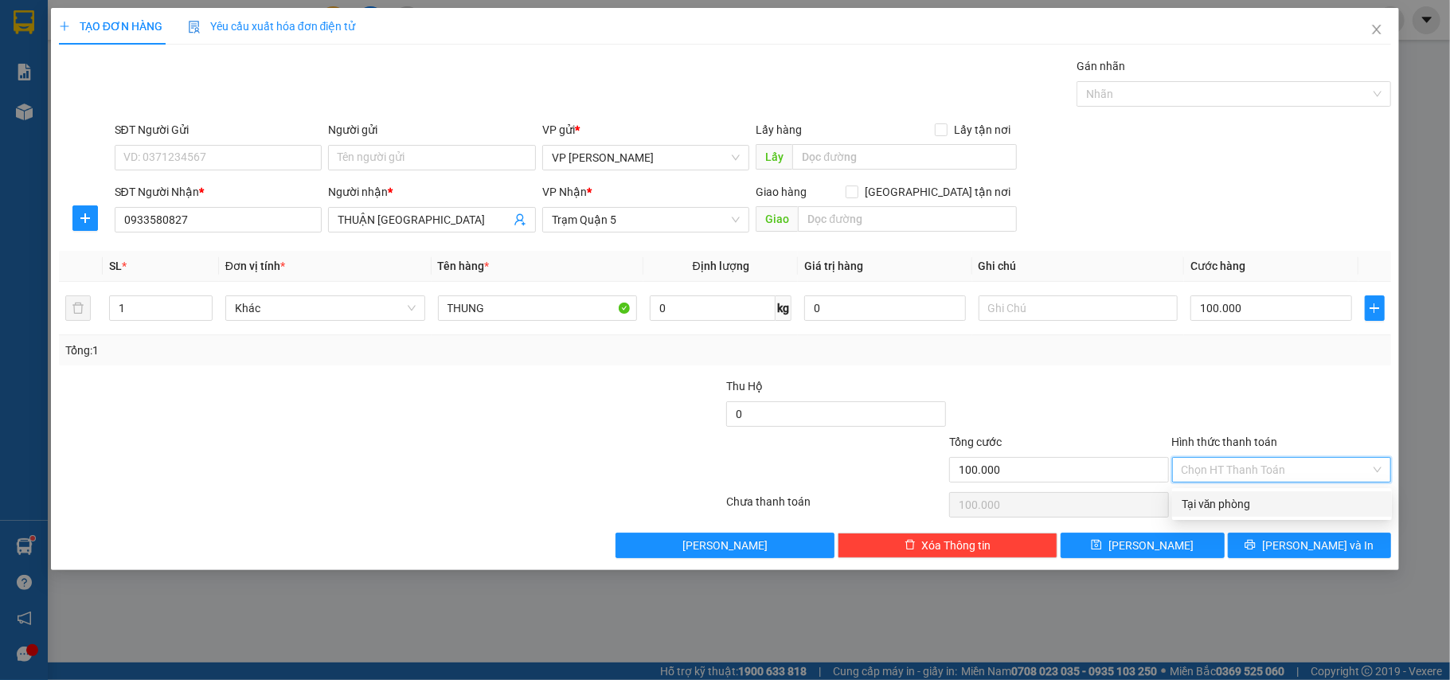
click at [1258, 508] on div "Tại văn phòng" at bounding box center [1282, 504] width 201 height 18
type input "0"
click at [1323, 550] on span "[PERSON_NAME] và In" at bounding box center [1318, 546] width 112 height 18
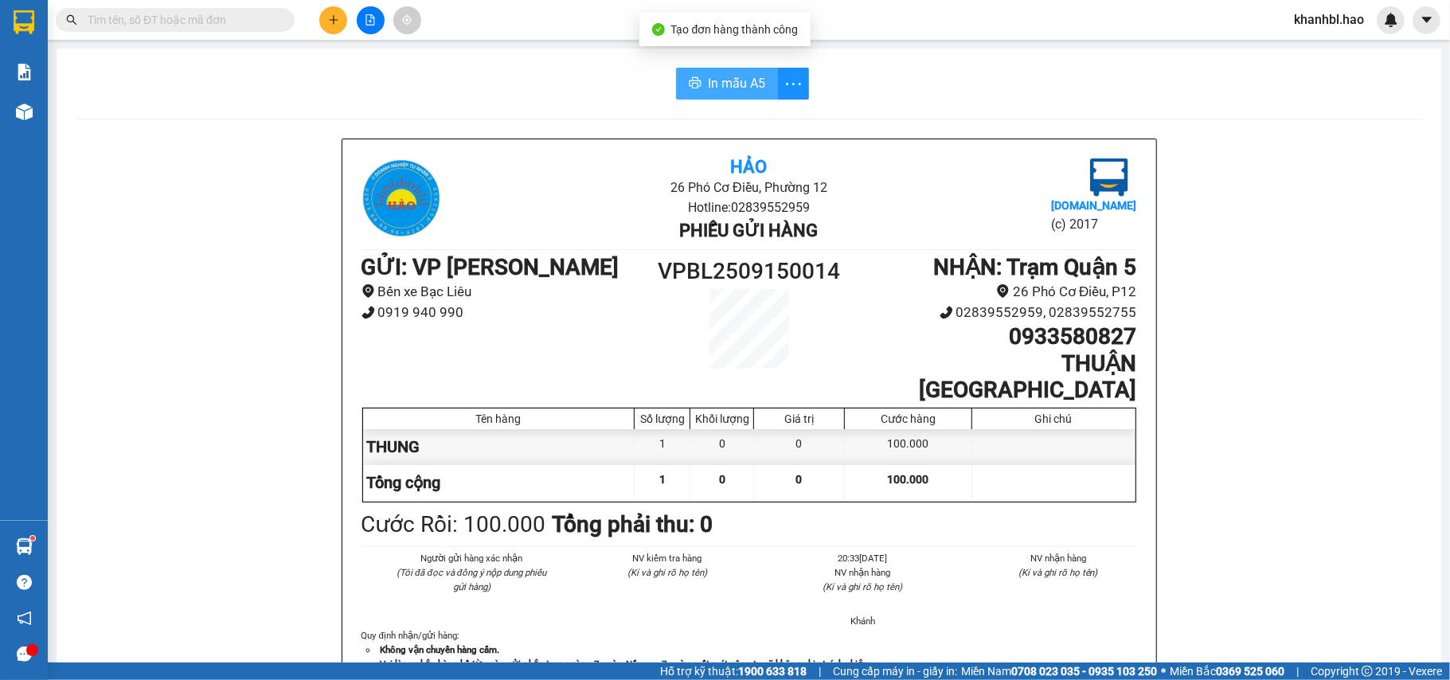
click at [758, 89] on button "In mẫu A5" at bounding box center [727, 84] width 102 height 32
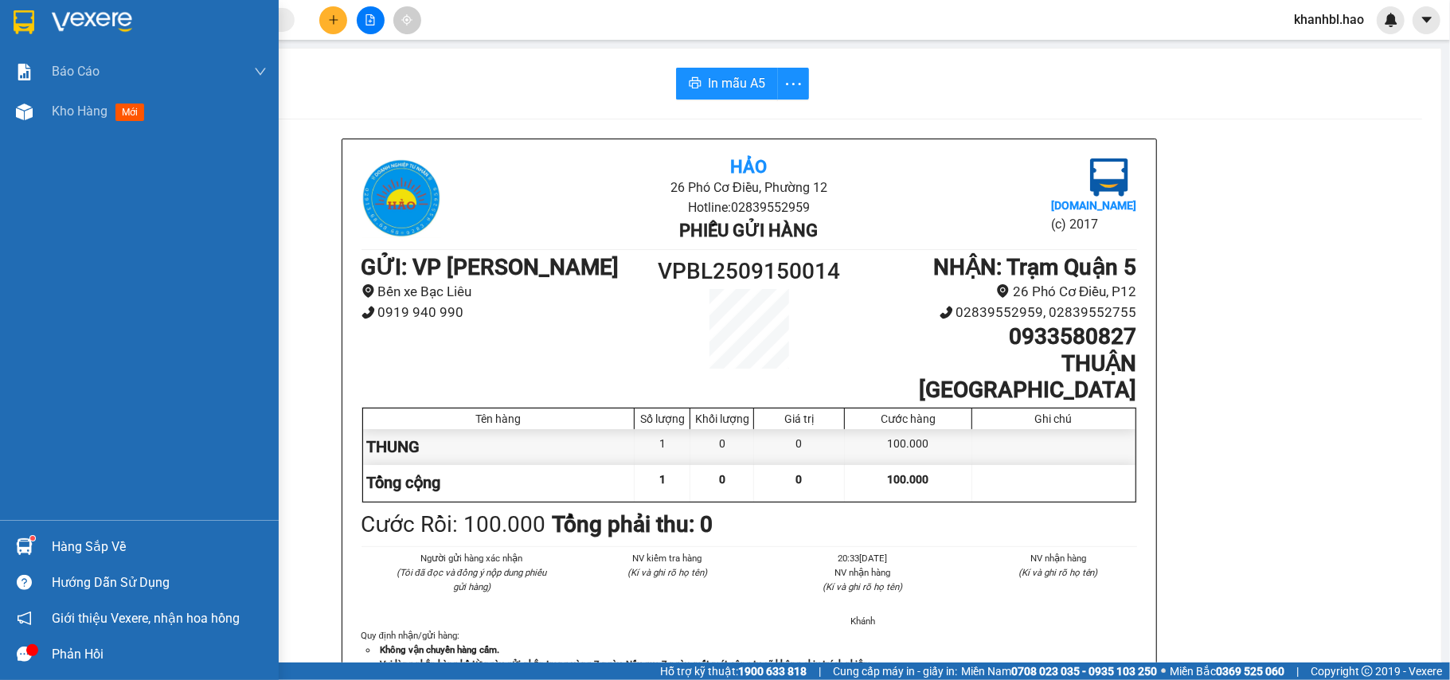
click at [14, 17] on img at bounding box center [24, 22] width 21 height 24
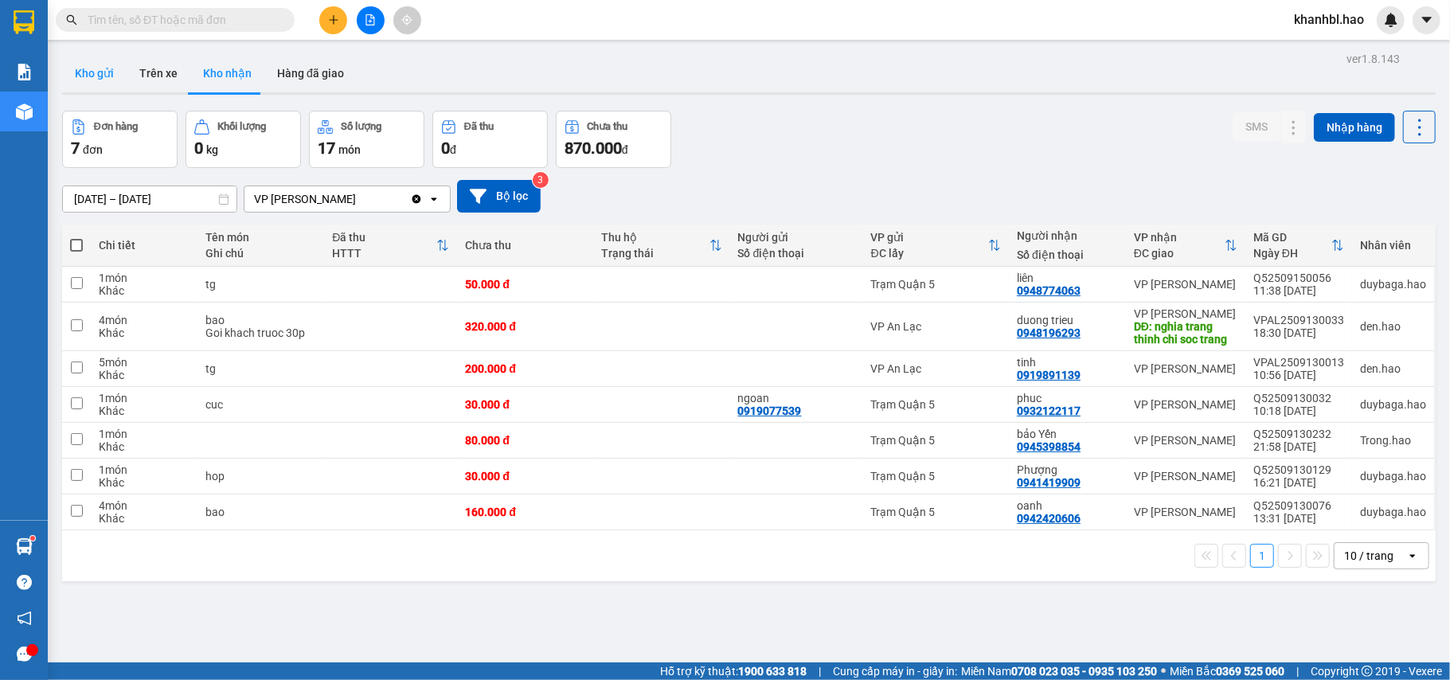
click at [92, 67] on button "Kho gửi" at bounding box center [94, 73] width 65 height 38
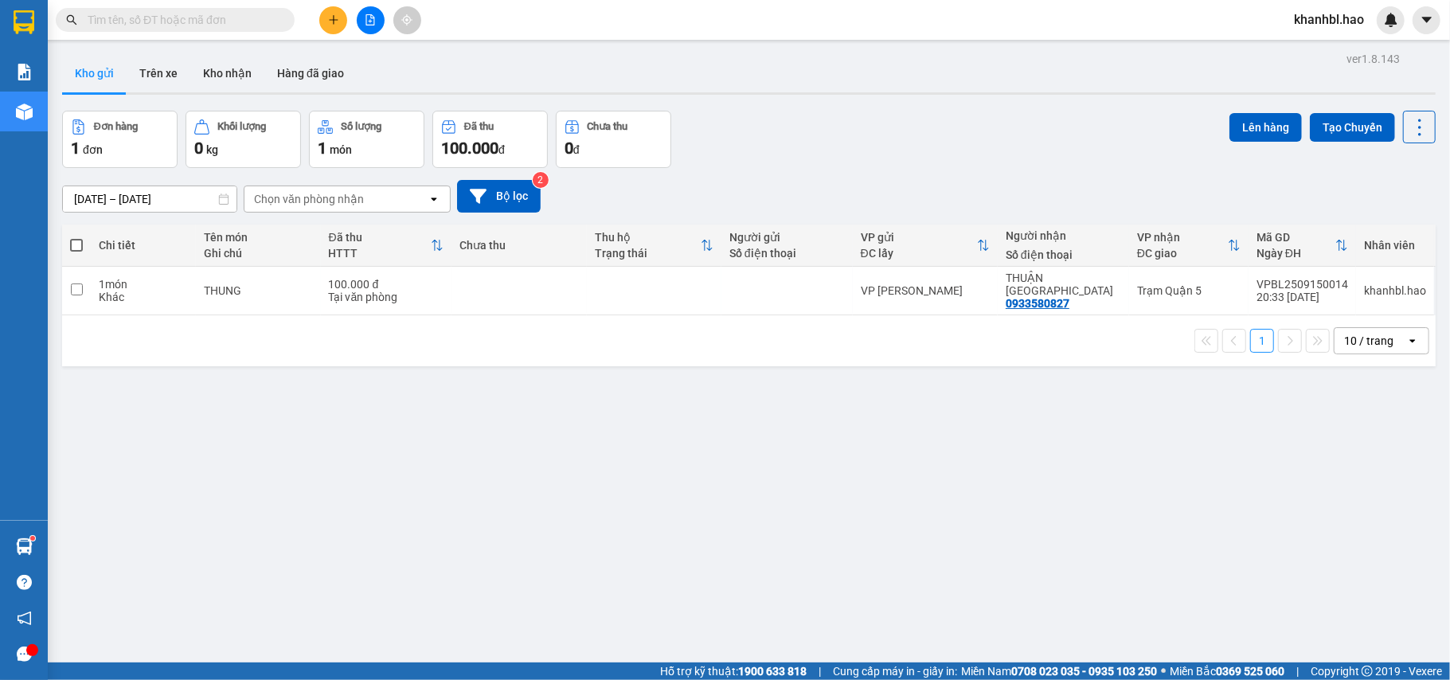
click at [74, 245] on span at bounding box center [76, 245] width 13 height 13
click at [76, 237] on input "checkbox" at bounding box center [76, 237] width 0 height 0
checkbox input "true"
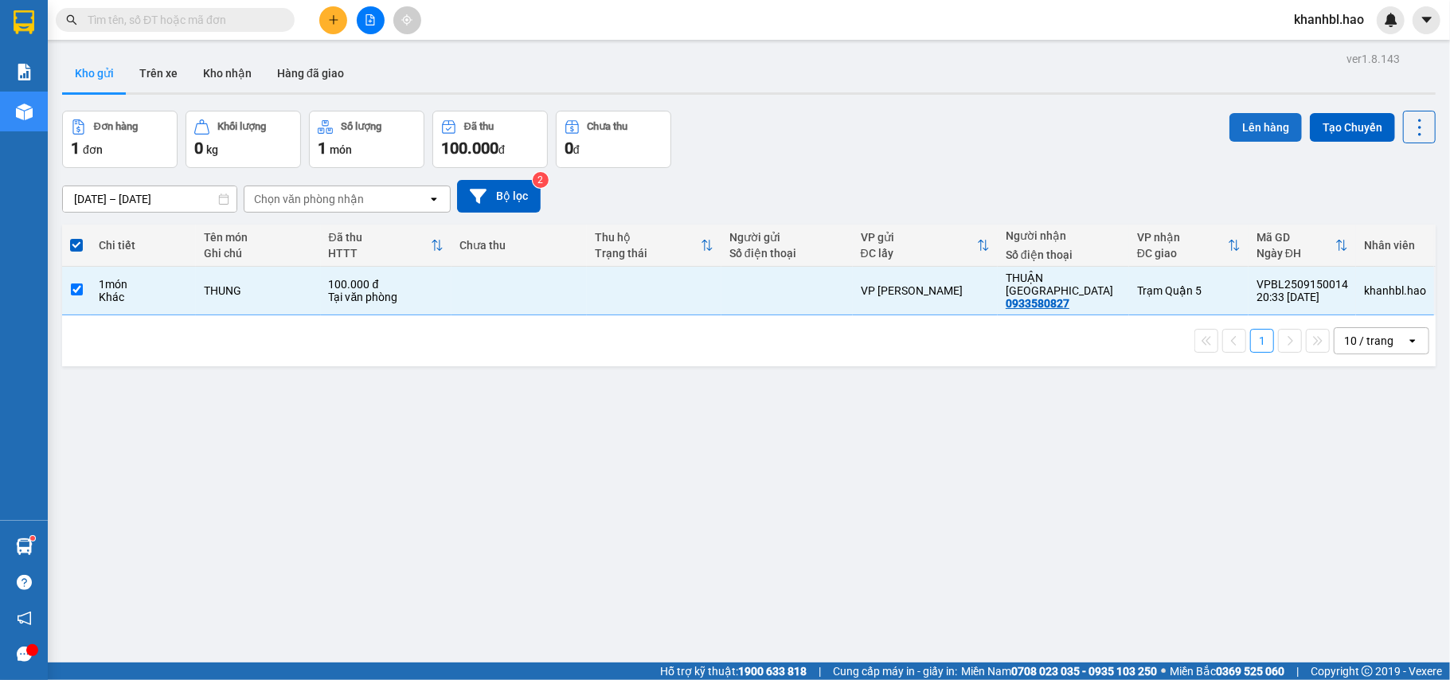
click at [1250, 131] on button "Lên hàng" at bounding box center [1266, 127] width 72 height 29
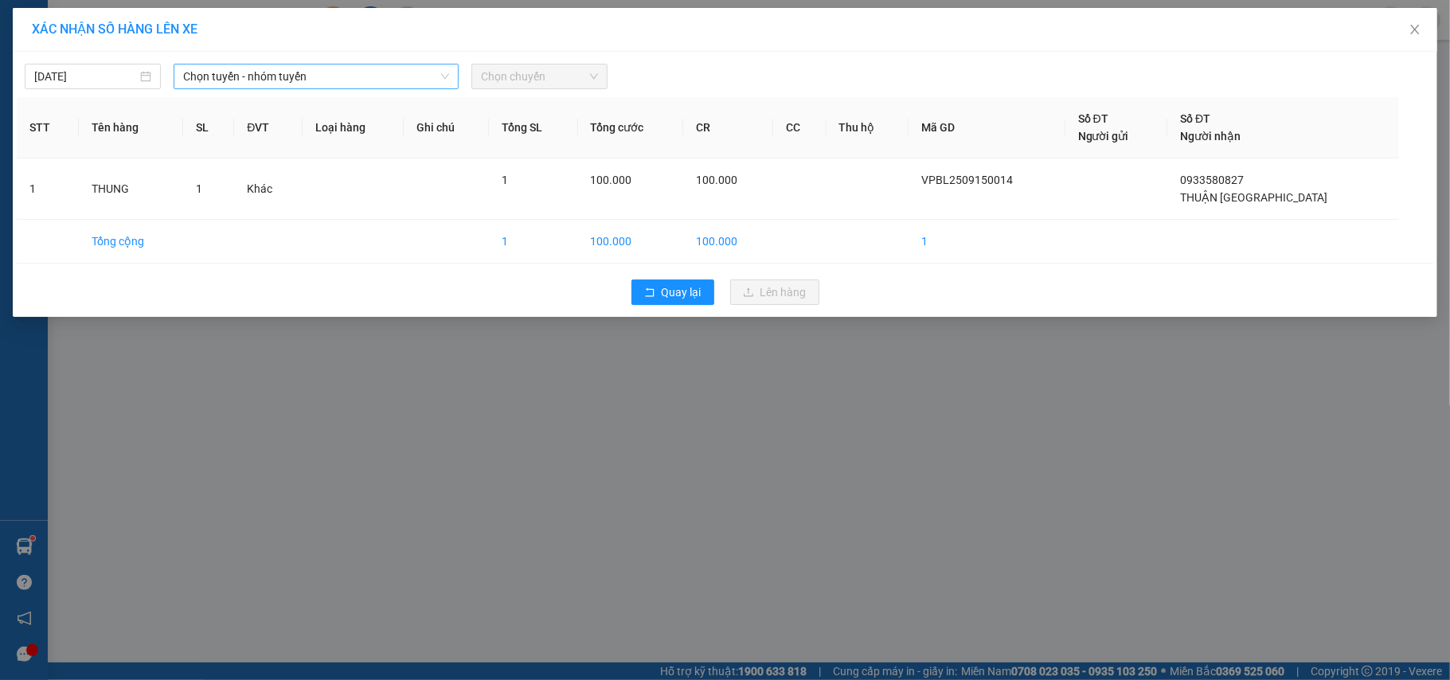
click at [223, 75] on span "Chọn tuyến - nhóm tuyến" at bounding box center [316, 77] width 266 height 24
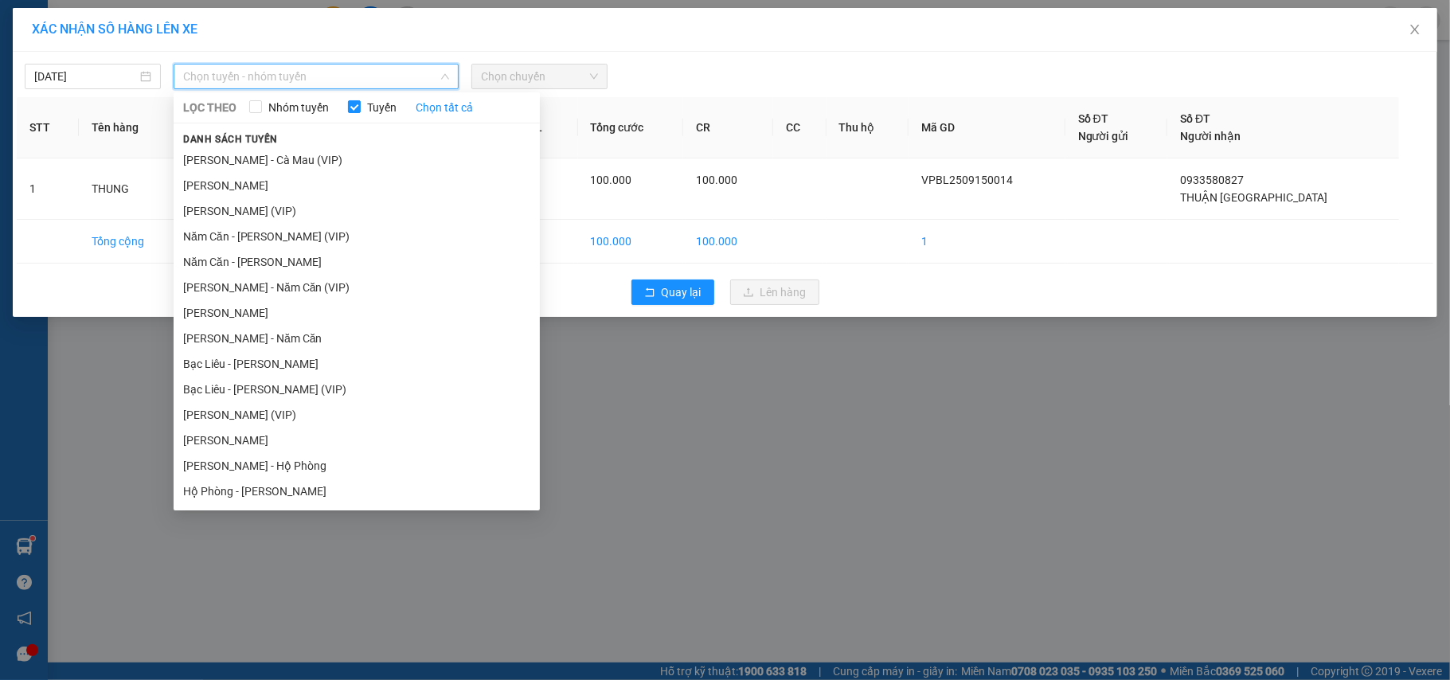
drag, startPoint x: 279, startPoint y: 186, endPoint x: 357, endPoint y: 154, distance: 84.6
click at [284, 186] on li "[PERSON_NAME]" at bounding box center [357, 185] width 366 height 25
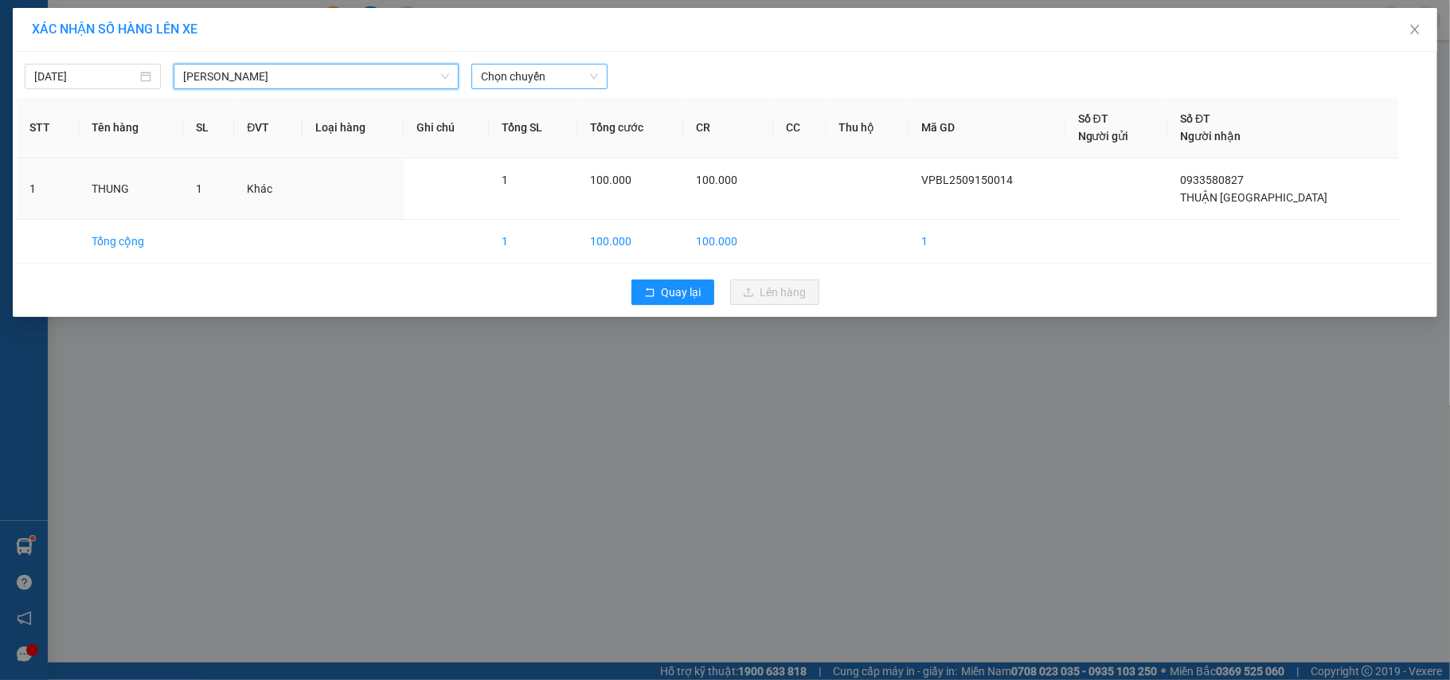
click at [540, 68] on span "Chọn chuyến" at bounding box center [539, 77] width 117 height 24
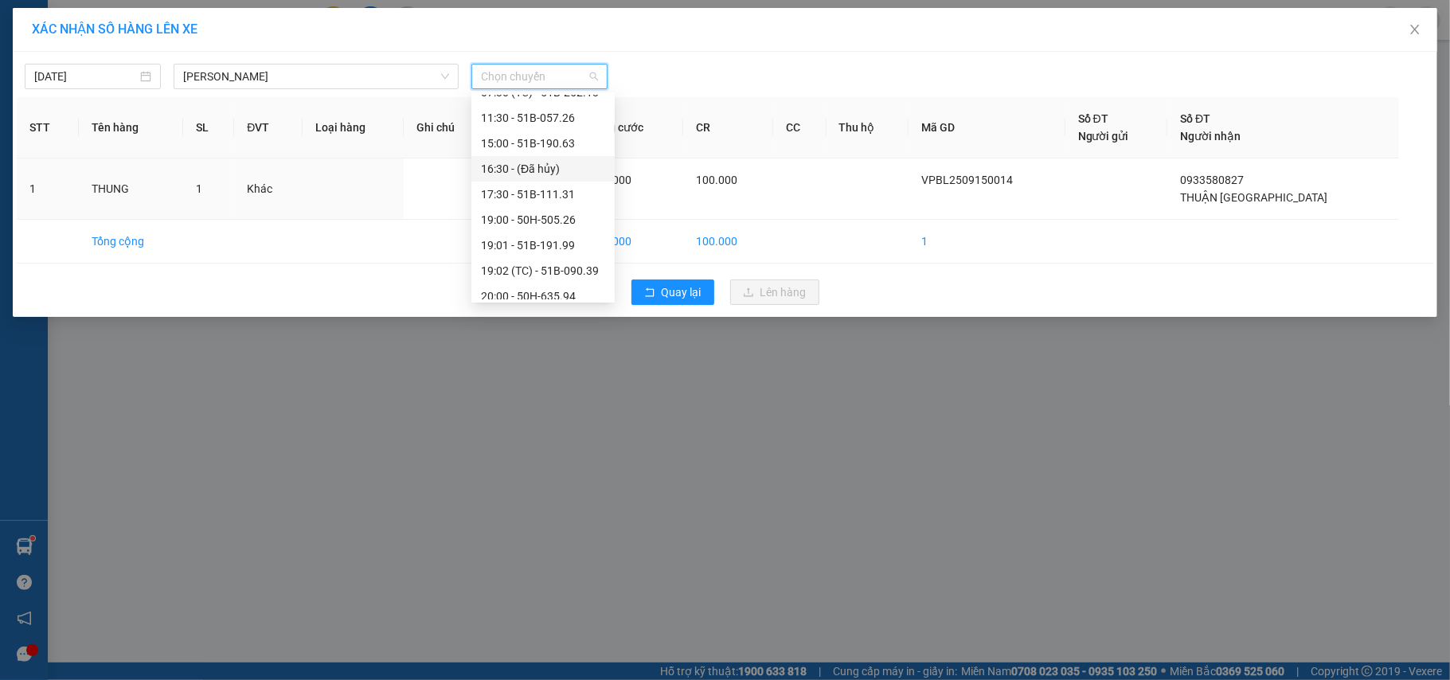
scroll to position [212, 0]
click at [574, 178] on div "20:00 - 50H-635.94" at bounding box center [543, 177] width 124 height 18
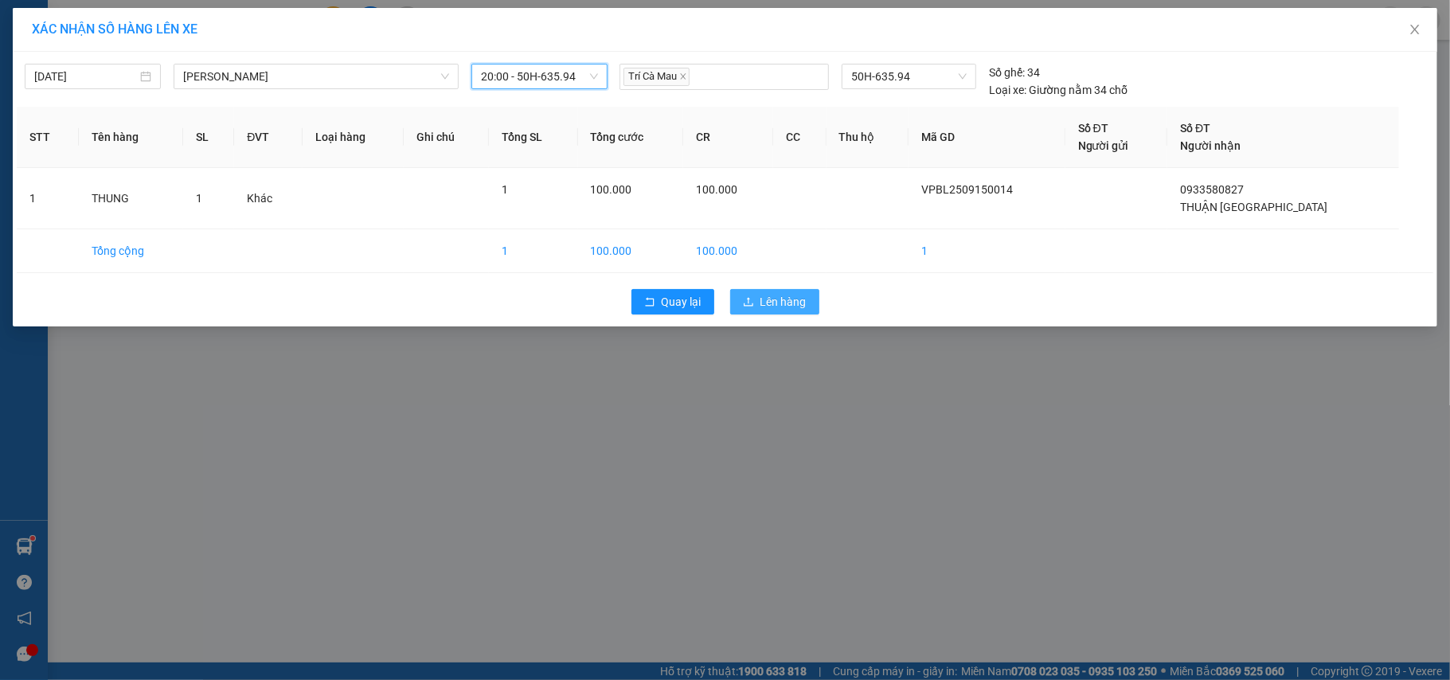
drag, startPoint x: 776, startPoint y: 295, endPoint x: 808, endPoint y: 295, distance: 31.9
click at [778, 295] on span "Lên hàng" at bounding box center [784, 302] width 46 height 18
